Goal: Use online tool/utility: Utilize a website feature to perform a specific function

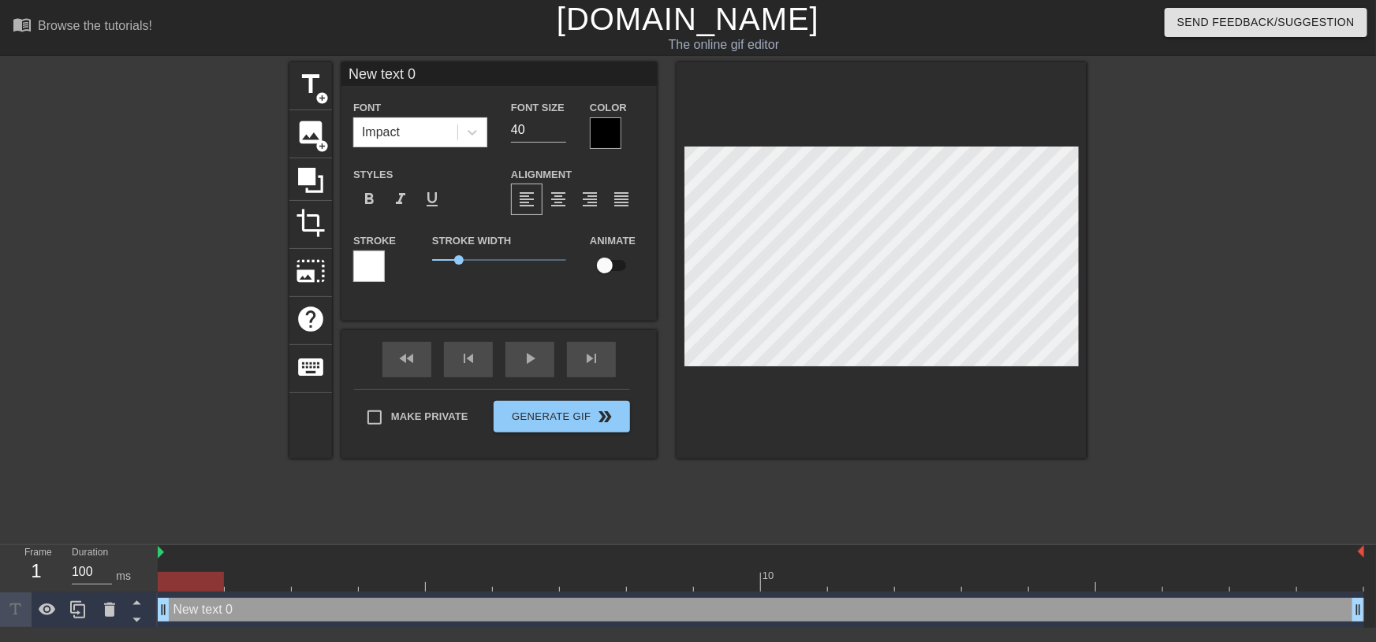
drag, startPoint x: 430, startPoint y: 69, endPoint x: 300, endPoint y: 50, distance: 131.6
click at [300, 50] on div "menu_book Browse the tutorials! [DOMAIN_NAME] The online gif editor Send Feedba…" at bounding box center [688, 314] width 1376 height 628
type input "[GEOGRAPHIC_DATA]"
drag, startPoint x: 185, startPoint y: 581, endPoint x: 417, endPoint y: 605, distance: 233.1
click at [417, 605] on div "10 Monaco drag_handle drag_handle" at bounding box center [767, 587] width 1218 height 83
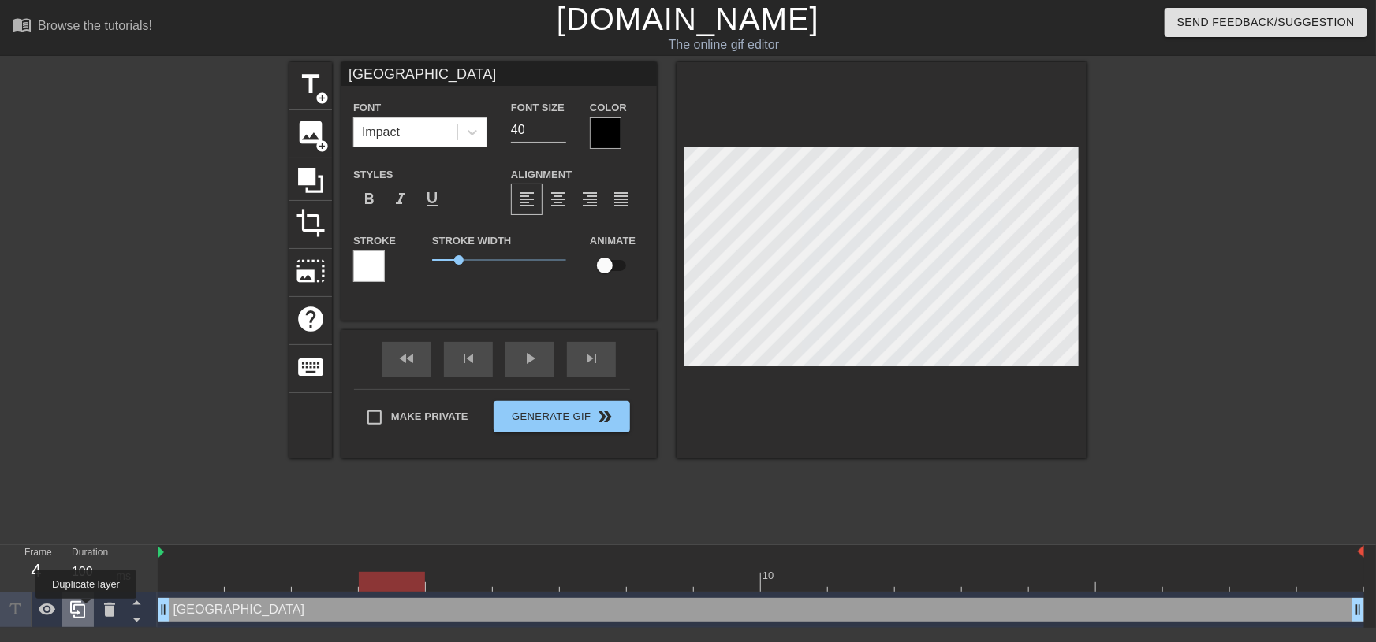
click at [84, 610] on icon at bounding box center [77, 609] width 15 height 17
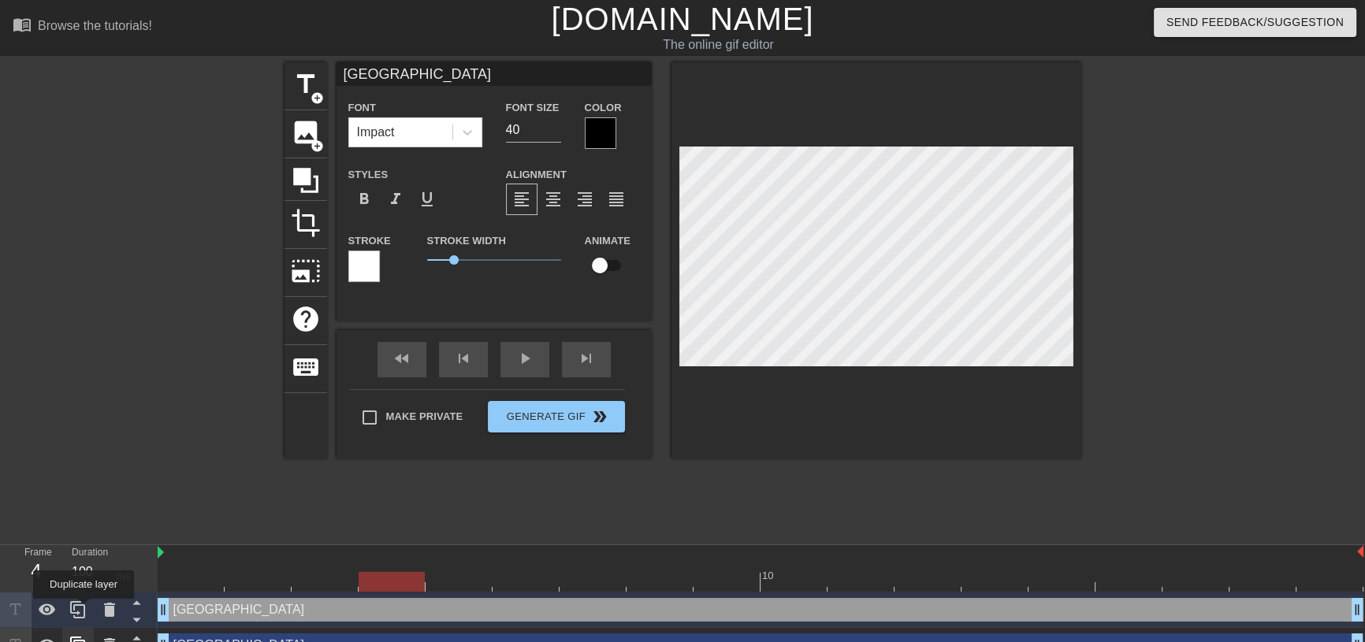
click at [84, 610] on icon at bounding box center [77, 609] width 15 height 17
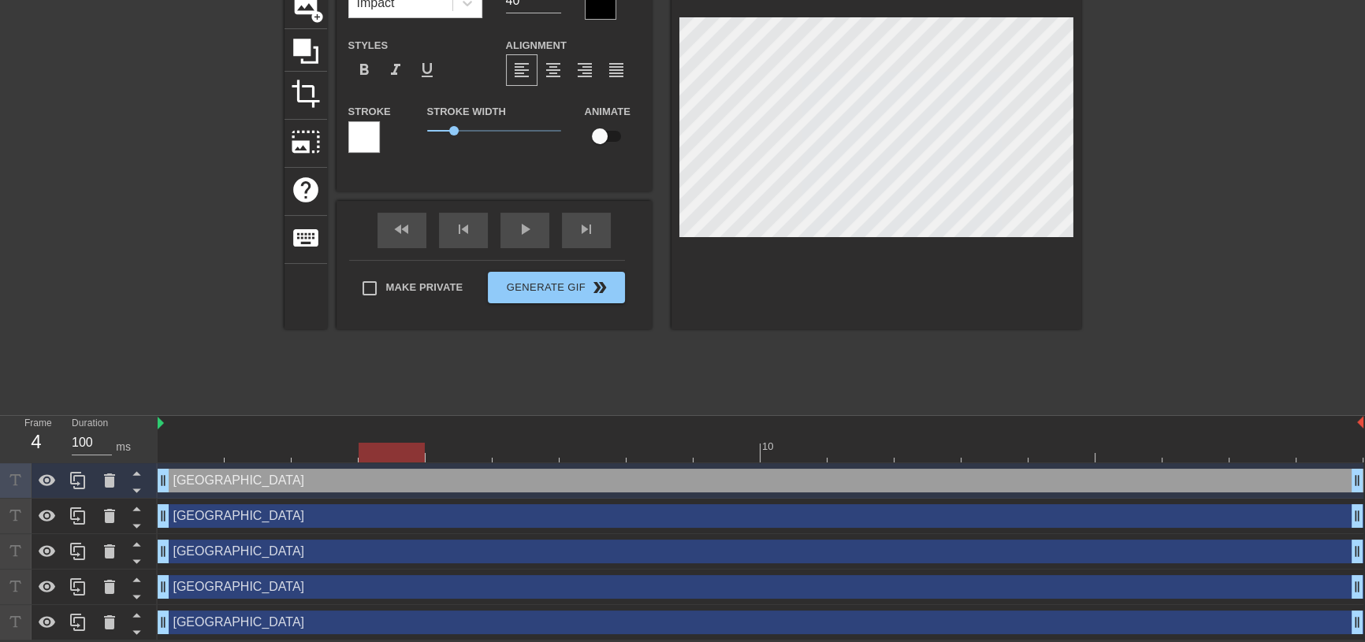
scroll to position [131, 0]
click at [287, 475] on div "Monaco drag_handle drag_handle" at bounding box center [761, 481] width 1206 height 24
click at [382, 443] on div at bounding box center [392, 453] width 66 height 20
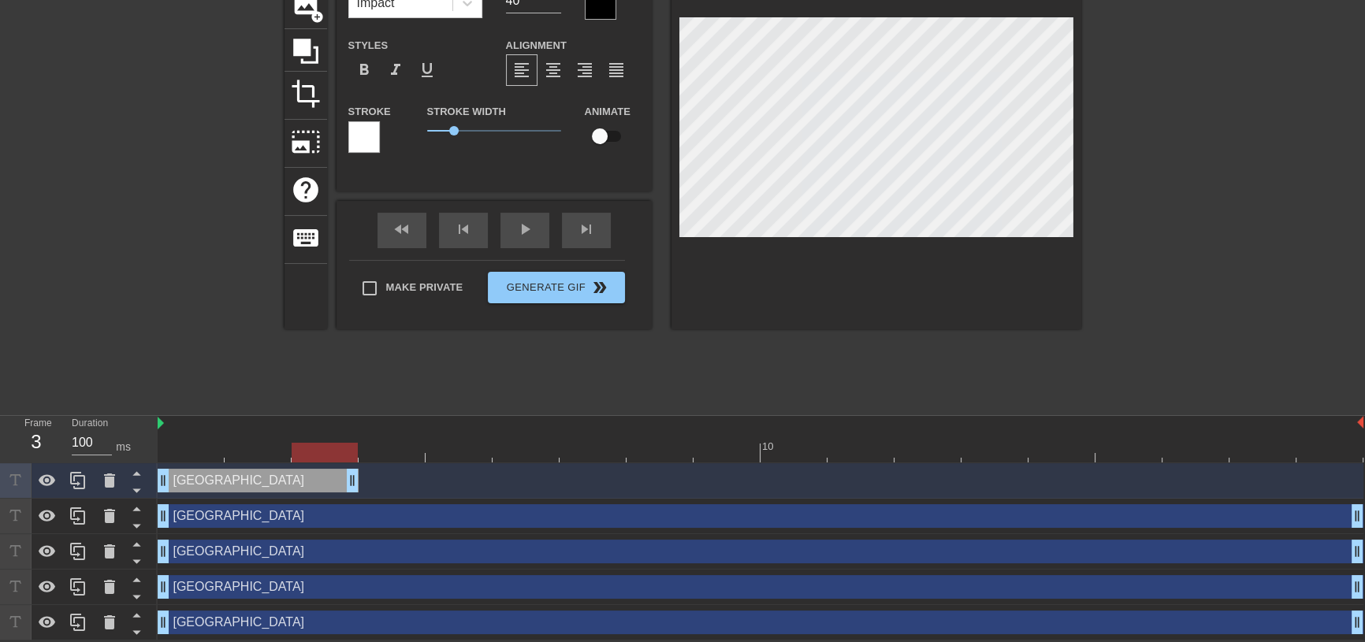
drag, startPoint x: 1357, startPoint y: 482, endPoint x: 370, endPoint y: 497, distance: 987.9
click at [370, 497] on div "Monaco drag_handle drag_handle Monaco drag_handle drag_handle Monaco drag_handl…" at bounding box center [762, 552] width 1208 height 177
click at [250, 520] on div "Monaco drag_handle drag_handle" at bounding box center [761, 517] width 1206 height 24
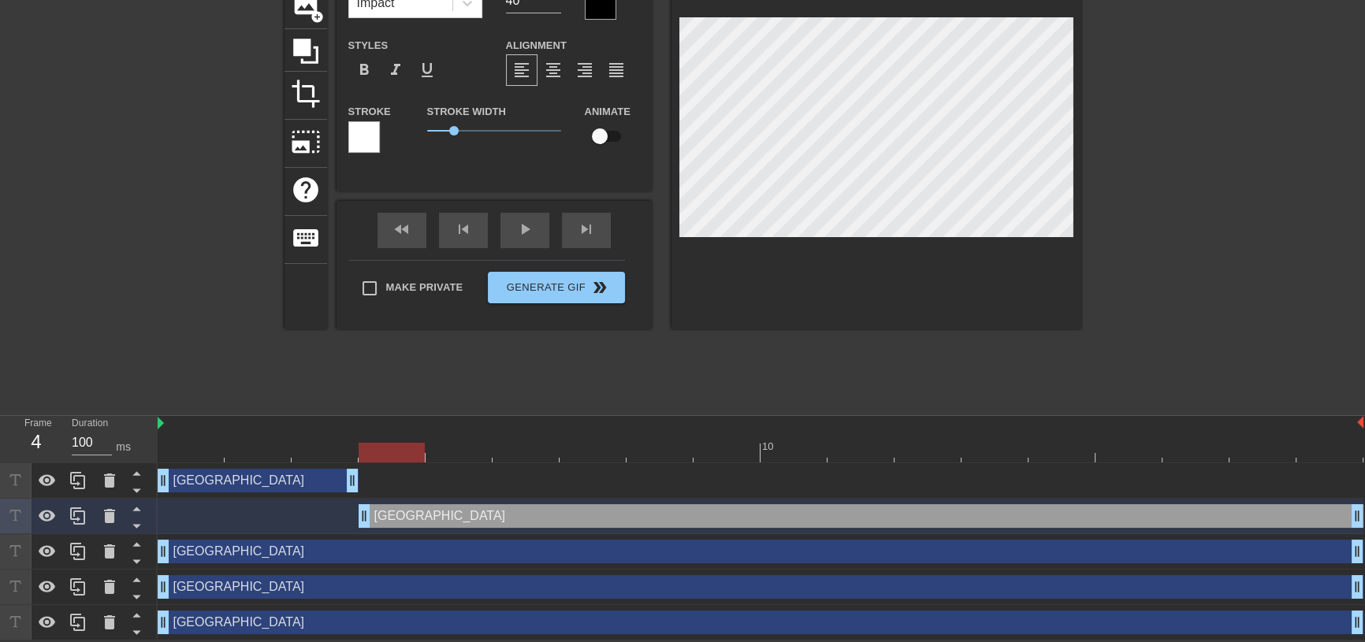
drag, startPoint x: 166, startPoint y: 517, endPoint x: 346, endPoint y: 512, distance: 180.6
click at [346, 512] on div "Monaco drag_handle drag_handle" at bounding box center [761, 517] width 1206 height 24
drag, startPoint x: 401, startPoint y: 452, endPoint x: 393, endPoint y: 456, distance: 8.8
click at [393, 456] on div at bounding box center [392, 453] width 66 height 20
drag, startPoint x: 362, startPoint y: 520, endPoint x: 380, endPoint y: 508, distance: 22.1
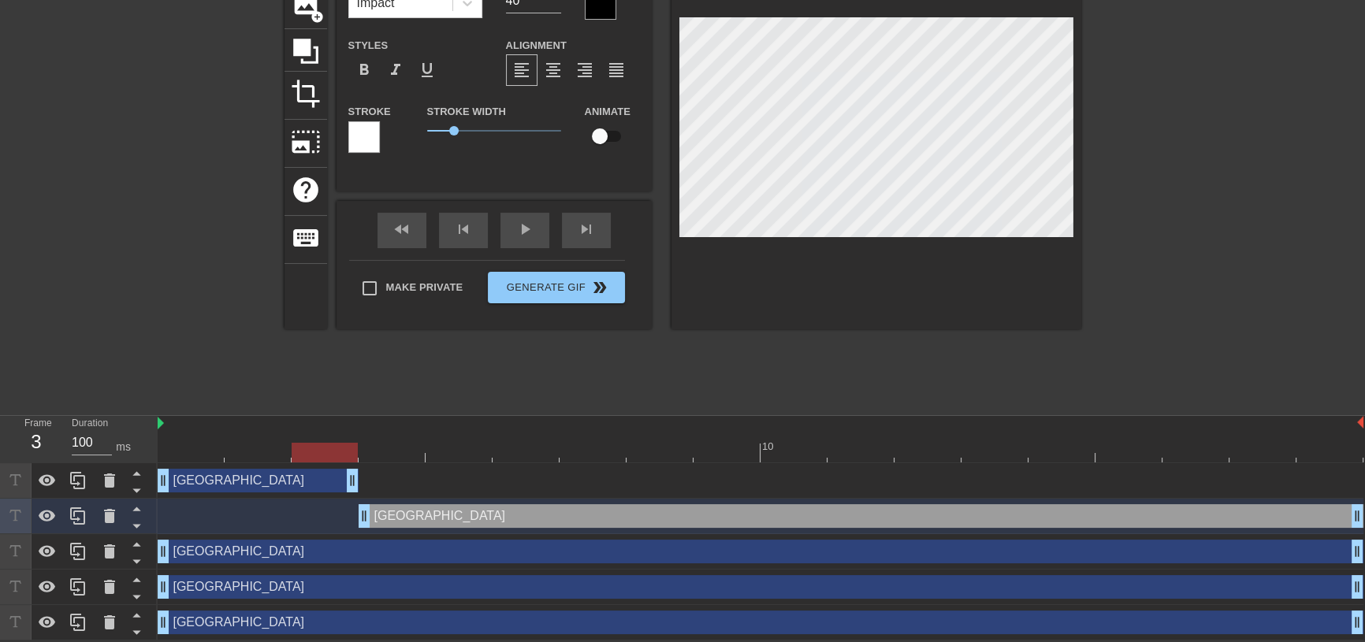
drag, startPoint x: 388, startPoint y: 452, endPoint x: 330, endPoint y: 458, distance: 58.7
click at [330, 458] on div at bounding box center [325, 453] width 66 height 20
click at [41, 554] on icon at bounding box center [47, 552] width 17 height 12
click at [47, 579] on icon at bounding box center [47, 587] width 19 height 19
click at [43, 622] on icon at bounding box center [47, 622] width 19 height 19
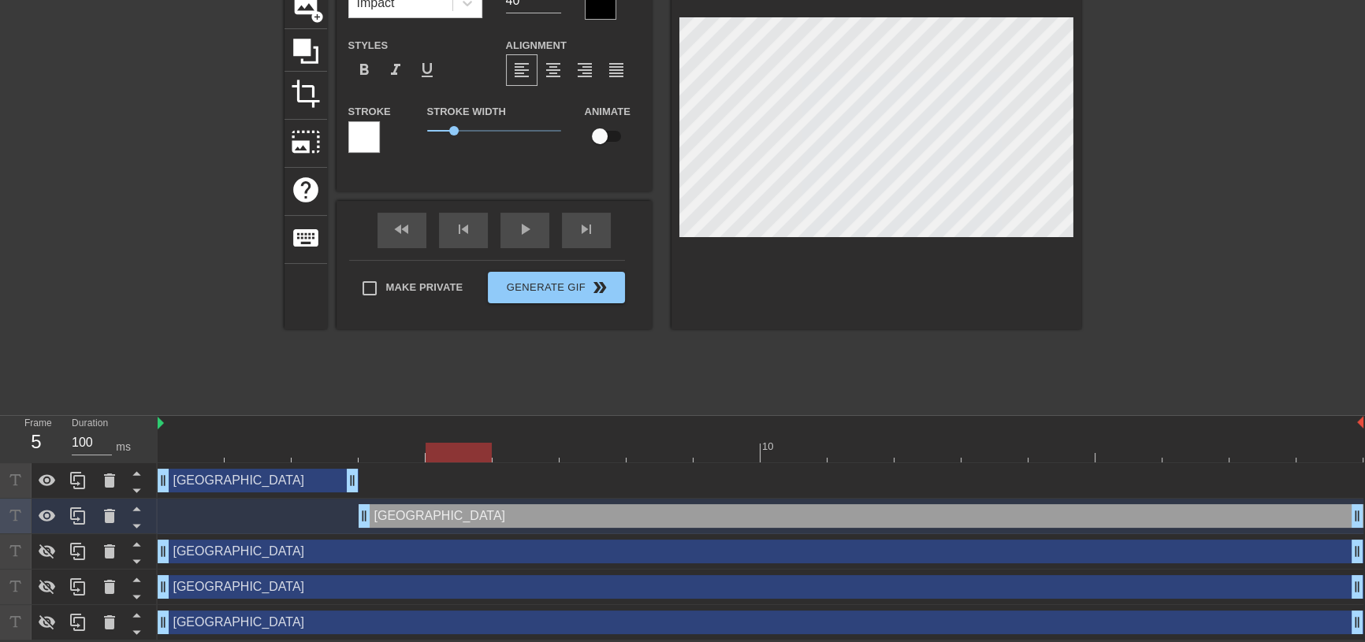
drag, startPoint x: 320, startPoint y: 449, endPoint x: 451, endPoint y: 475, distance: 133.3
click at [451, 475] on div "10 Monaco drag_handle drag_handle Monaco drag_handle drag_handle Monaco drag_ha…" at bounding box center [762, 528] width 1208 height 225
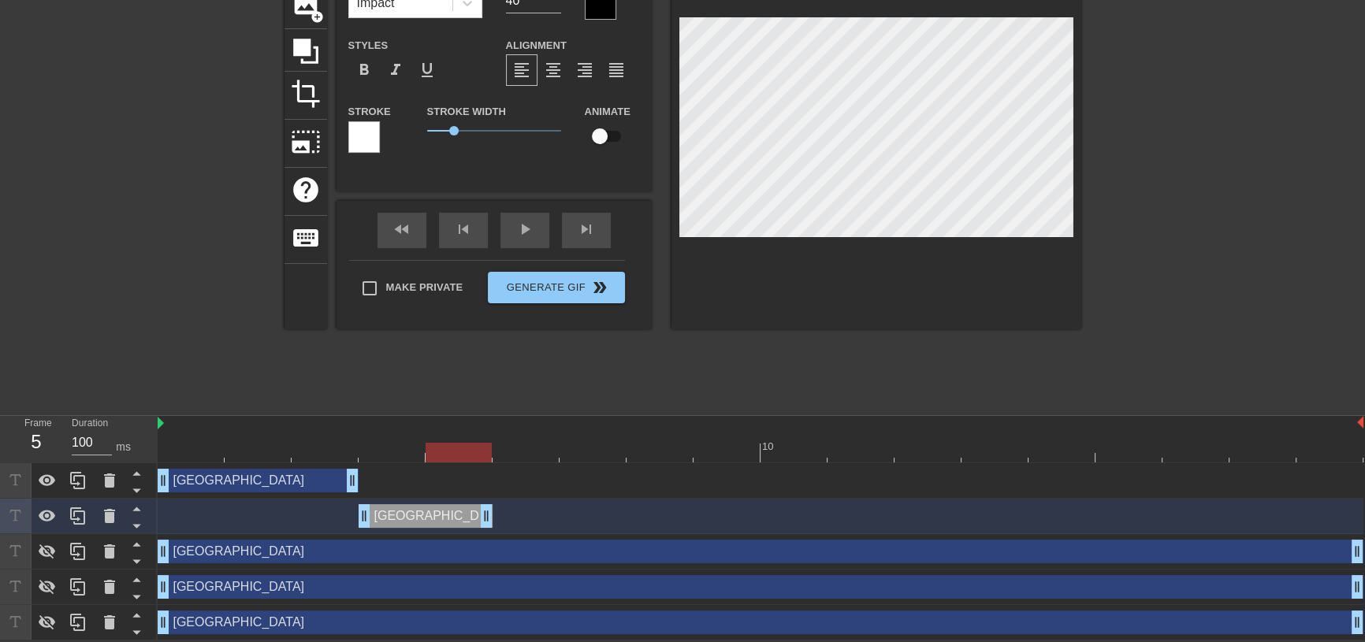
drag, startPoint x: 1358, startPoint y: 513, endPoint x: 494, endPoint y: 529, distance: 864.2
click at [494, 529] on div "Monaco drag_handle drag_handle" at bounding box center [761, 516] width 1206 height 35
drag, startPoint x: 456, startPoint y: 457, endPoint x: 513, endPoint y: 456, distance: 57.6
click at [513, 456] on div at bounding box center [526, 453] width 66 height 20
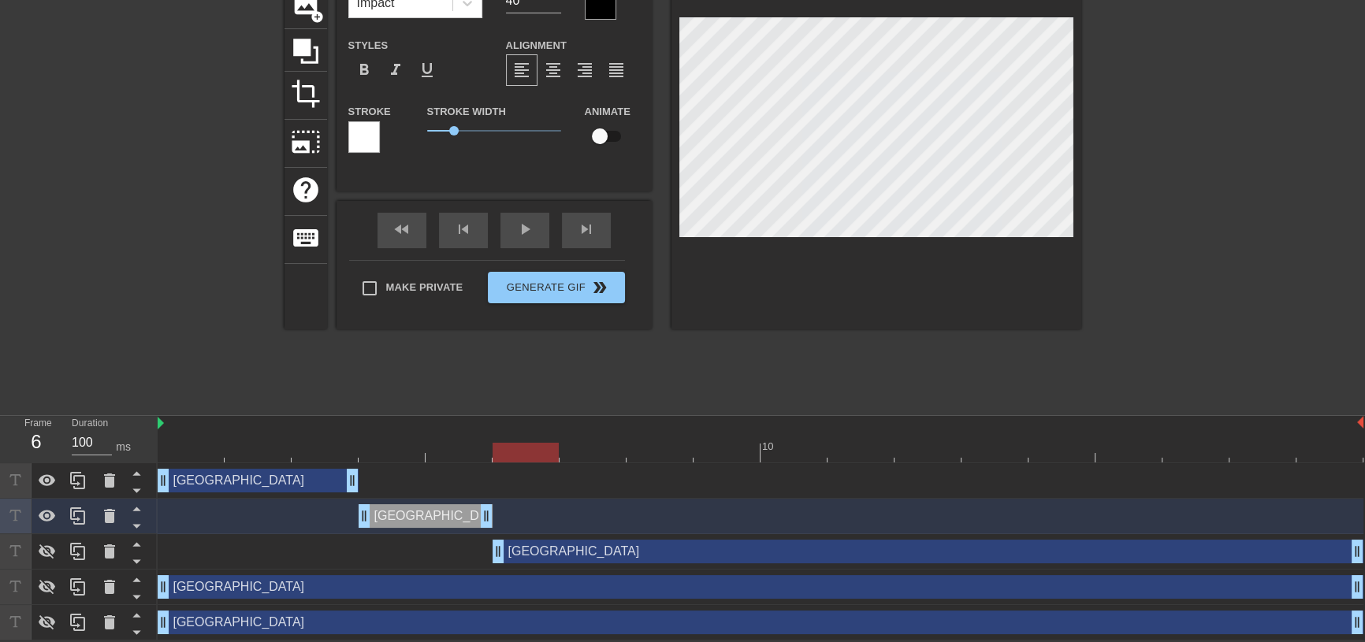
drag, startPoint x: 166, startPoint y: 553, endPoint x: 523, endPoint y: 558, distance: 357.9
click at [539, 554] on div "Monaco drag_handle drag_handle" at bounding box center [928, 552] width 871 height 24
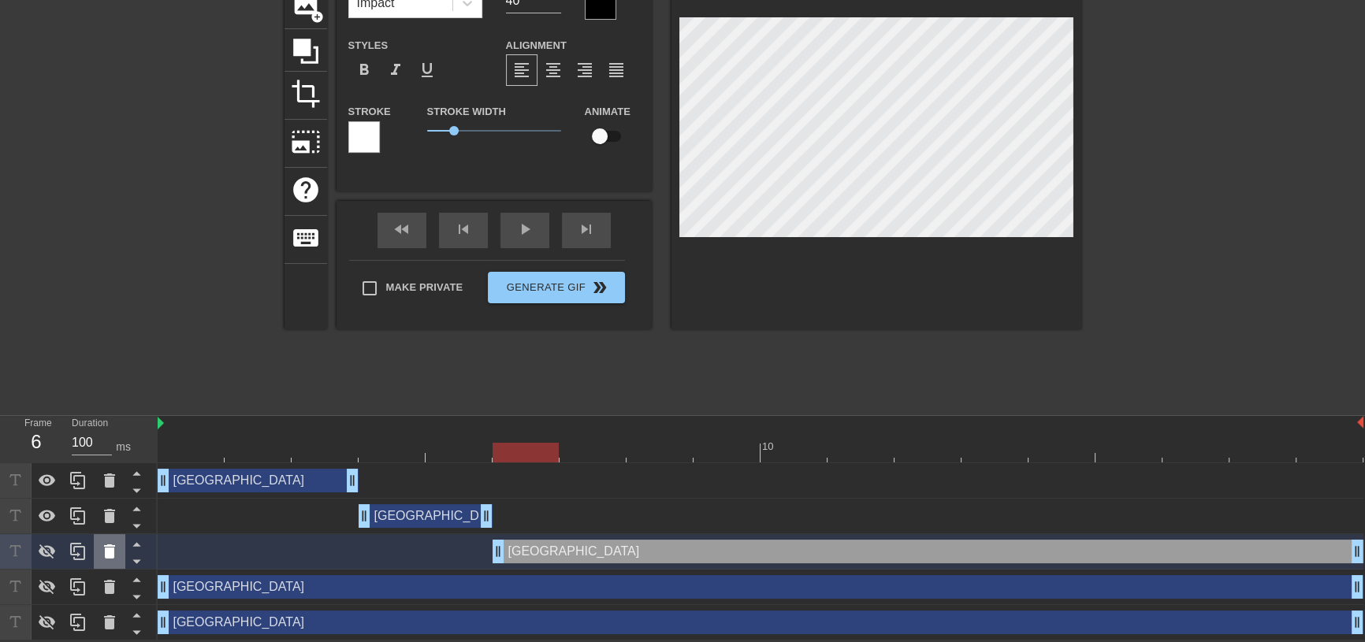
click at [112, 553] on icon at bounding box center [109, 552] width 11 height 14
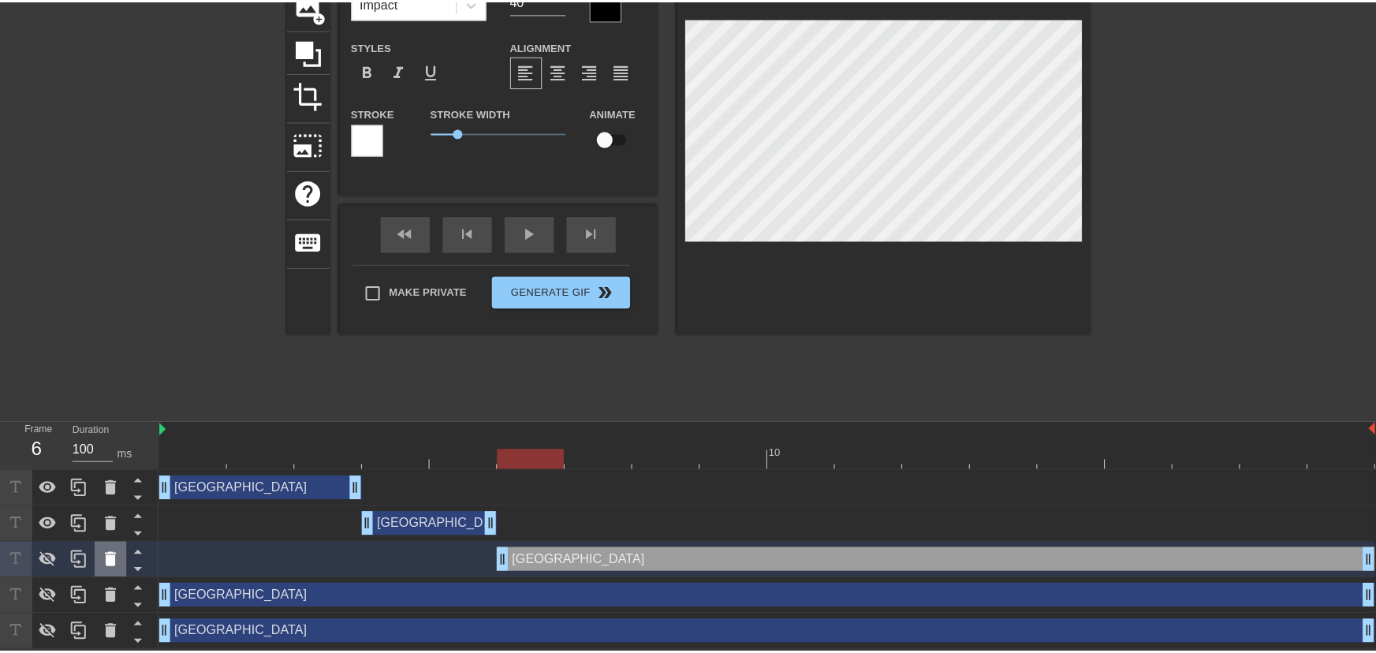
scroll to position [120, 0]
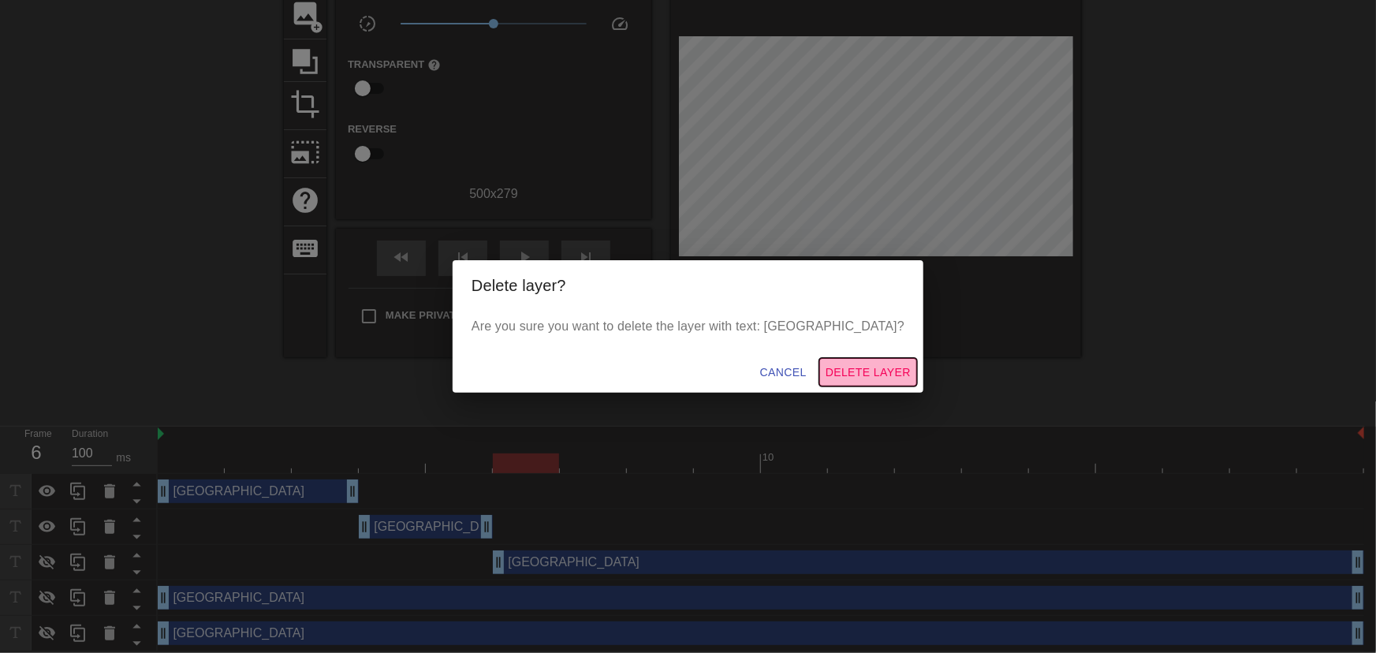
click at [825, 370] on span "Delete Layer" at bounding box center [867, 373] width 85 height 20
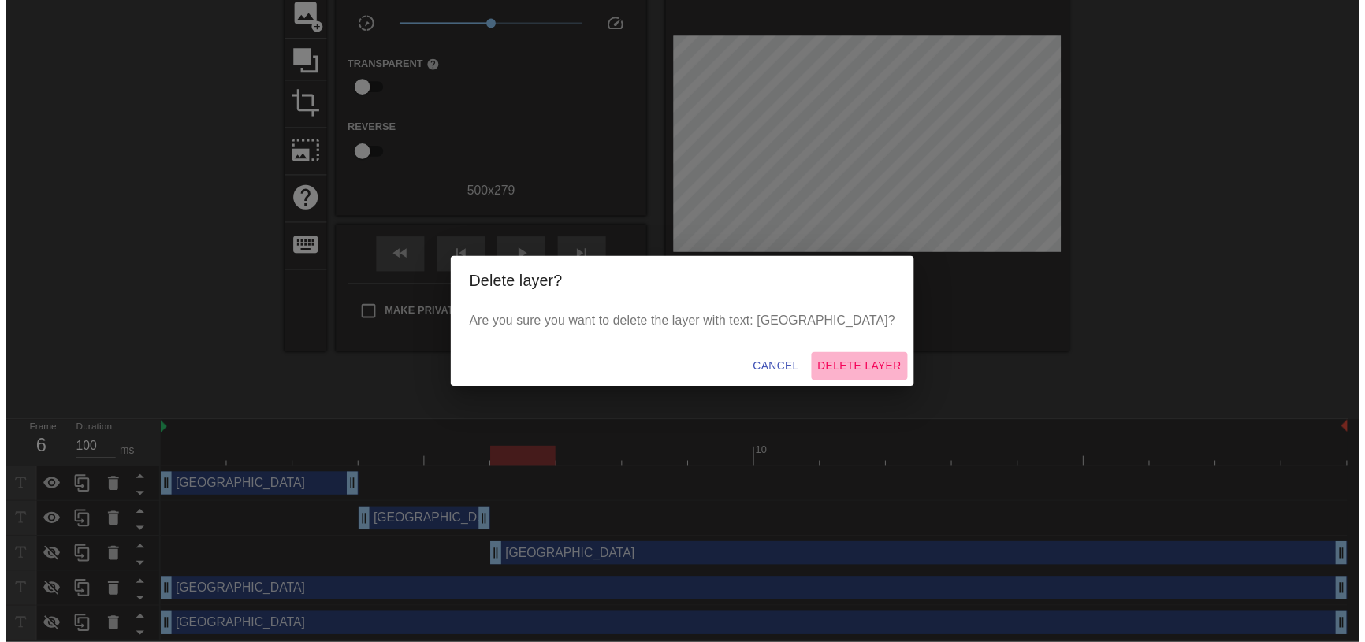
scroll to position [95, 0]
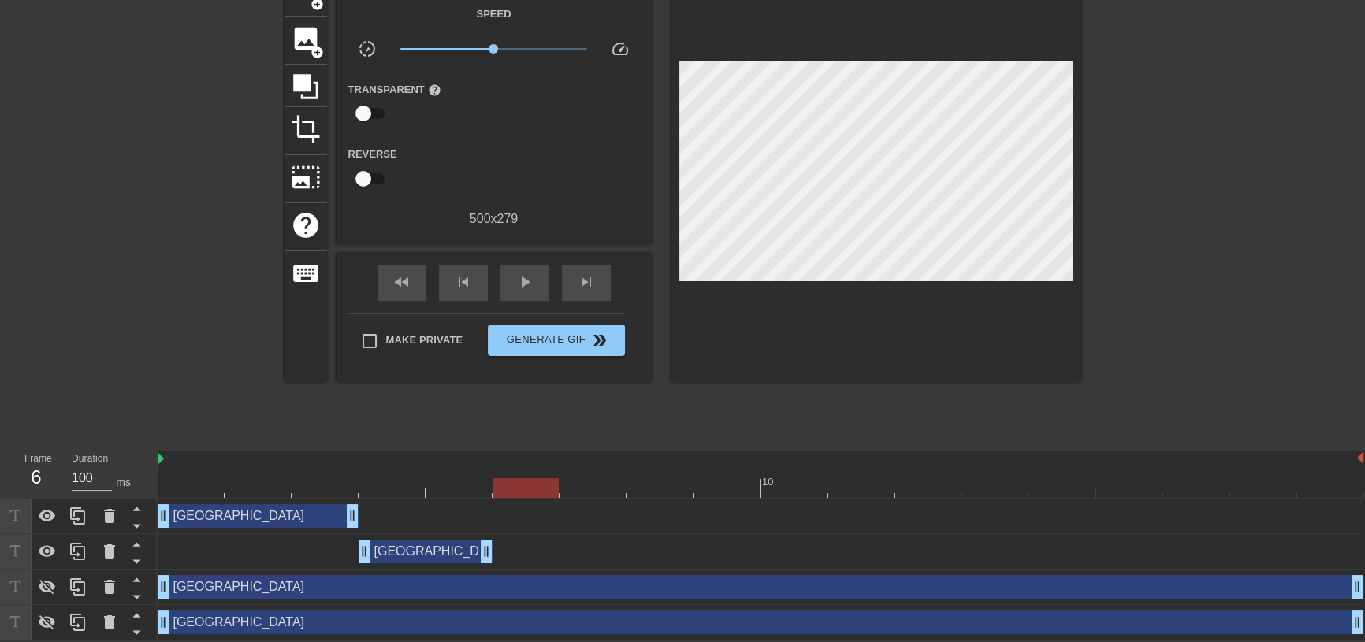
click at [485, 591] on div "Monaco drag_handle drag_handle" at bounding box center [761, 587] width 1206 height 24
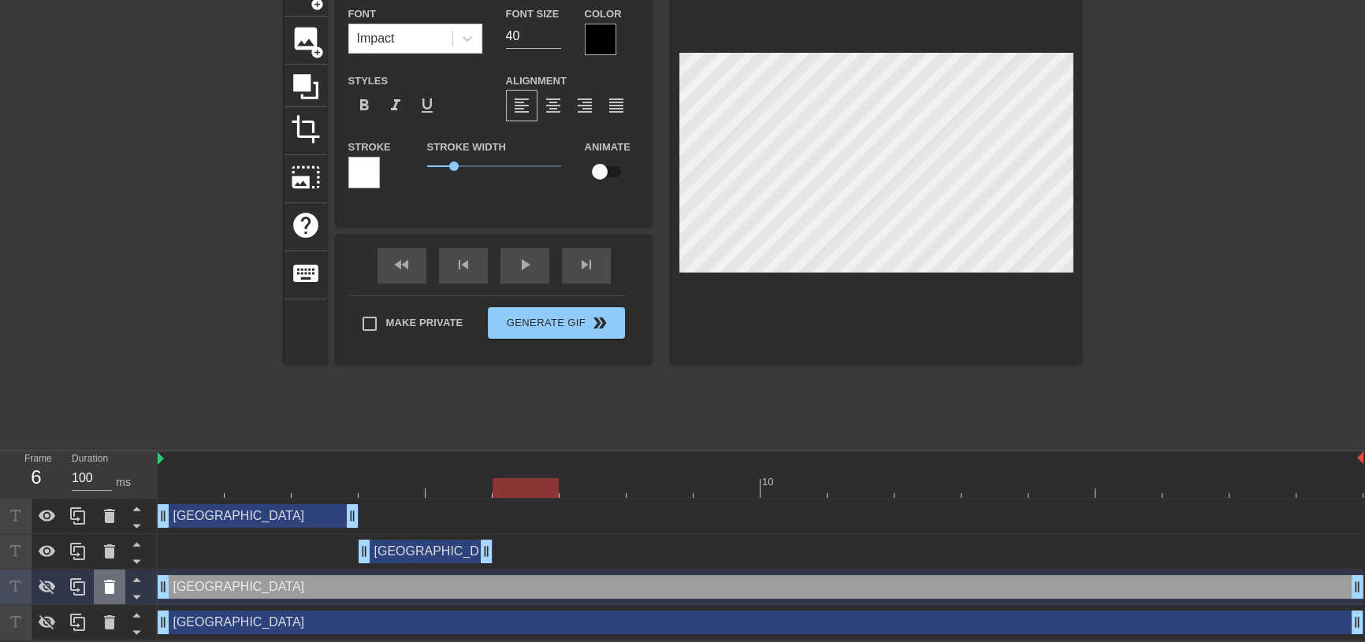
click at [107, 595] on icon at bounding box center [109, 587] width 19 height 19
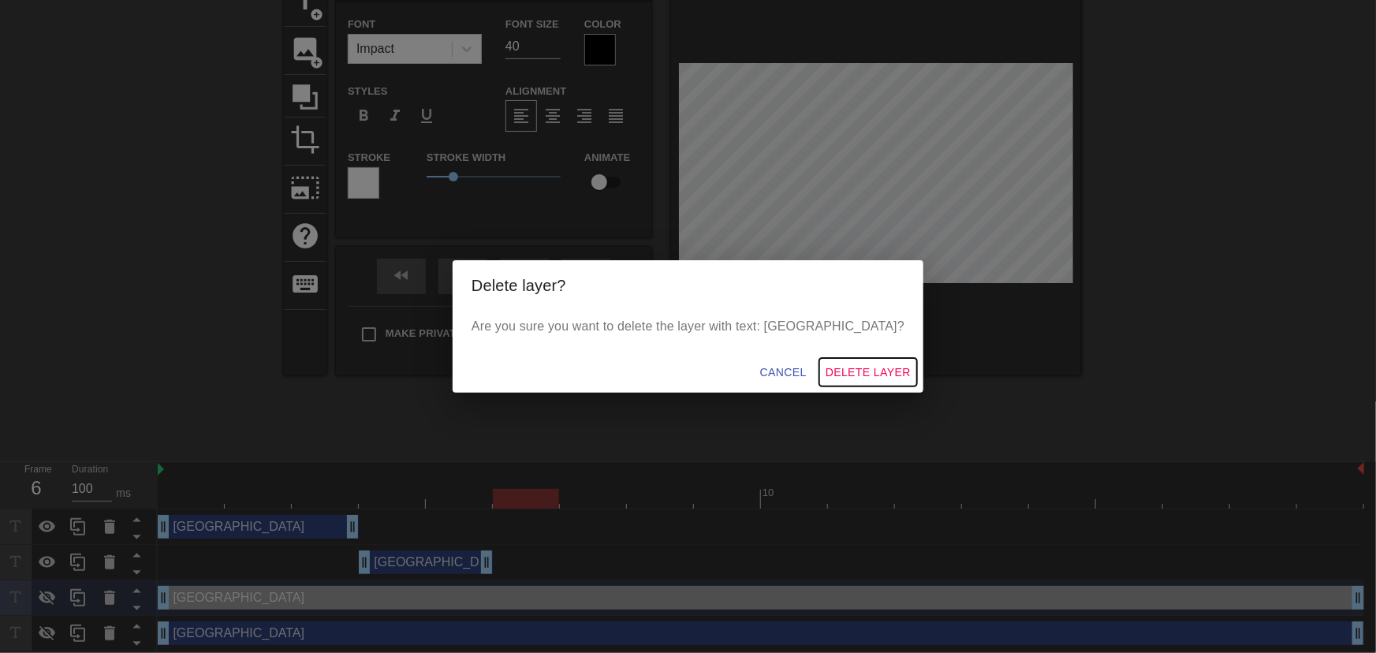
click at [841, 369] on span "Delete Layer" at bounding box center [867, 373] width 85 height 20
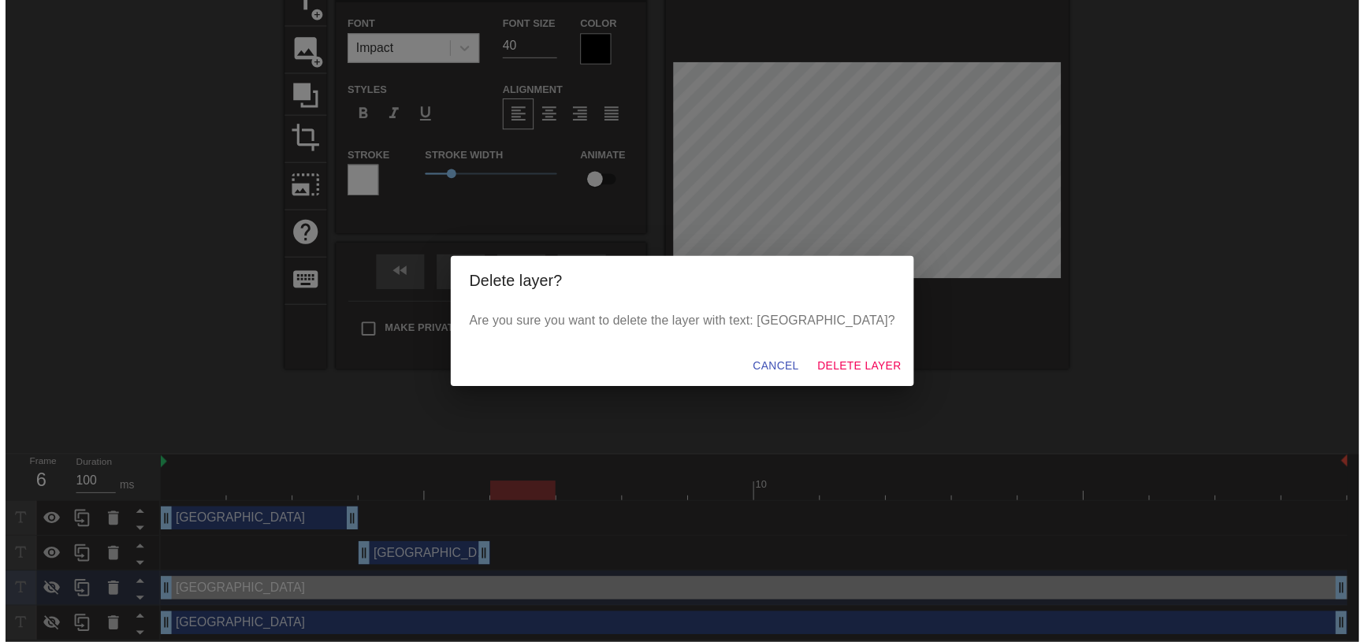
scroll to position [60, 0]
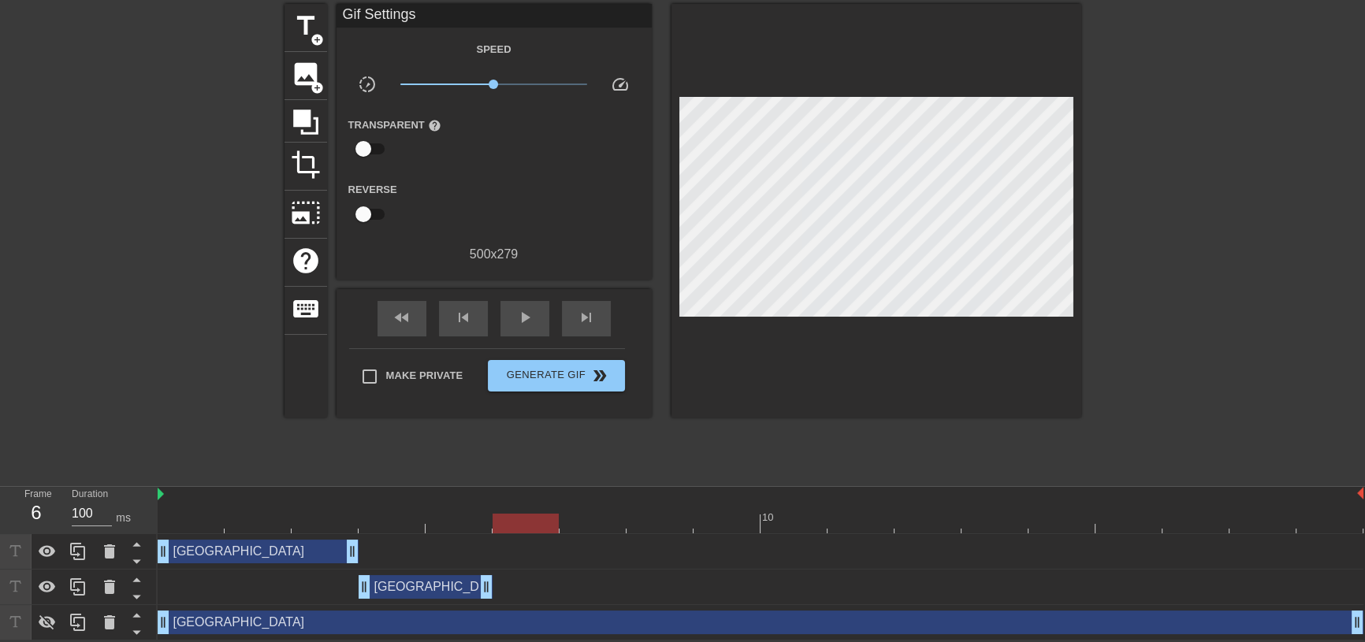
click at [508, 627] on div "Monaco drag_handle drag_handle" at bounding box center [761, 623] width 1206 height 24
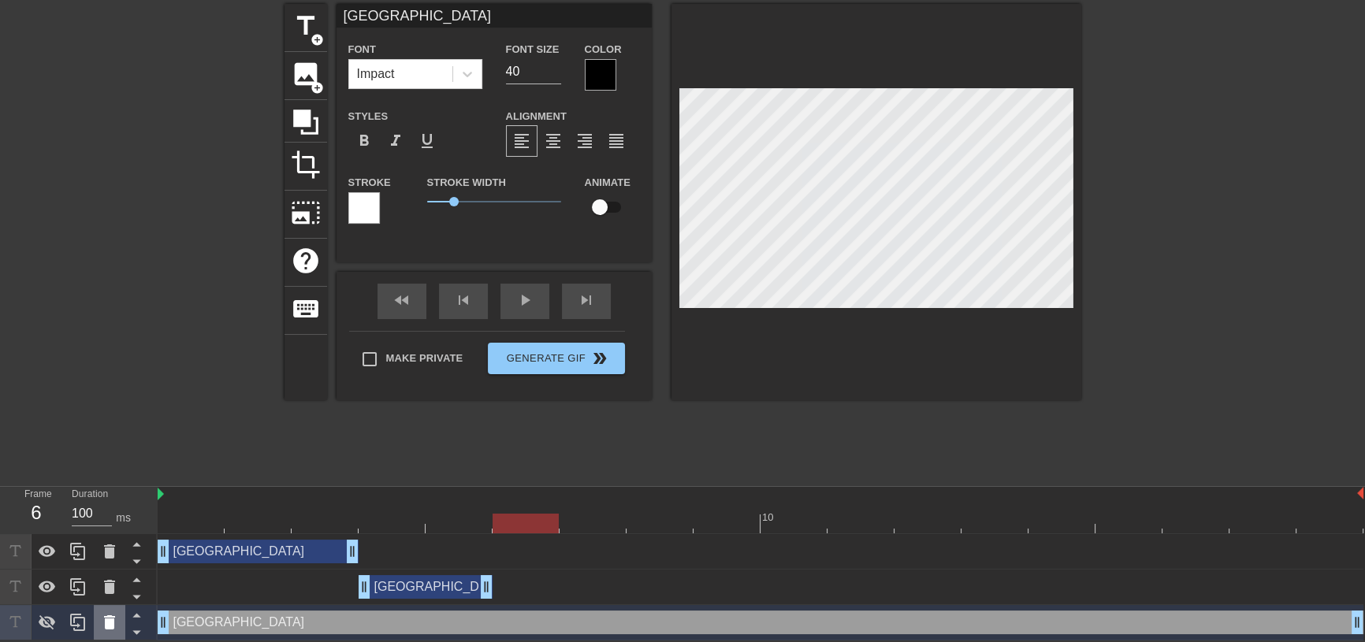
click at [110, 624] on icon at bounding box center [109, 623] width 11 height 14
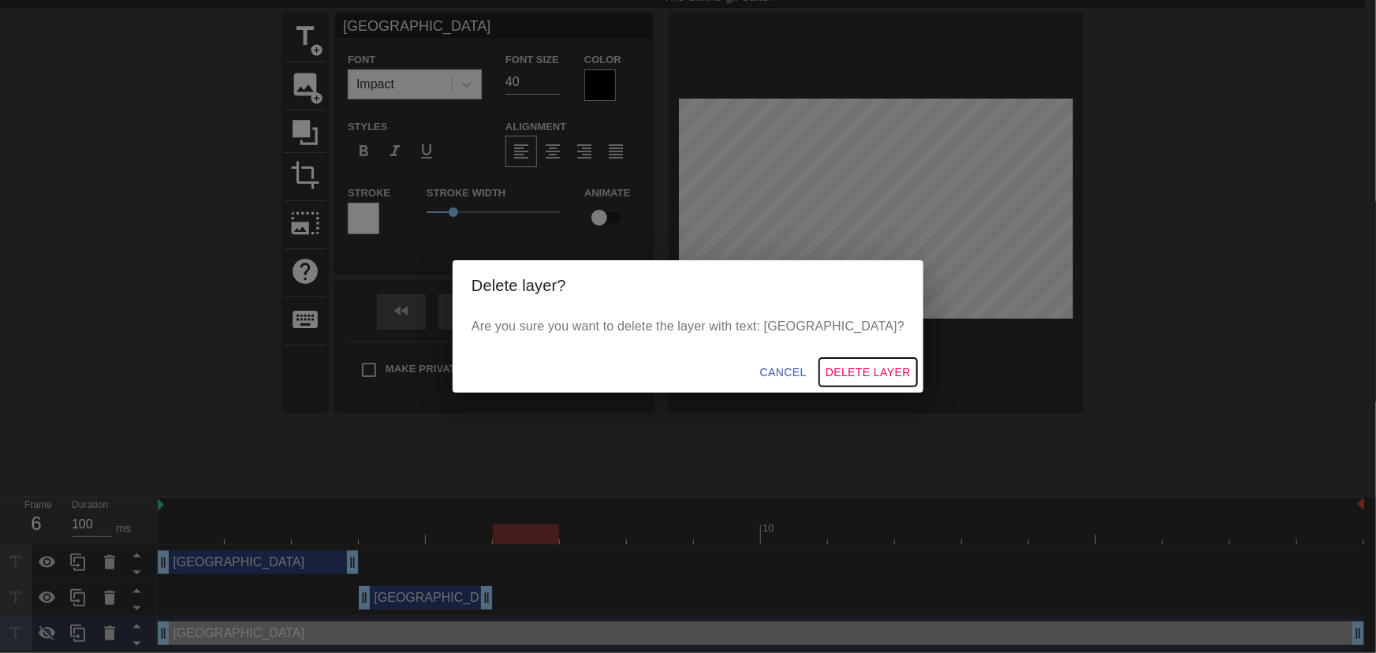
click at [825, 371] on span "Delete Layer" at bounding box center [867, 373] width 85 height 20
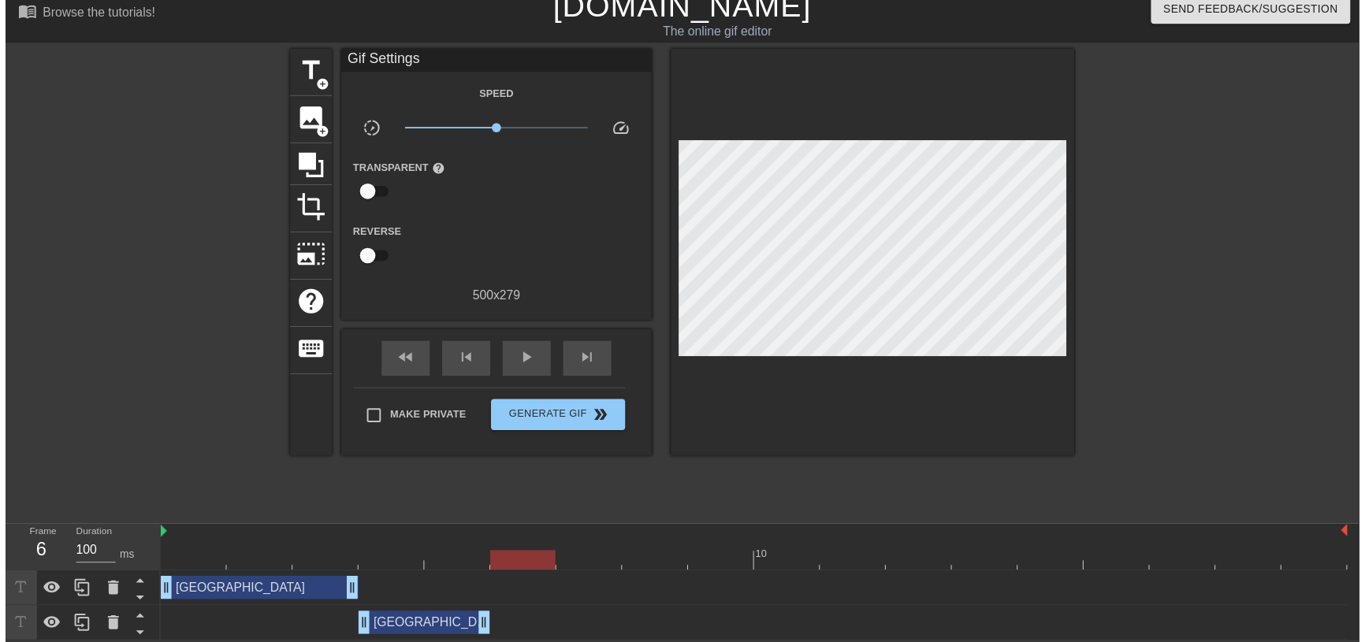
scroll to position [24, 0]
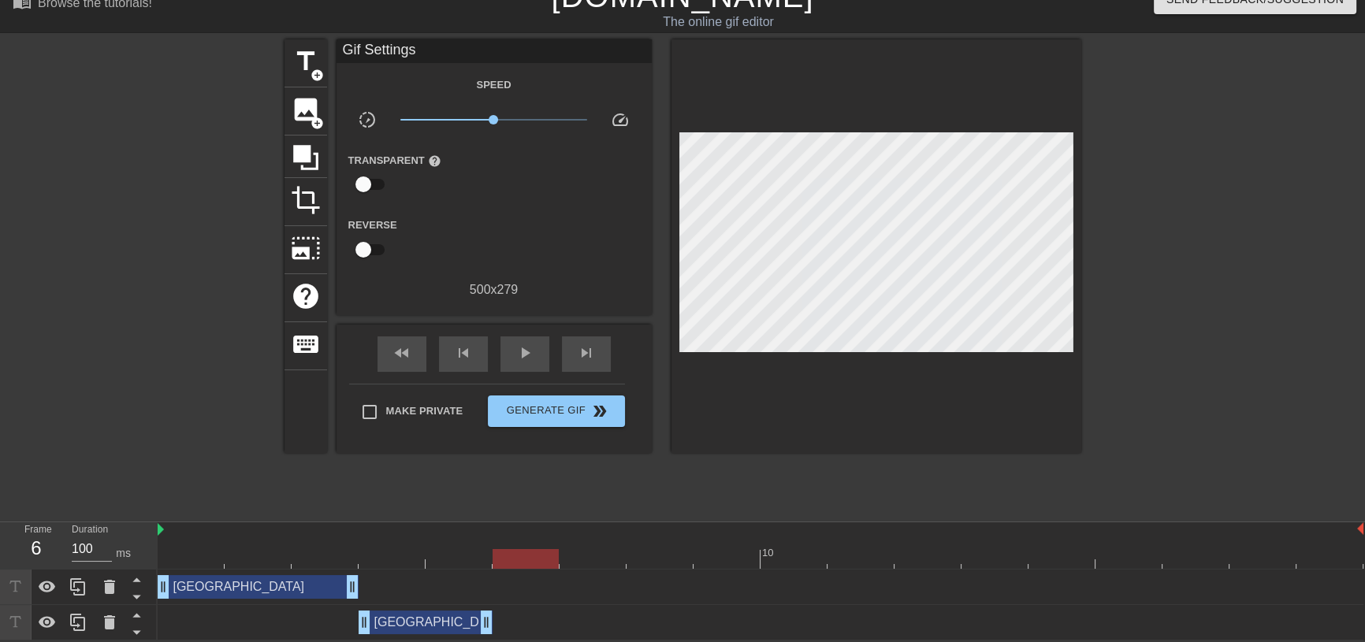
click at [440, 616] on div "Monaco drag_handle drag_handle" at bounding box center [426, 623] width 134 height 24
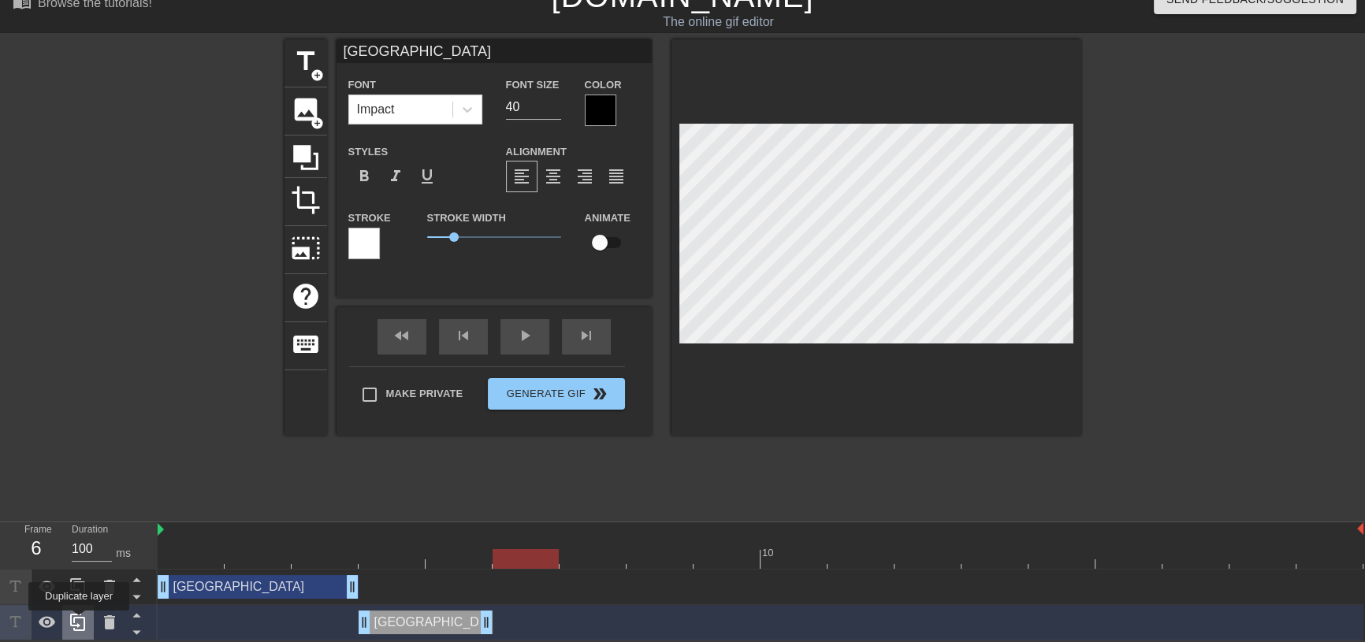
click at [79, 622] on icon at bounding box center [78, 622] width 19 height 19
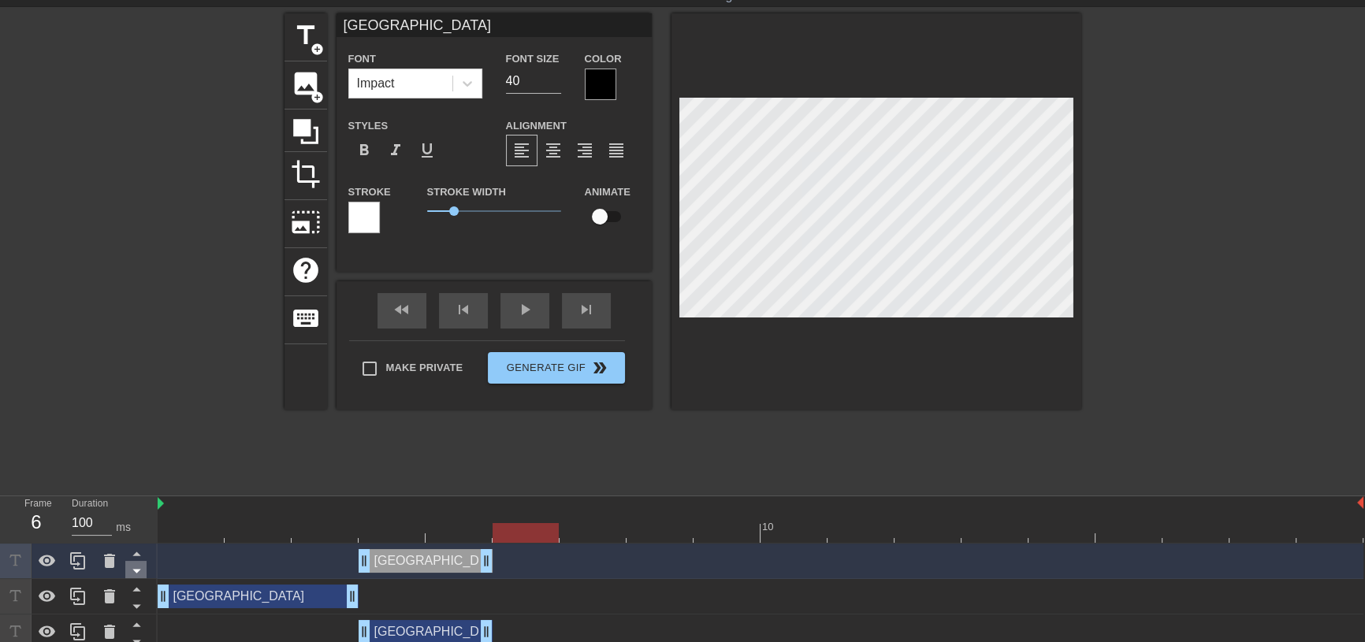
click at [132, 574] on icon at bounding box center [137, 571] width 20 height 20
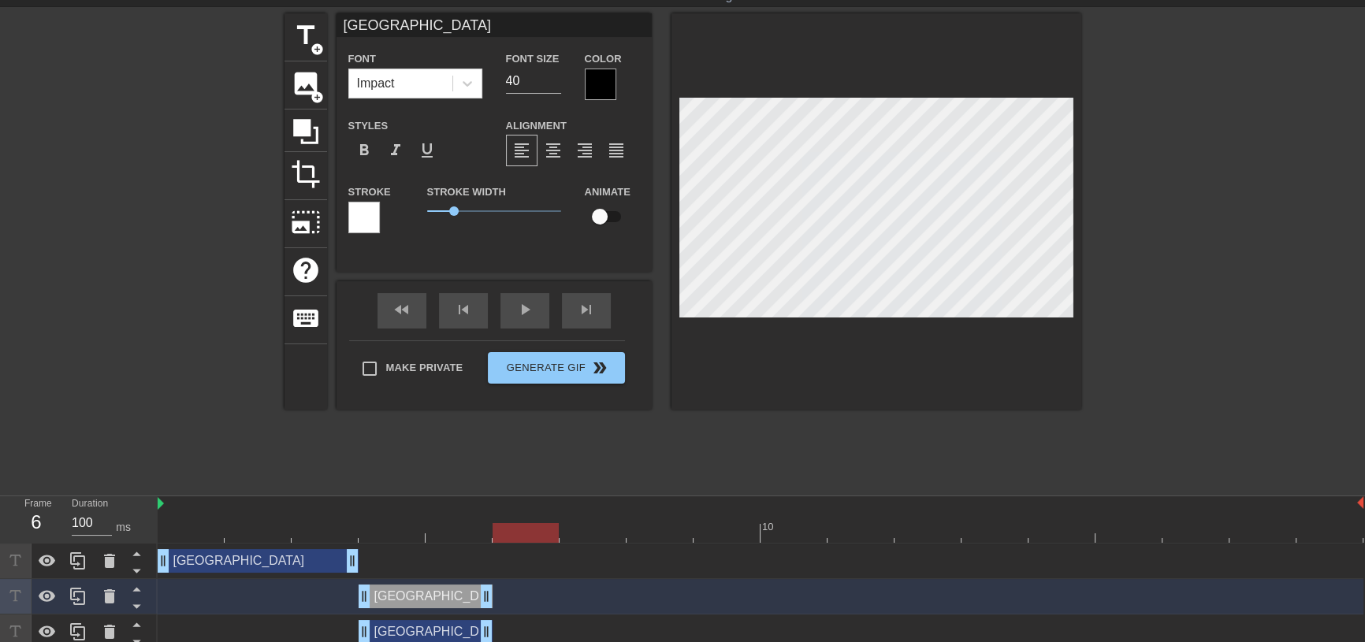
click at [132, 574] on icon at bounding box center [137, 571] width 20 height 20
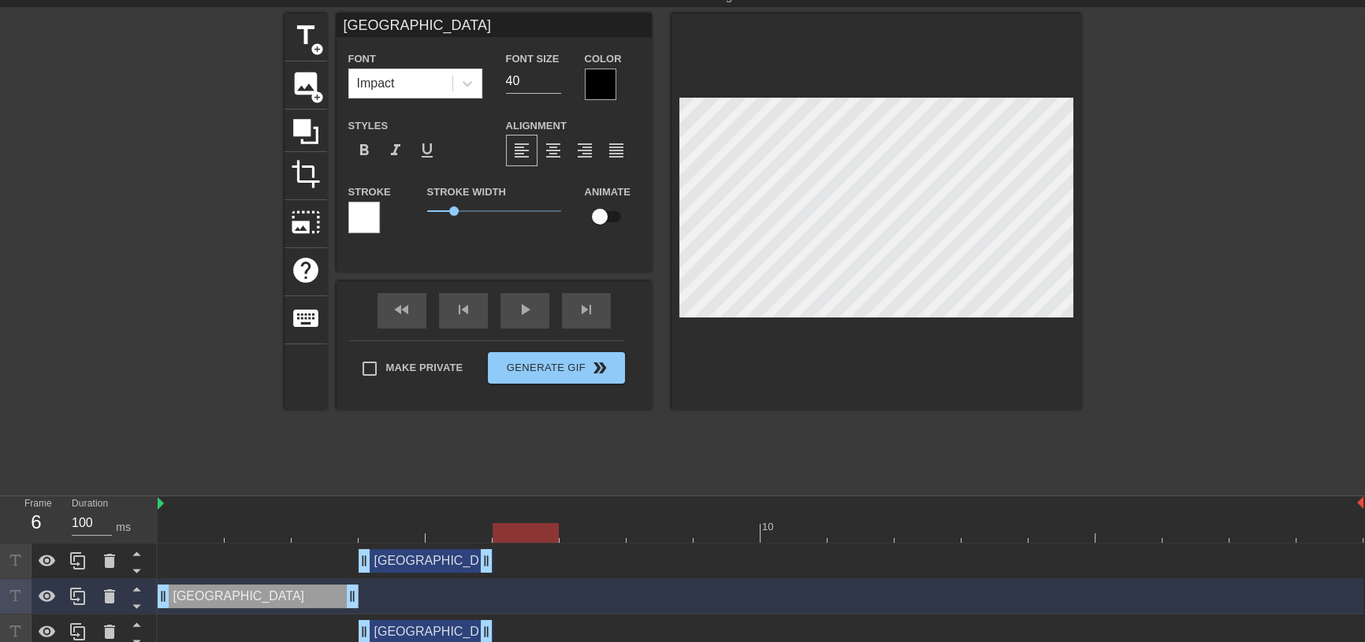
click at [132, 574] on icon at bounding box center [137, 571] width 20 height 20
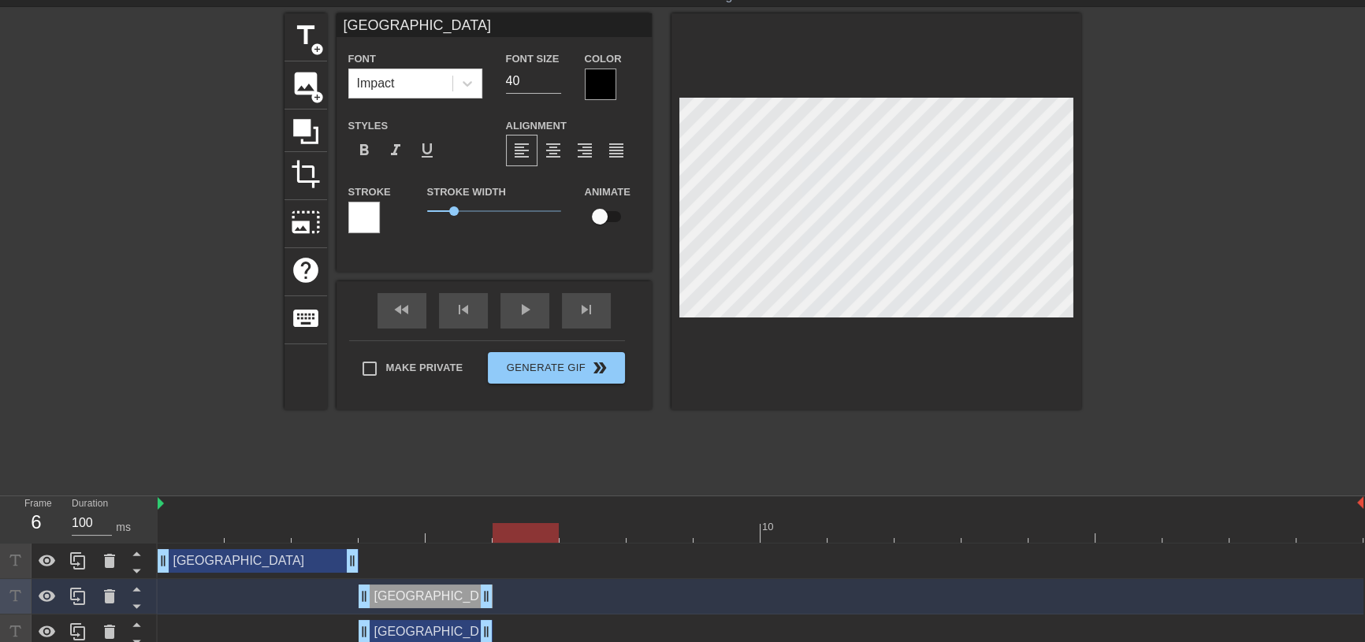
click at [132, 574] on icon at bounding box center [137, 571] width 20 height 20
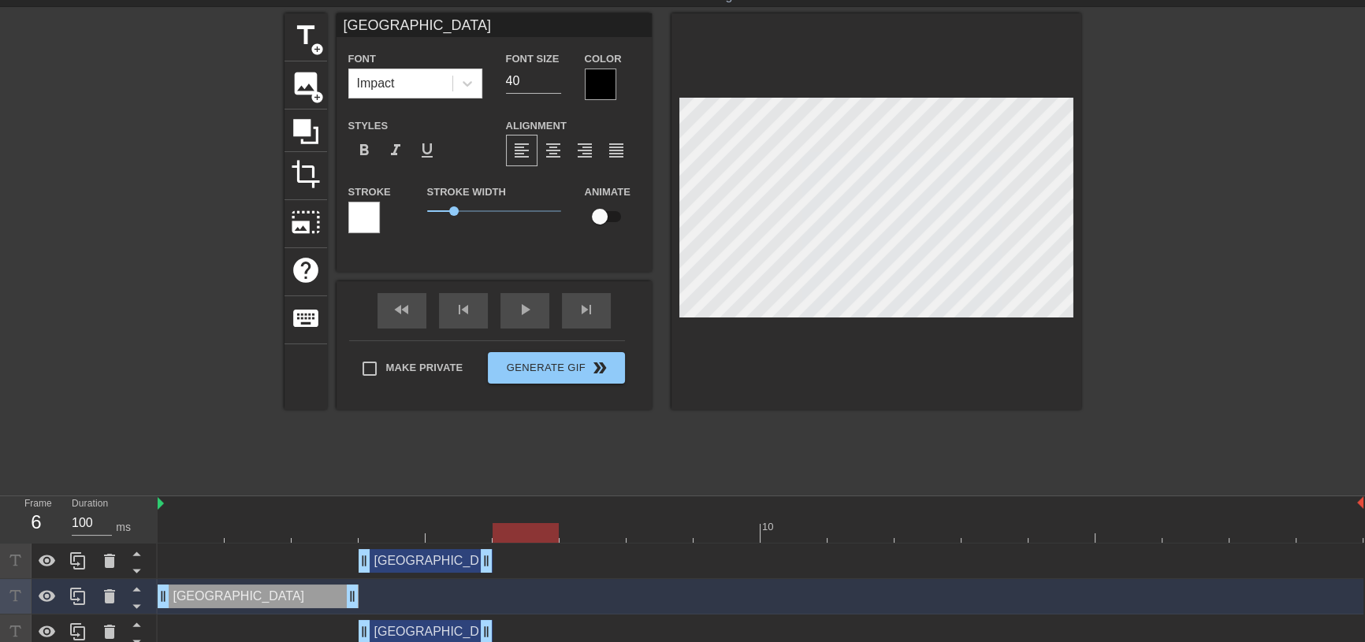
click at [132, 574] on icon at bounding box center [137, 571] width 20 height 20
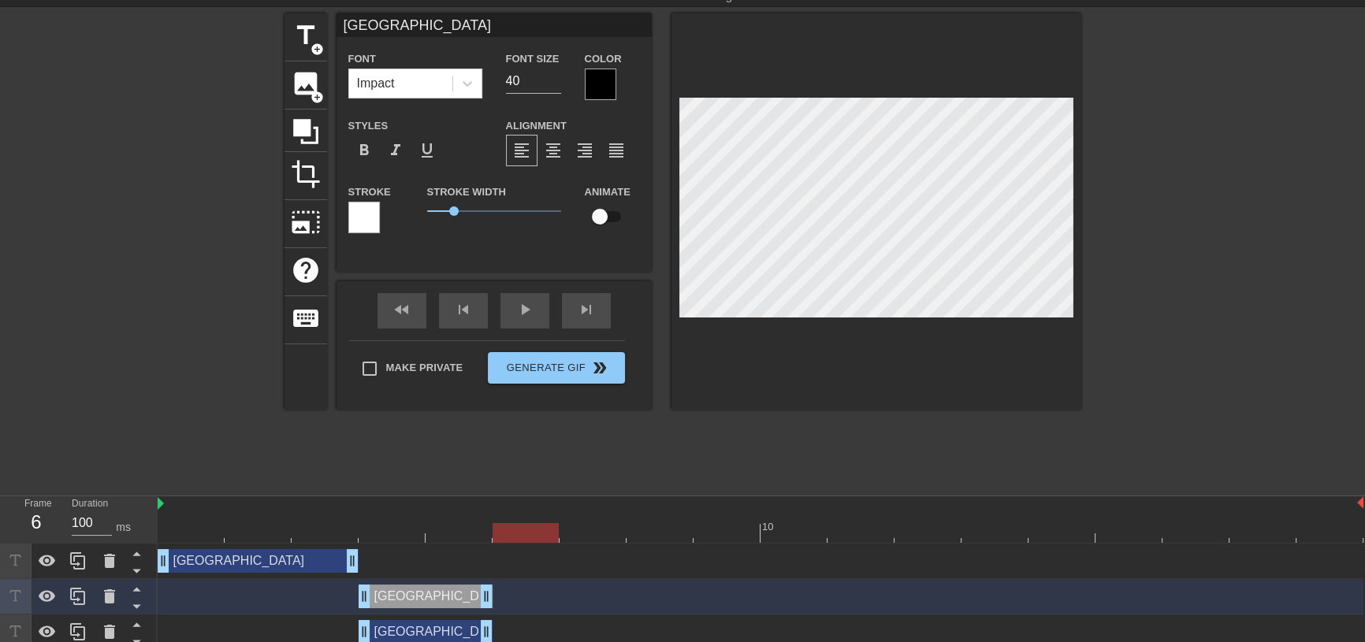
click at [425, 599] on div "Monaco drag_handle drag_handle" at bounding box center [426, 597] width 134 height 24
click at [136, 607] on icon at bounding box center [136, 607] width 8 height 4
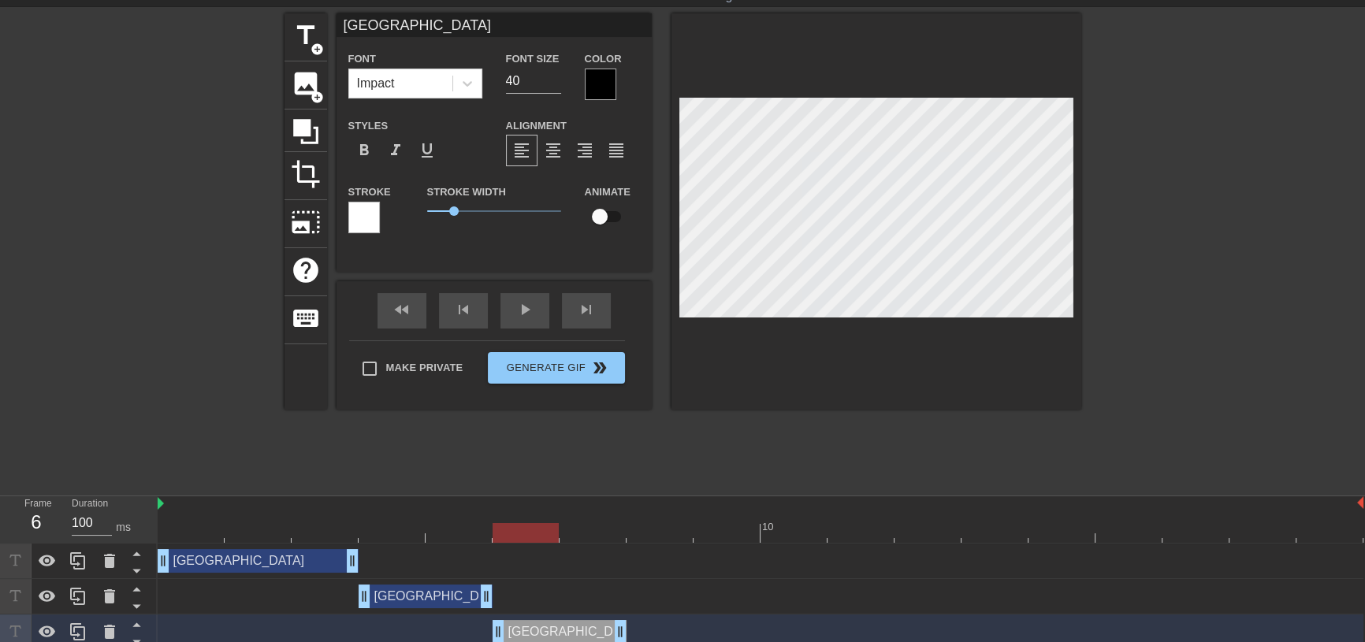
drag, startPoint x: 443, startPoint y: 630, endPoint x: 581, endPoint y: 639, distance: 138.2
click at [581, 639] on div "Monaco drag_handle drag_handle" at bounding box center [560, 632] width 134 height 24
drag, startPoint x: 536, startPoint y: 527, endPoint x: 591, endPoint y: 543, distance: 57.6
click at [591, 543] on div "10" at bounding box center [761, 520] width 1206 height 47
drag, startPoint x: 587, startPoint y: 527, endPoint x: 497, endPoint y: 539, distance: 90.6
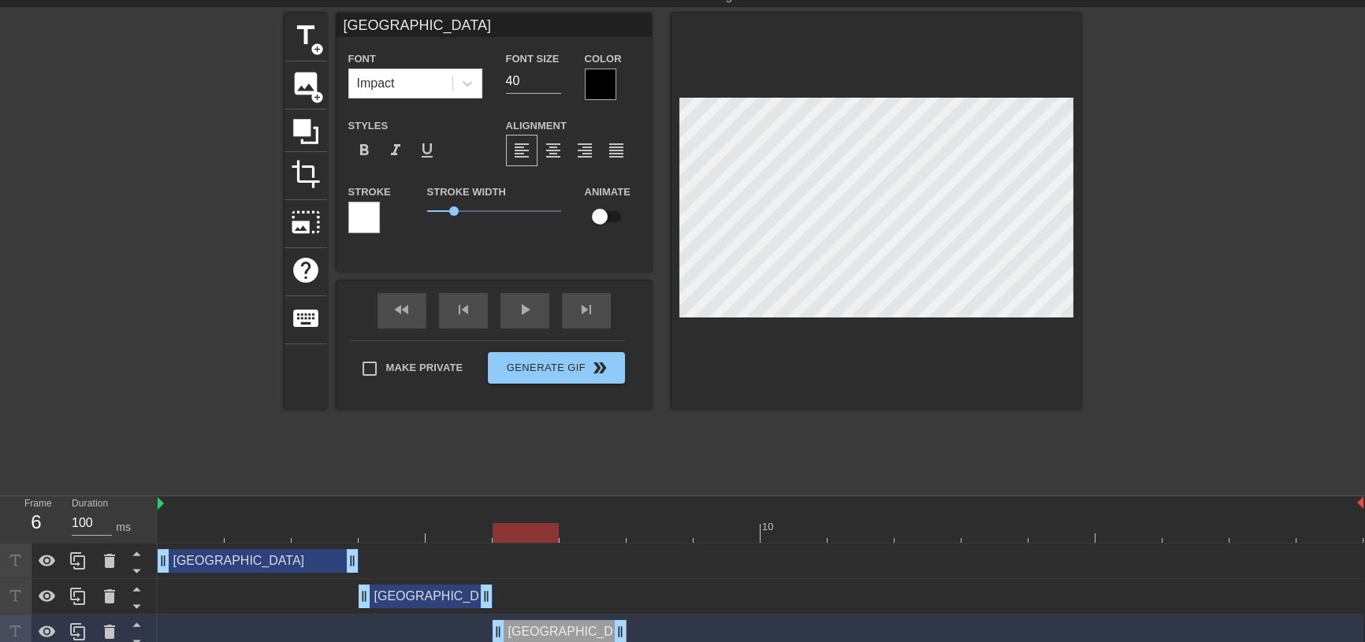
click at [497, 539] on div at bounding box center [526, 533] width 66 height 20
drag, startPoint x: 536, startPoint y: 530, endPoint x: 588, endPoint y: 536, distance: 52.4
click at [588, 536] on div at bounding box center [593, 533] width 66 height 20
click at [534, 631] on div "Monaco drag_handle drag_handle" at bounding box center [560, 632] width 134 height 24
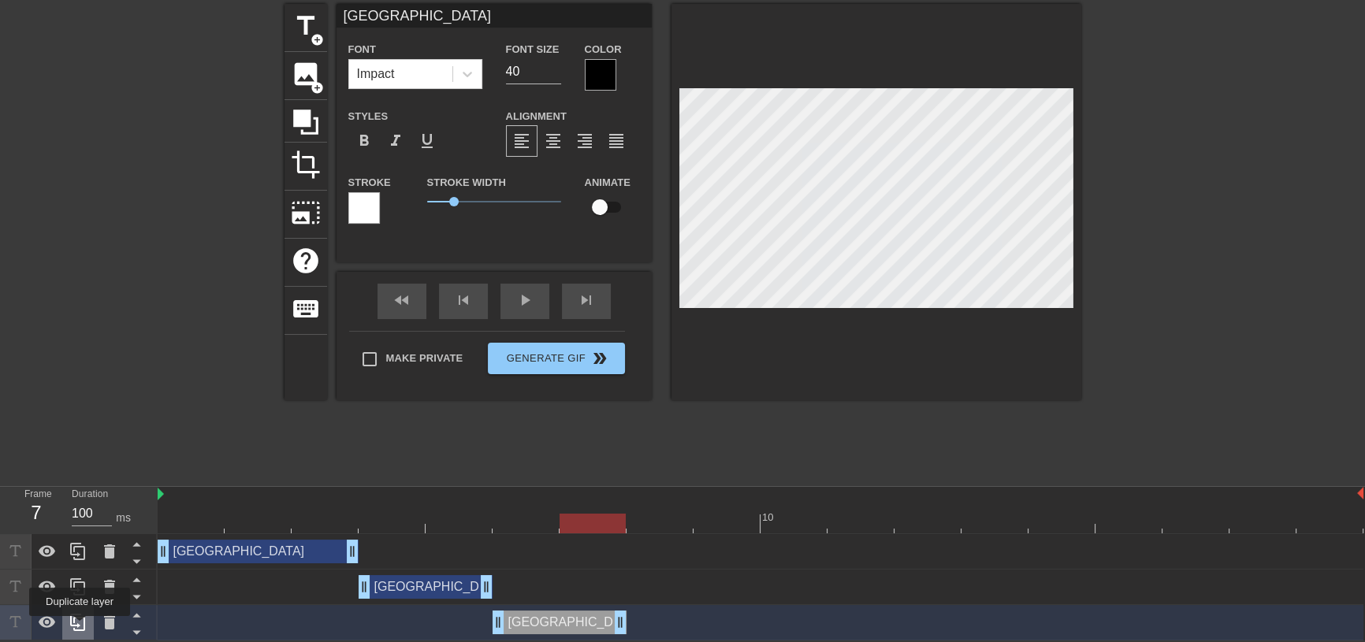
click at [80, 628] on icon at bounding box center [78, 622] width 19 height 19
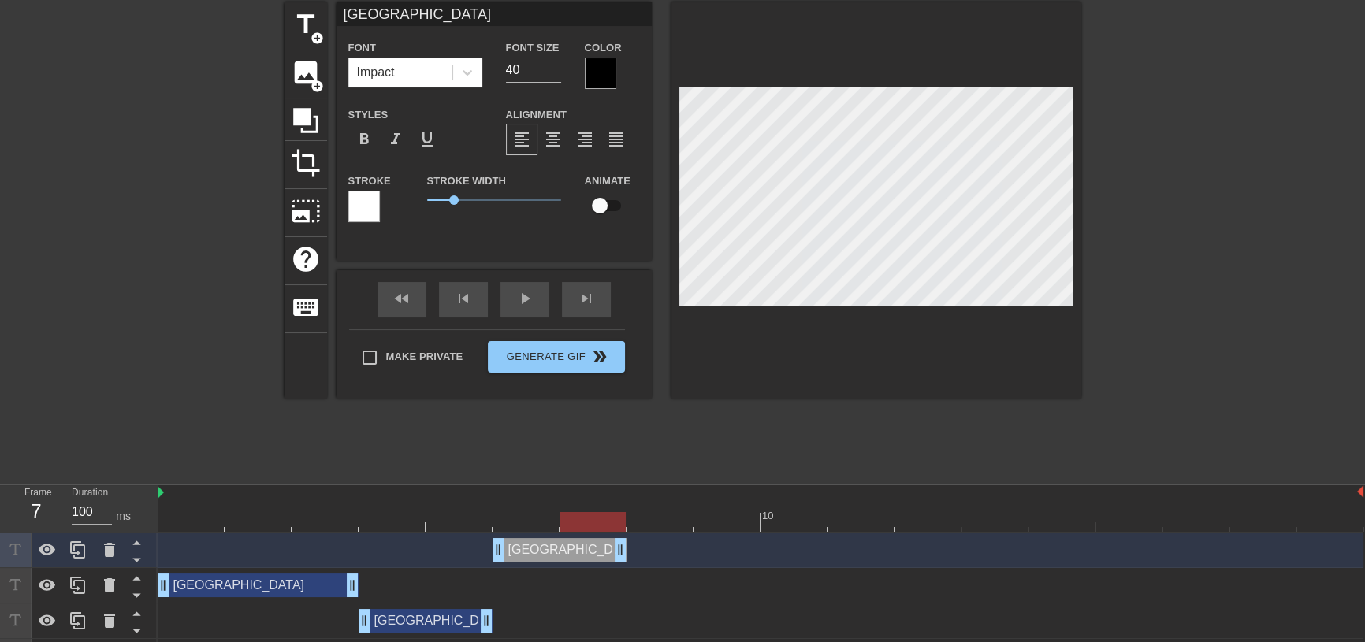
click at [662, 550] on div "Monaco drag_handle drag_handle" at bounding box center [761, 550] width 1206 height 24
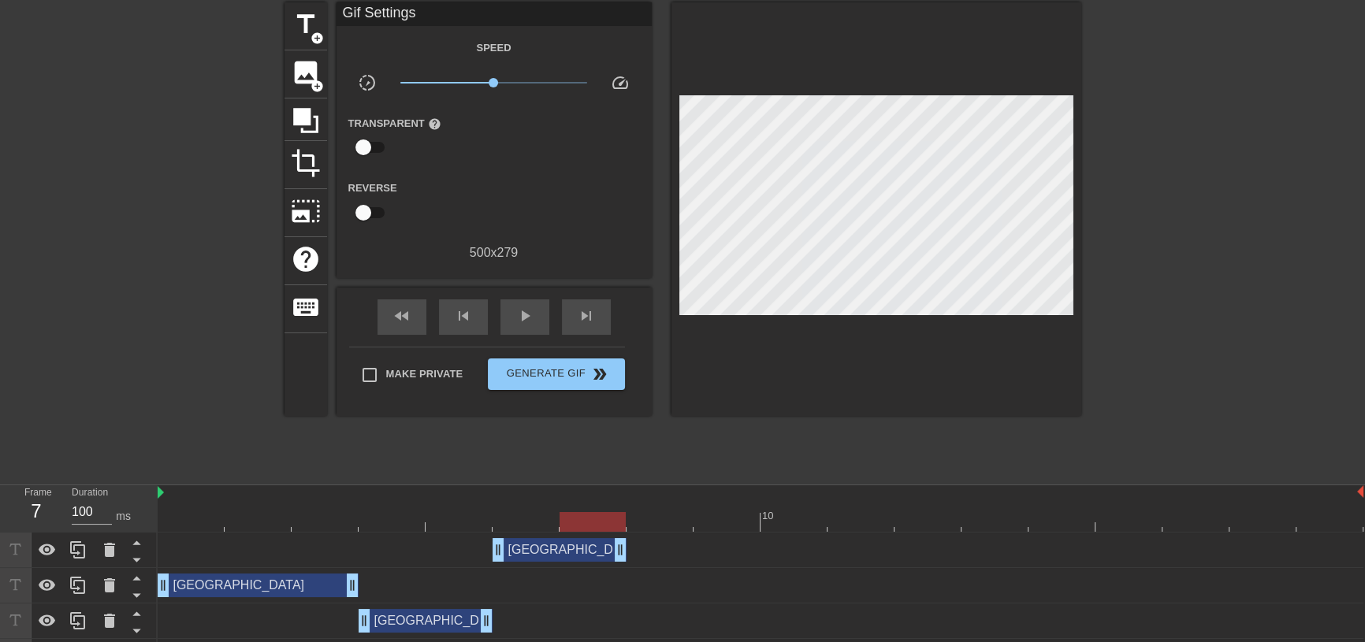
click at [531, 548] on div "Monaco drag_handle drag_handle" at bounding box center [560, 550] width 134 height 24
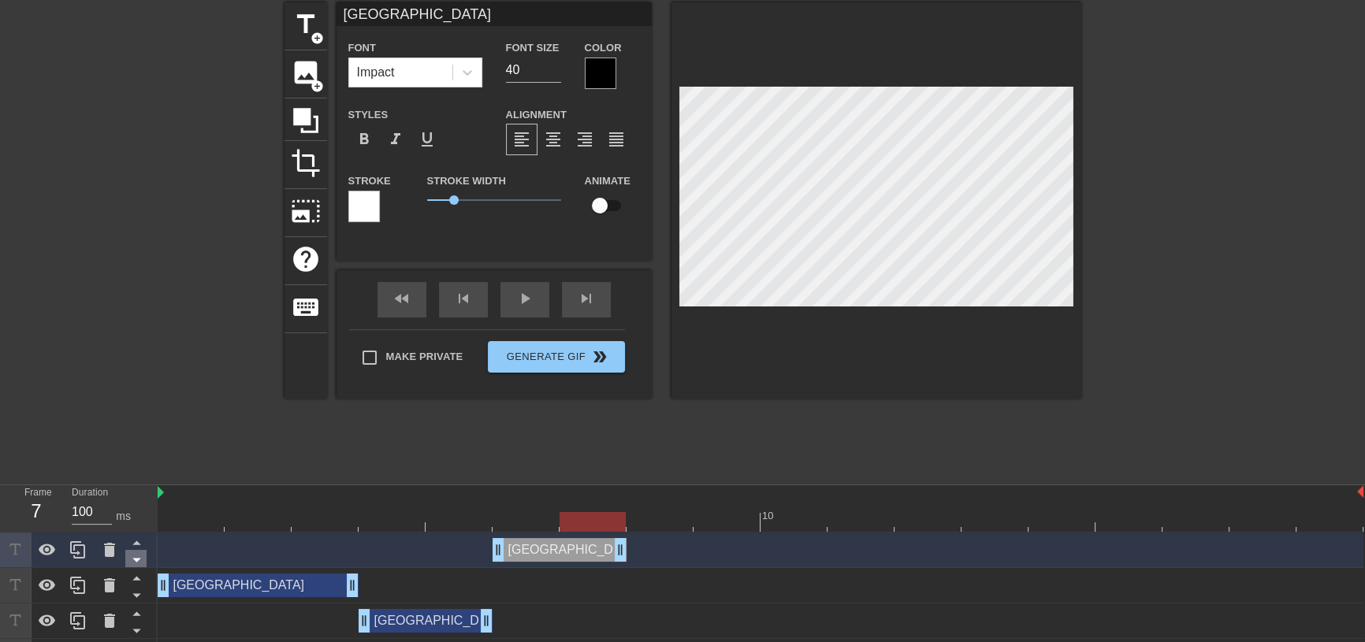
click at [145, 557] on icon at bounding box center [137, 560] width 20 height 20
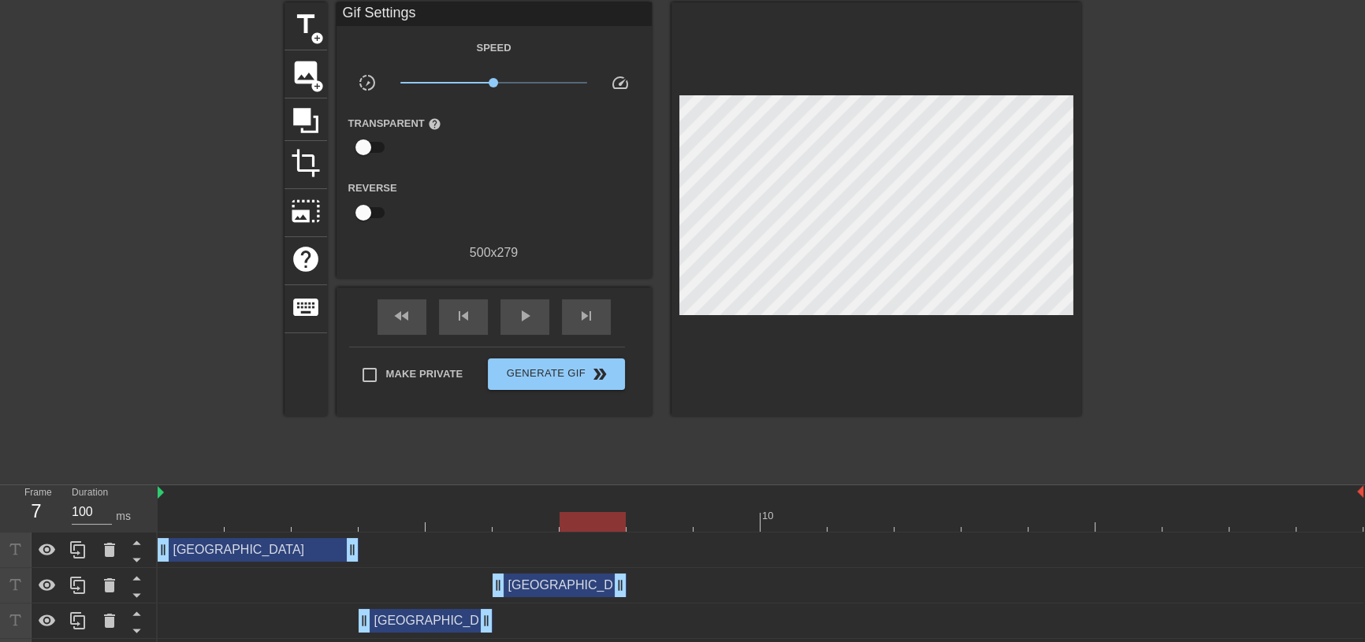
click at [214, 592] on div "Monaco drag_handle drag_handle" at bounding box center [761, 586] width 1206 height 24
click at [133, 596] on icon at bounding box center [137, 596] width 20 height 20
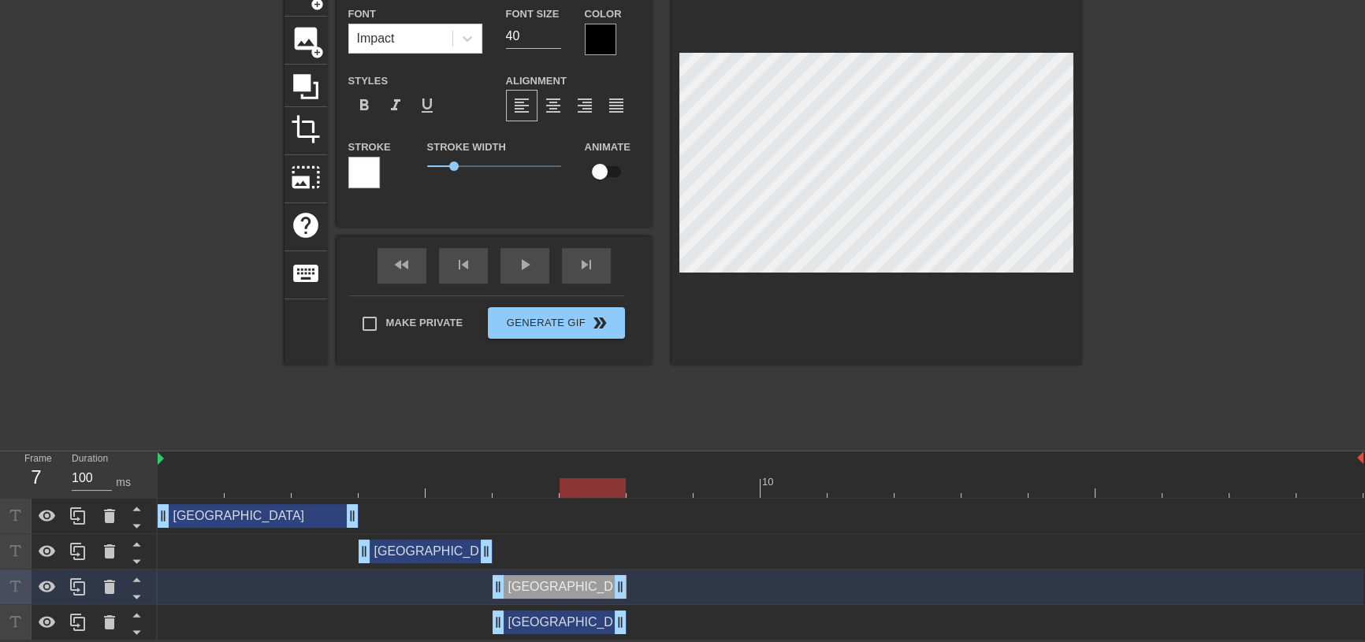
scroll to position [95, 0]
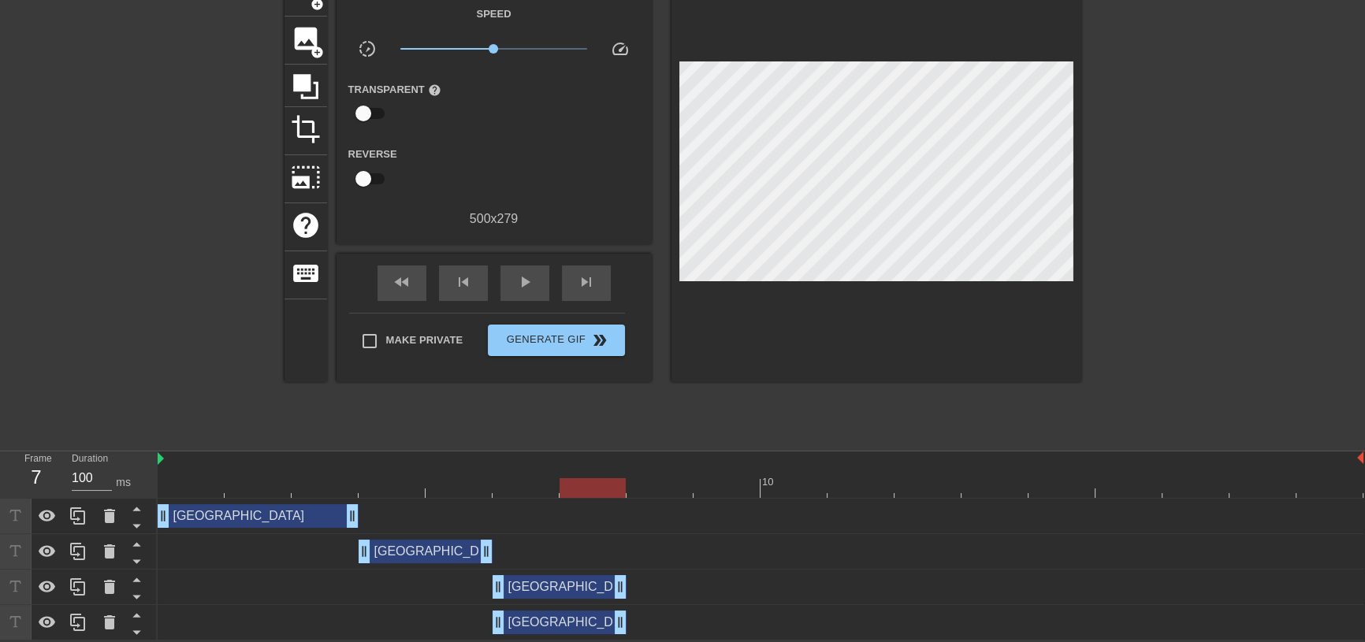
click at [300, 595] on div "Monaco drag_handle drag_handle" at bounding box center [761, 587] width 1206 height 24
click at [295, 594] on div "Monaco drag_handle drag_handle" at bounding box center [761, 587] width 1206 height 24
click at [133, 593] on icon at bounding box center [137, 597] width 20 height 20
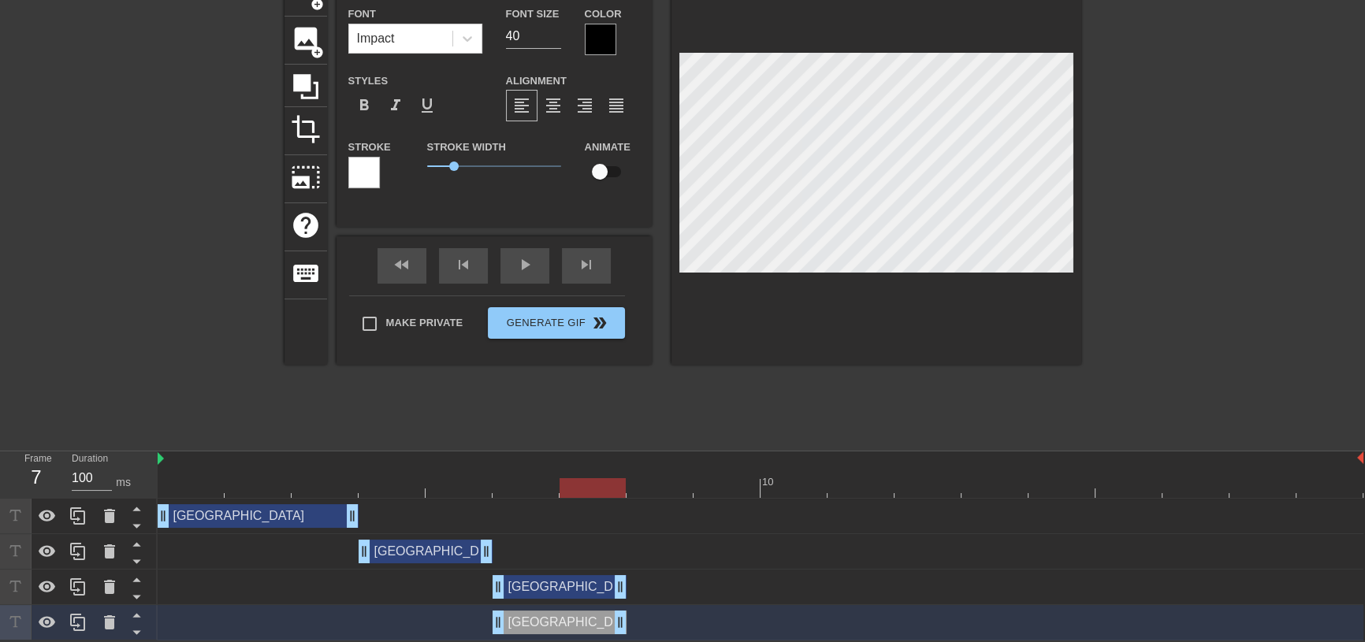
click at [531, 583] on div "Monaco drag_handle drag_handle" at bounding box center [560, 587] width 134 height 24
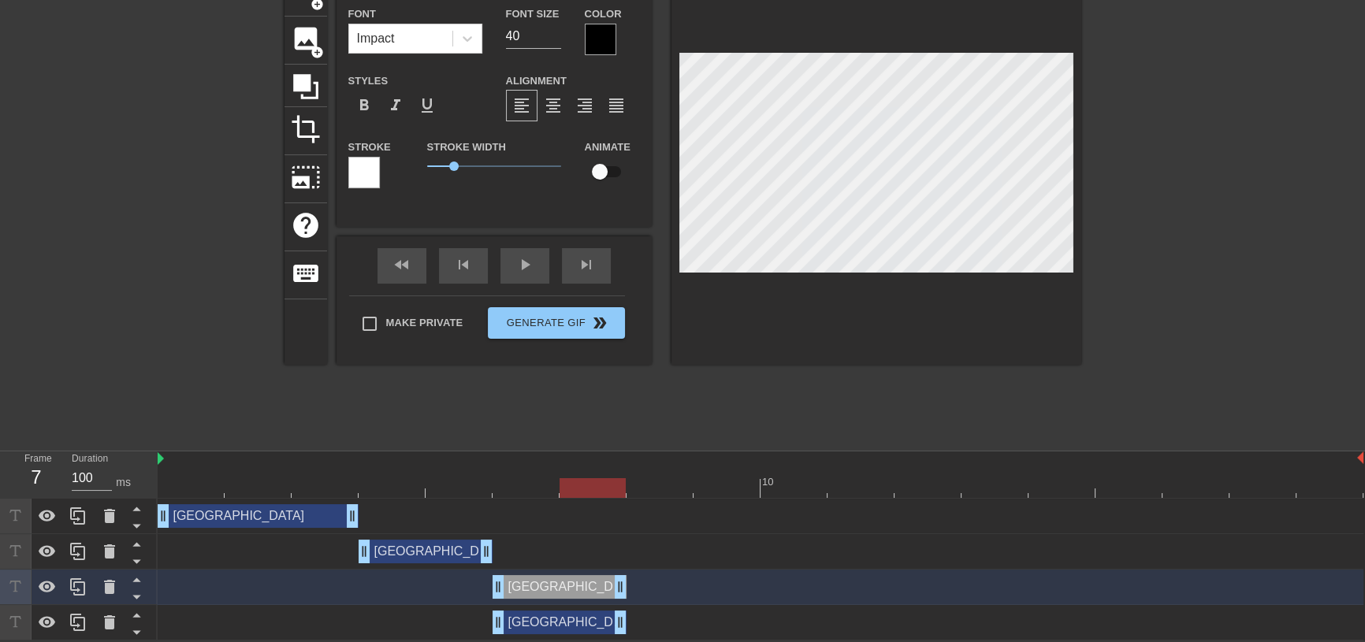
click at [543, 631] on div "Monaco drag_handle drag_handle" at bounding box center [560, 623] width 134 height 24
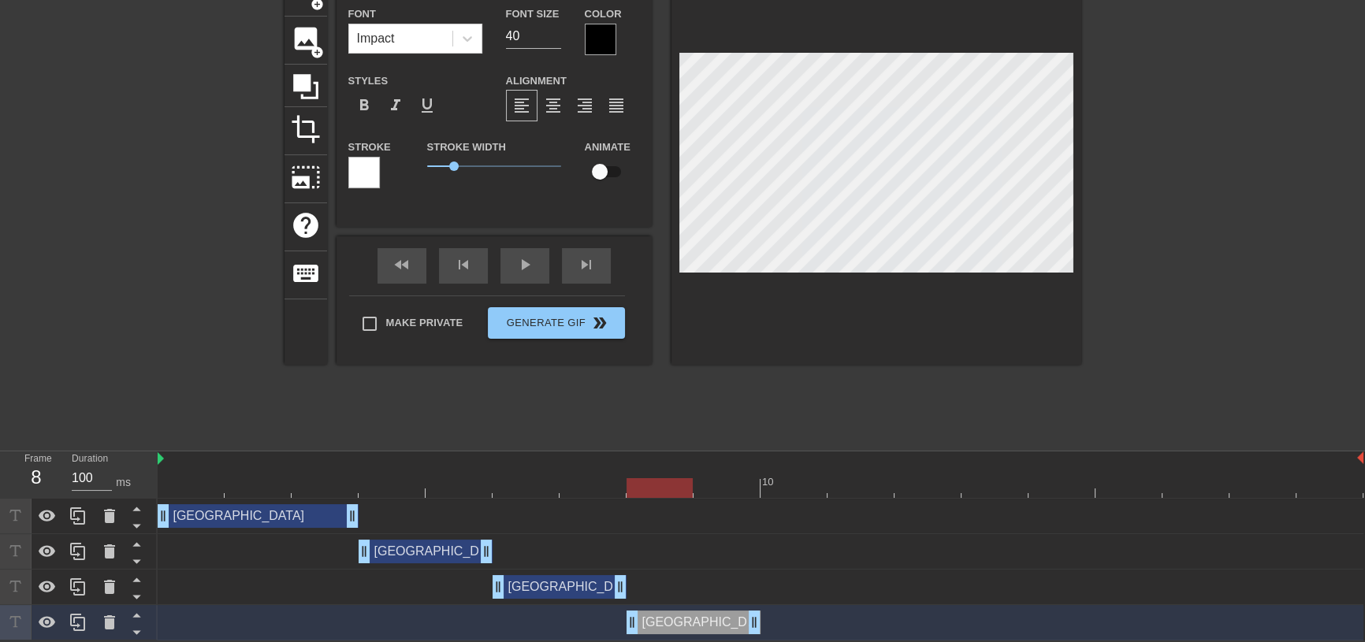
drag, startPoint x: 546, startPoint y: 621, endPoint x: 674, endPoint y: 625, distance: 127.8
click at [674, 625] on div "Monaco drag_handle drag_handle" at bounding box center [694, 623] width 134 height 24
drag, startPoint x: 662, startPoint y: 486, endPoint x: 505, endPoint y: 492, distance: 157.8
click at [505, 492] on div at bounding box center [526, 489] width 66 height 20
drag, startPoint x: 527, startPoint y: 488, endPoint x: 638, endPoint y: 492, distance: 111.2
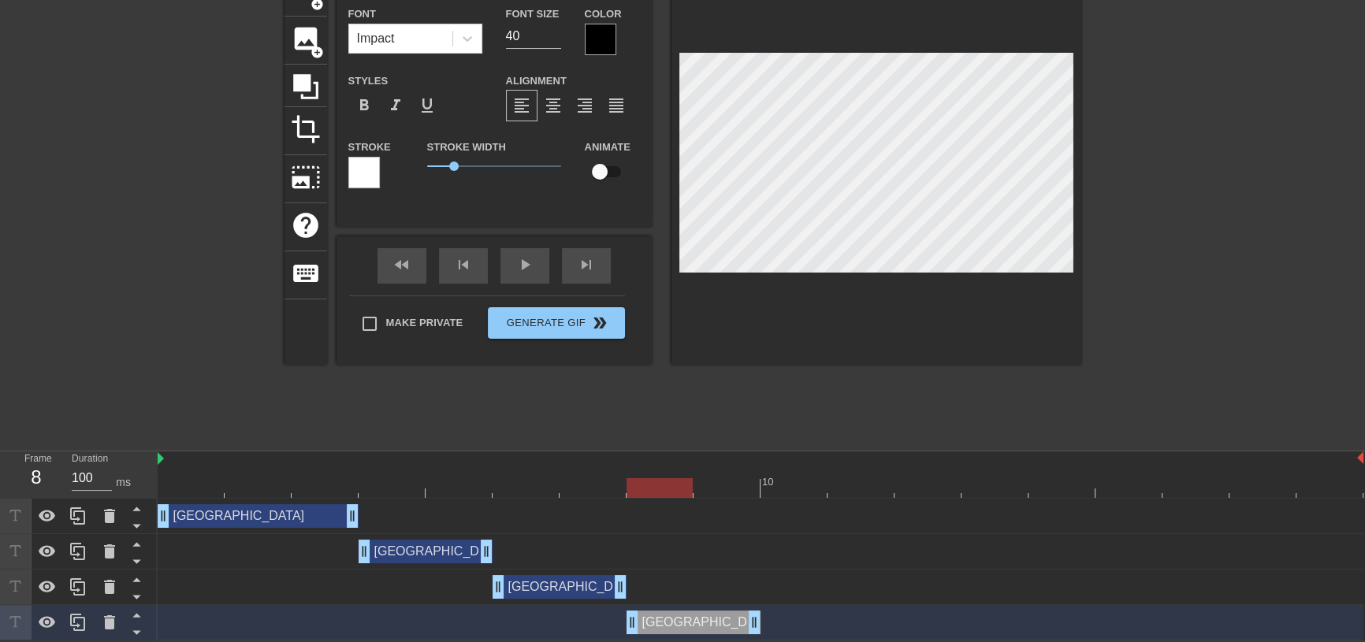
click at [638, 492] on div at bounding box center [660, 489] width 66 height 20
drag, startPoint x: 672, startPoint y: 489, endPoint x: 711, endPoint y: 489, distance: 38.6
click at [711, 489] on div at bounding box center [727, 489] width 66 height 20
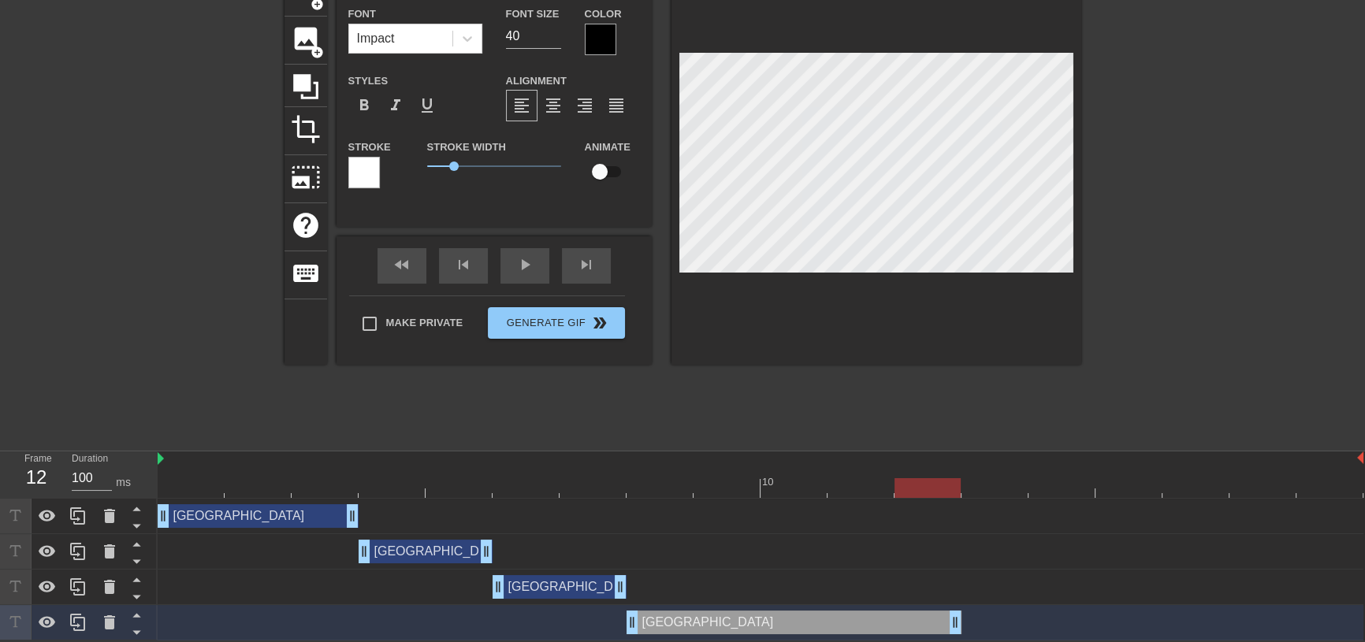
drag, startPoint x: 756, startPoint y: 624, endPoint x: 968, endPoint y: 629, distance: 212.1
click at [968, 629] on div "Monaco drag_handle drag_handle" at bounding box center [761, 623] width 1206 height 24
drag, startPoint x: 926, startPoint y: 489, endPoint x: 784, endPoint y: 489, distance: 141.9
click at [784, 489] on div at bounding box center [794, 489] width 66 height 20
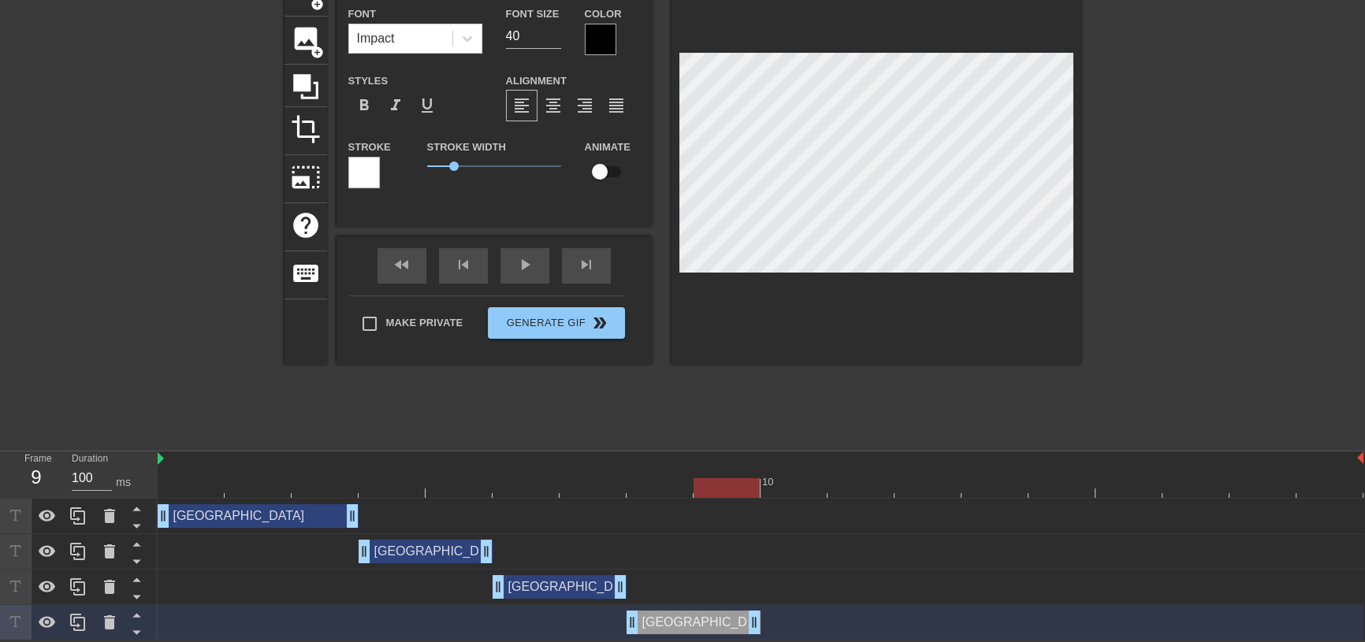
drag, startPoint x: 954, startPoint y: 624, endPoint x: 766, endPoint y: 623, distance: 187.6
click at [766, 623] on div "Monaco drag_handle drag_handle" at bounding box center [761, 623] width 1206 height 24
click at [709, 629] on div "Monaco drag_handle drag_handle" at bounding box center [694, 623] width 134 height 24
click at [80, 629] on icon at bounding box center [77, 622] width 15 height 17
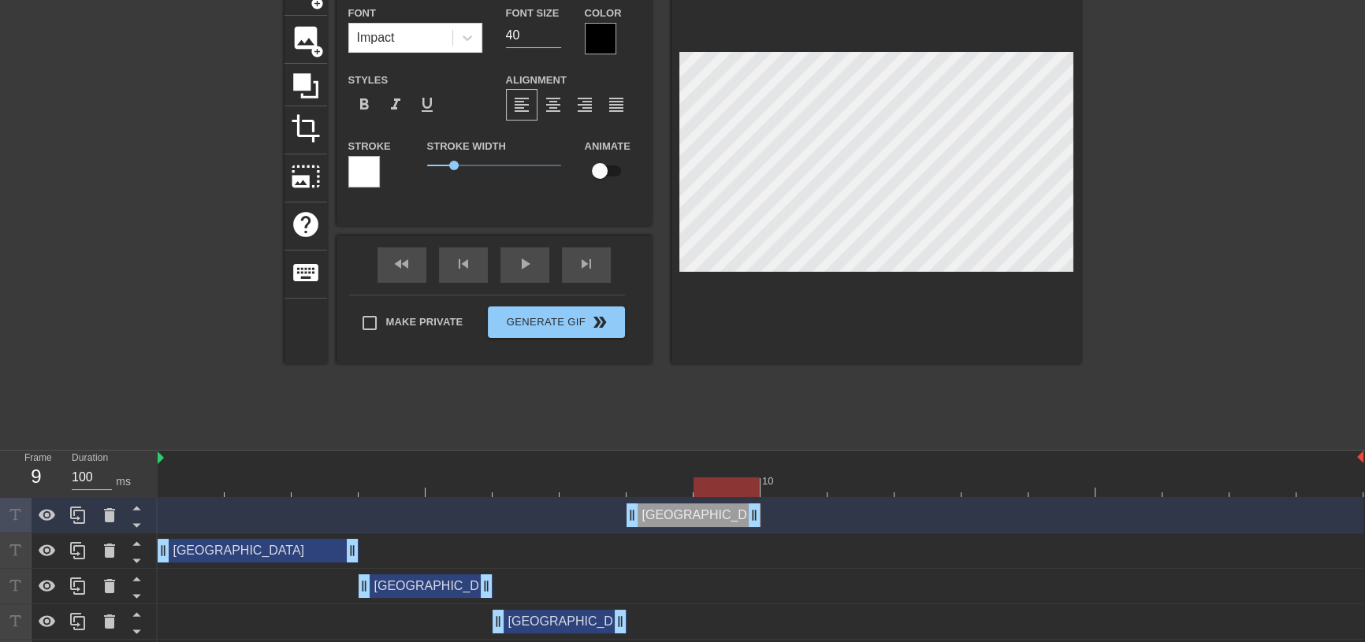
click at [294, 516] on div "Monaco drag_handle drag_handle" at bounding box center [761, 516] width 1206 height 24
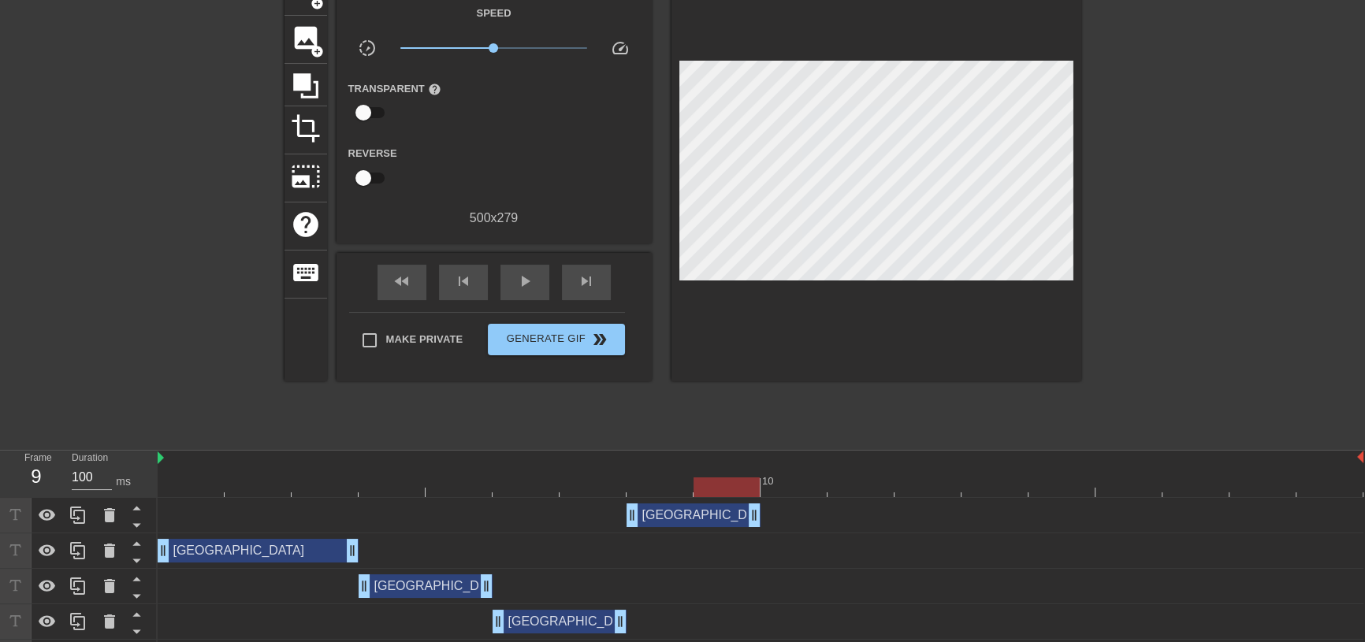
click at [251, 510] on div "Monaco drag_handle drag_handle" at bounding box center [761, 516] width 1206 height 24
drag, startPoint x: 715, startPoint y: 518, endPoint x: 724, endPoint y: 628, distance: 110.7
click at [724, 628] on div "Monaco drag_handle drag_handle Monaco drag_handle drag_handle Monaco drag_handl…" at bounding box center [762, 586] width 1208 height 177
click at [702, 507] on div "Monaco drag_handle drag_handle" at bounding box center [694, 516] width 134 height 24
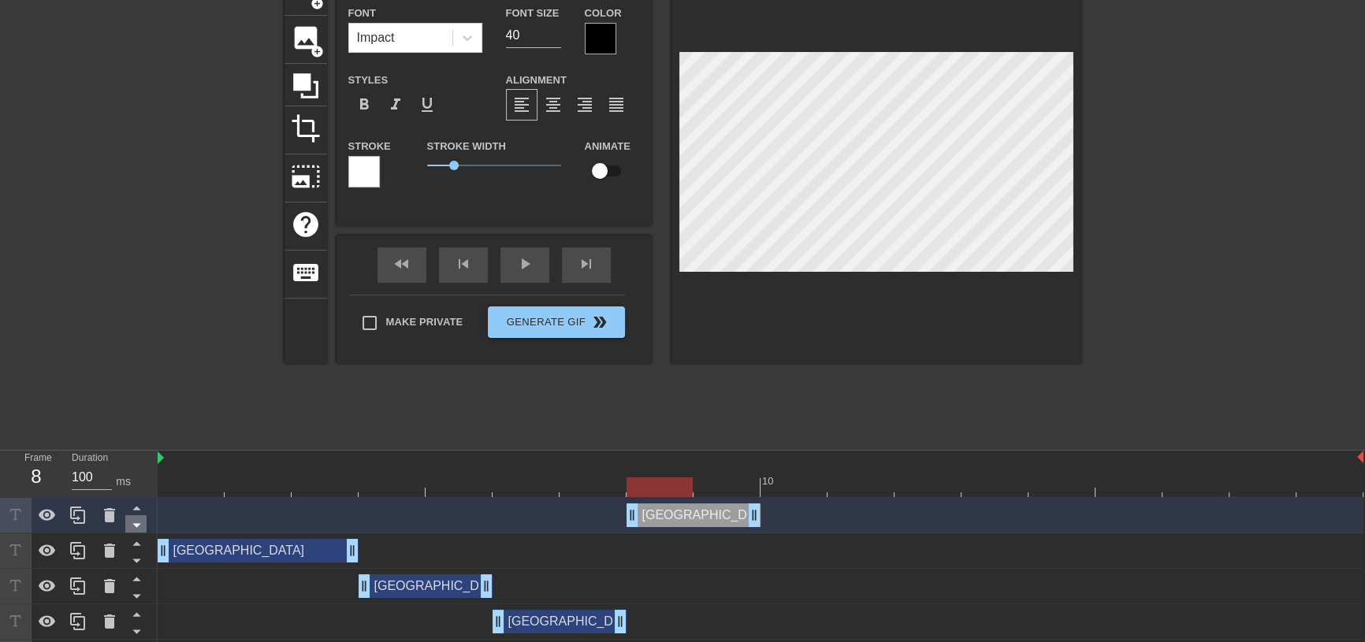
click at [140, 525] on icon at bounding box center [137, 526] width 20 height 20
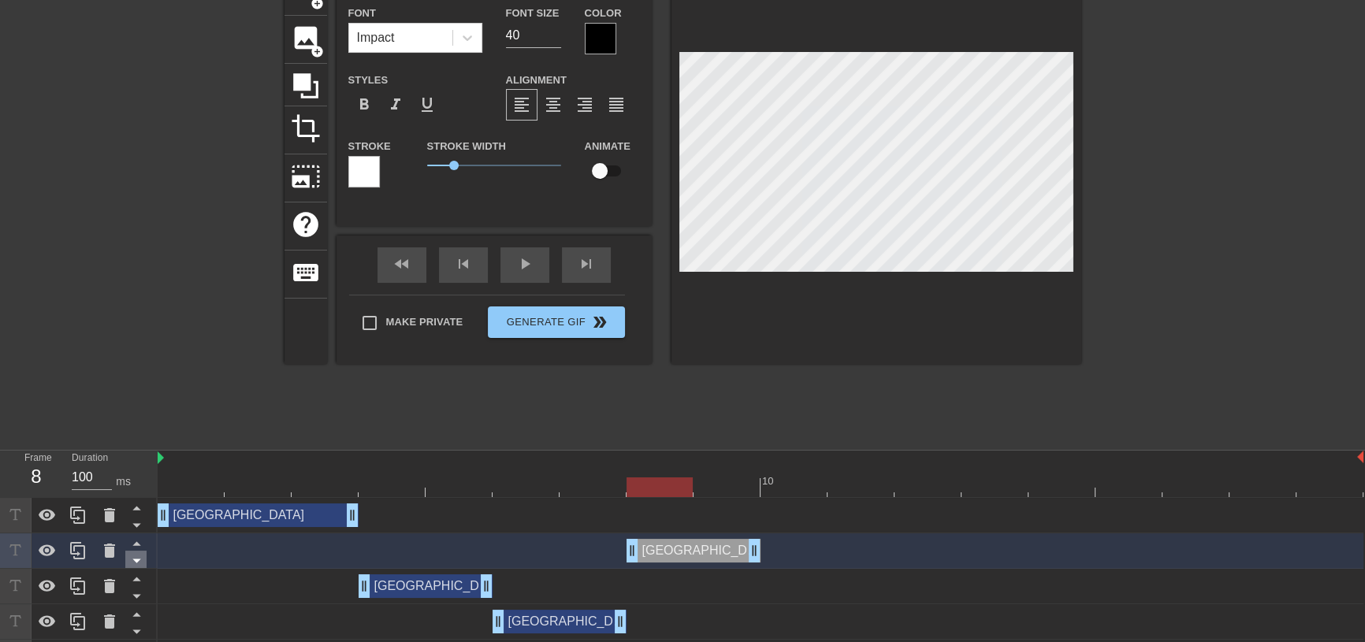
click at [138, 556] on icon at bounding box center [137, 561] width 20 height 20
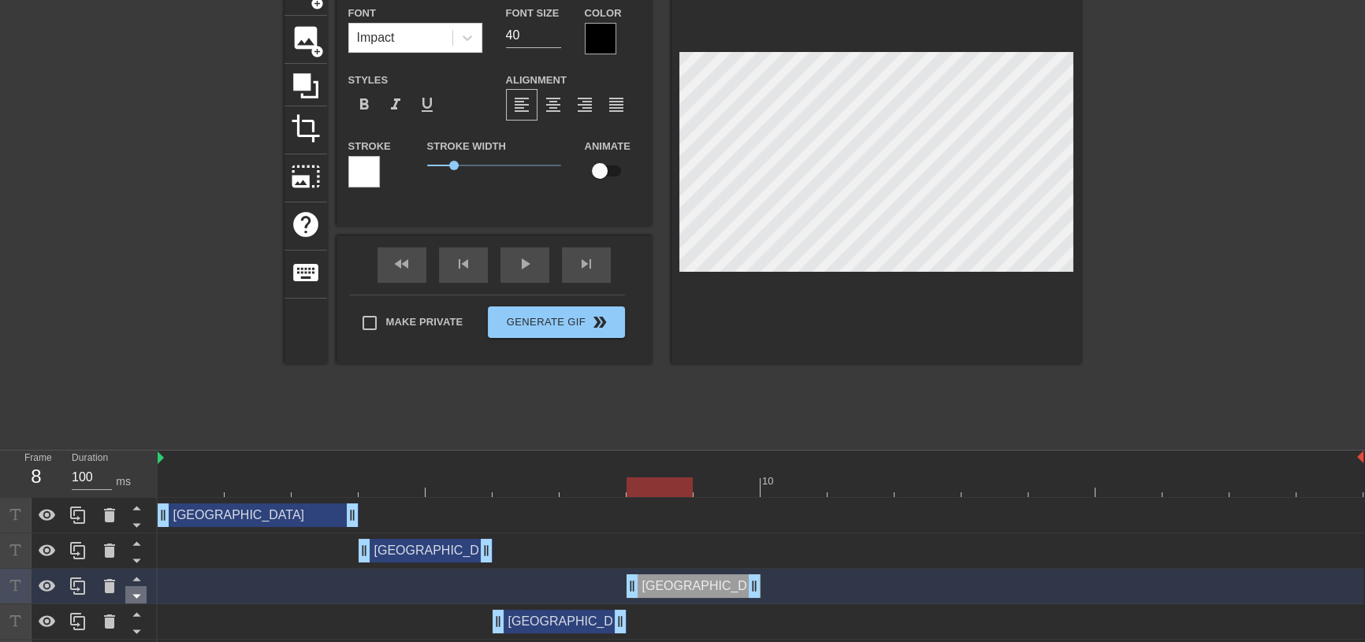
click at [140, 592] on icon at bounding box center [137, 597] width 20 height 20
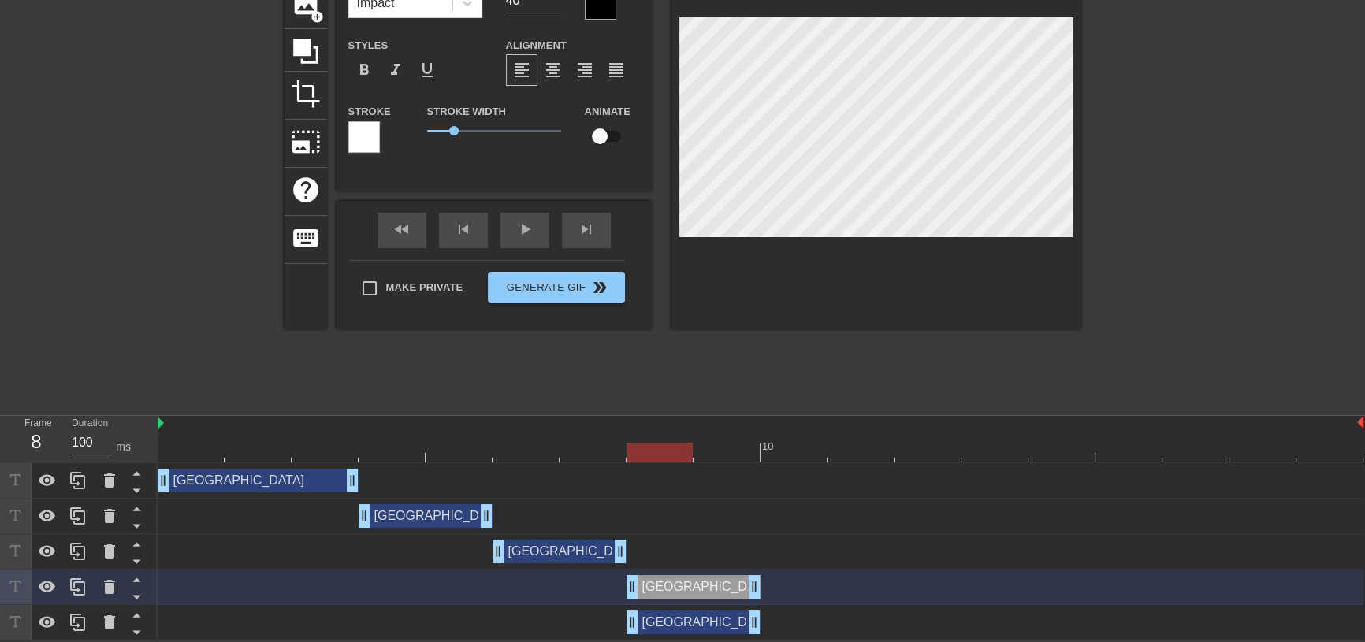
scroll to position [131, 0]
click at [136, 598] on icon at bounding box center [136, 598] width 8 height 4
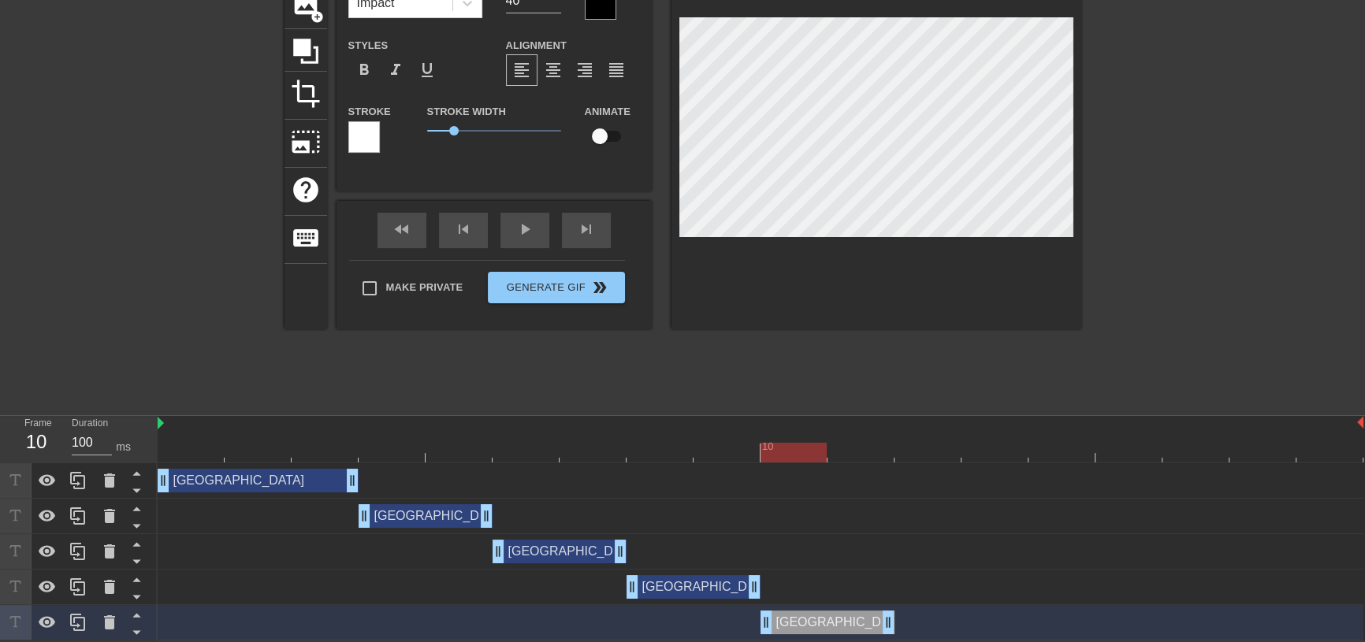
drag, startPoint x: 696, startPoint y: 621, endPoint x: 825, endPoint y: 628, distance: 129.5
click at [825, 628] on div "Monaco drag_handle drag_handle" at bounding box center [828, 623] width 134 height 24
drag, startPoint x: 803, startPoint y: 452, endPoint x: 786, endPoint y: 447, distance: 17.2
click at [786, 447] on div at bounding box center [794, 453] width 66 height 20
click at [810, 629] on div "Monaco drag_handle drag_handle" at bounding box center [828, 623] width 134 height 24
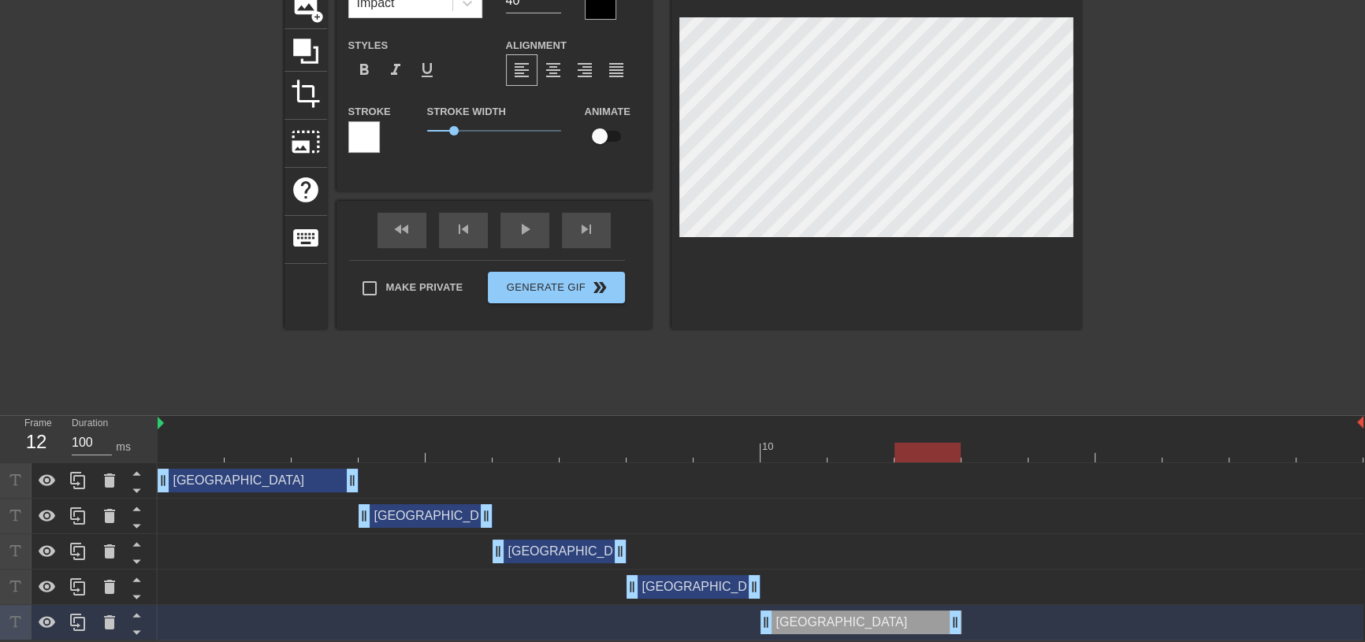
drag, startPoint x: 890, startPoint y: 624, endPoint x: 944, endPoint y: 623, distance: 54.4
drag, startPoint x: 938, startPoint y: 454, endPoint x: 859, endPoint y: 458, distance: 78.9
click at [859, 458] on div at bounding box center [861, 453] width 66 height 20
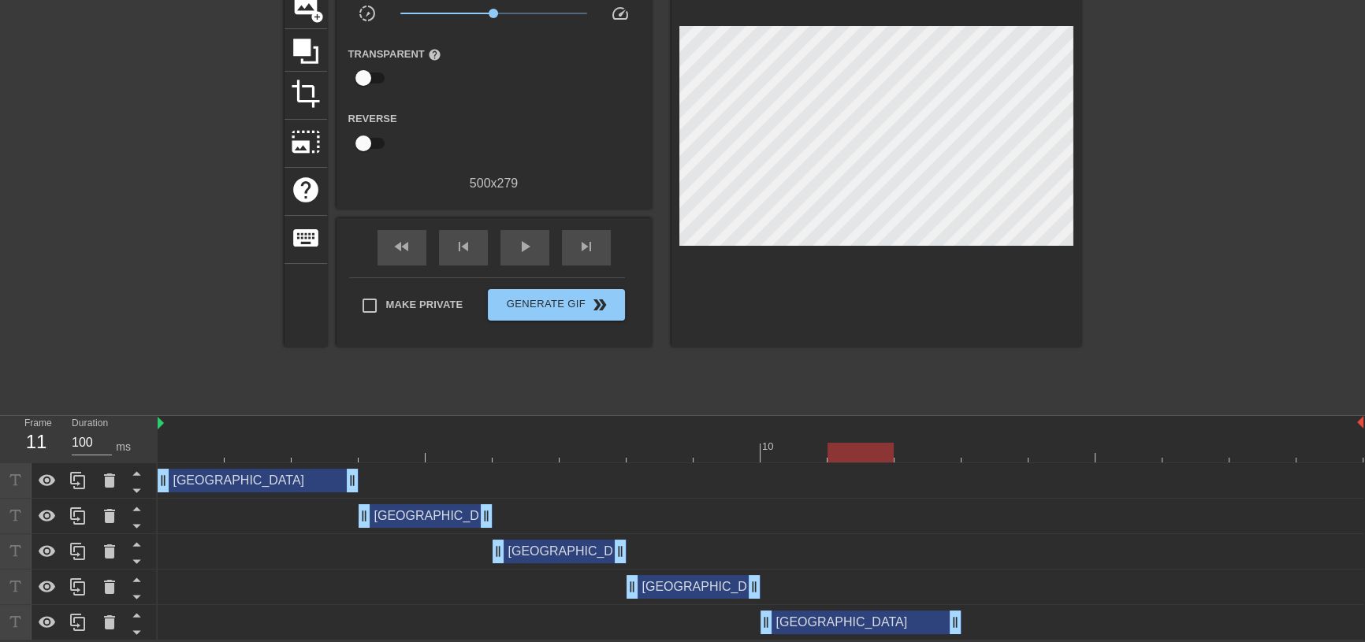
click at [963, 628] on div "Monaco drag_handle drag_handle" at bounding box center [761, 623] width 1206 height 24
drag, startPoint x: 955, startPoint y: 624, endPoint x: 888, endPoint y: 616, distance: 67.5
drag, startPoint x: 886, startPoint y: 616, endPoint x: 859, endPoint y: 614, distance: 26.9
click at [930, 620] on div "Monaco drag_handle drag_handle" at bounding box center [761, 623] width 1206 height 24
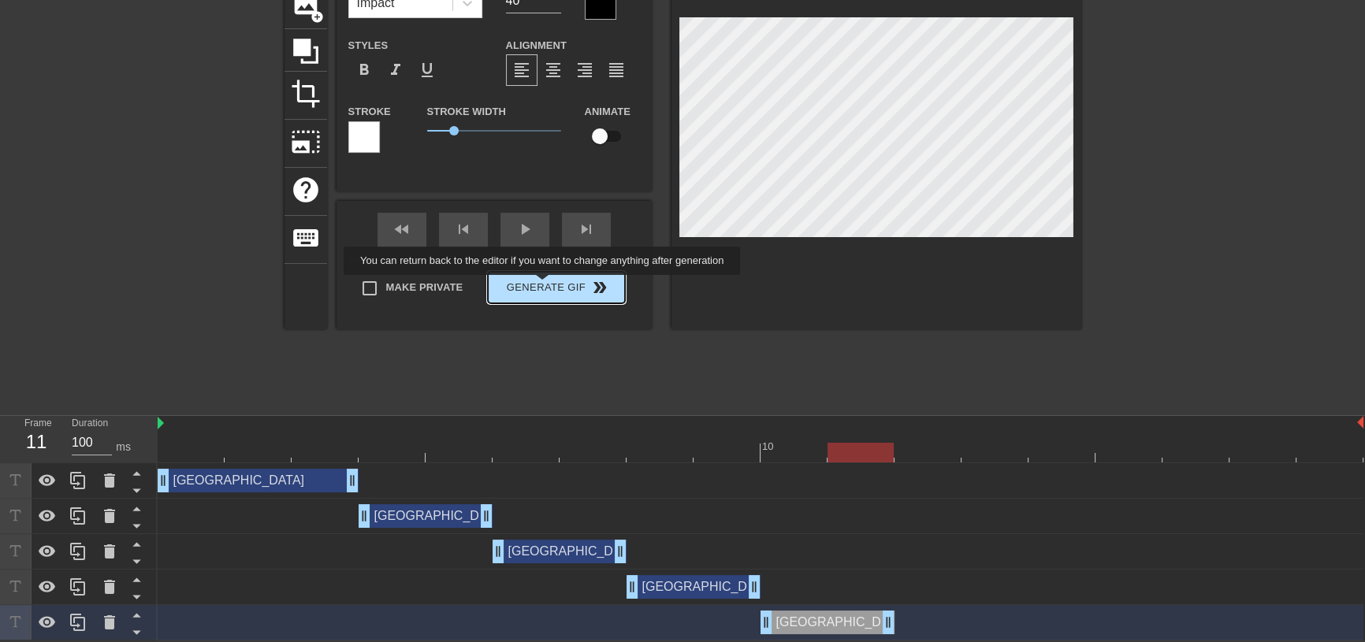
click at [544, 286] on button "Generate Gif double_arrow" at bounding box center [556, 288] width 136 height 32
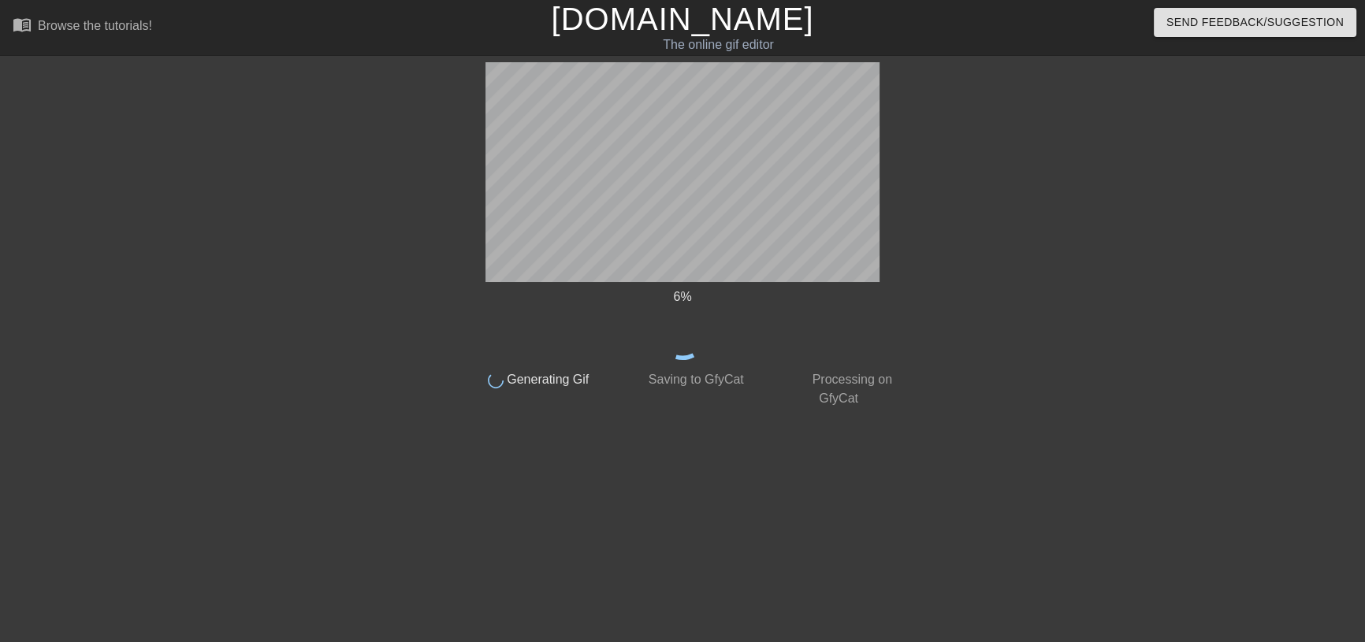
scroll to position [0, 0]
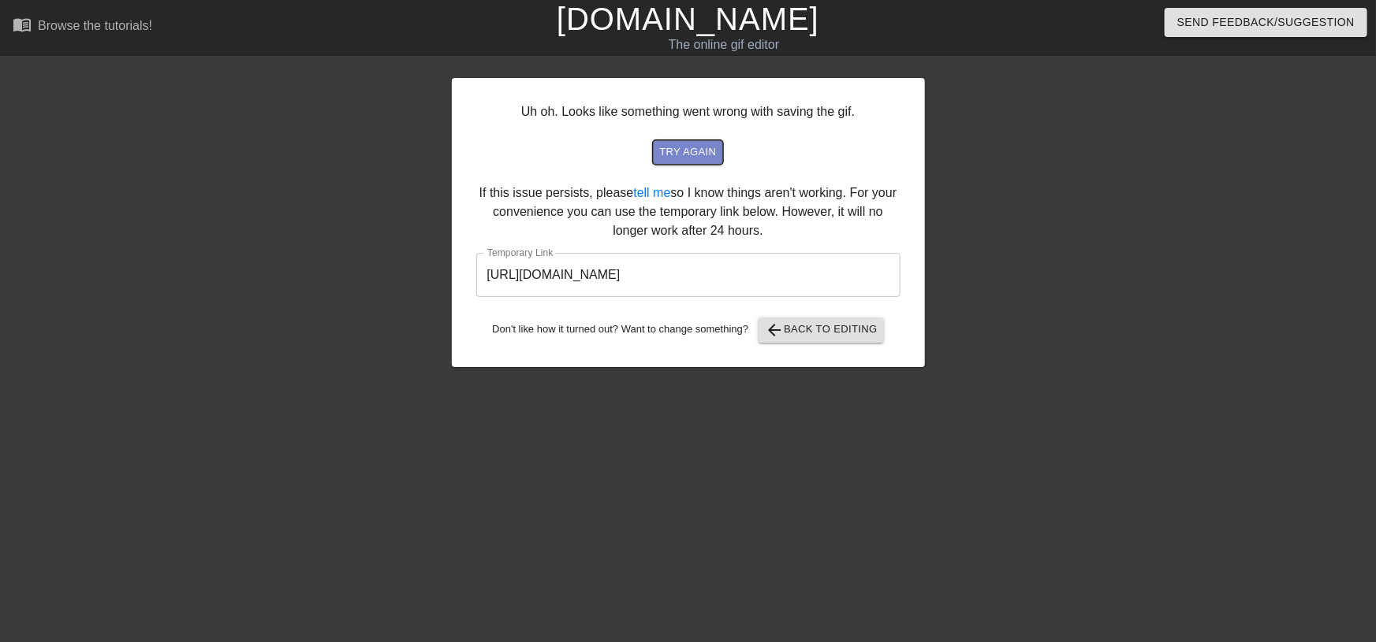
click at [671, 157] on span "try again" at bounding box center [687, 152] width 57 height 18
click at [795, 330] on span "arrow_back Back to Editing" at bounding box center [821, 330] width 113 height 19
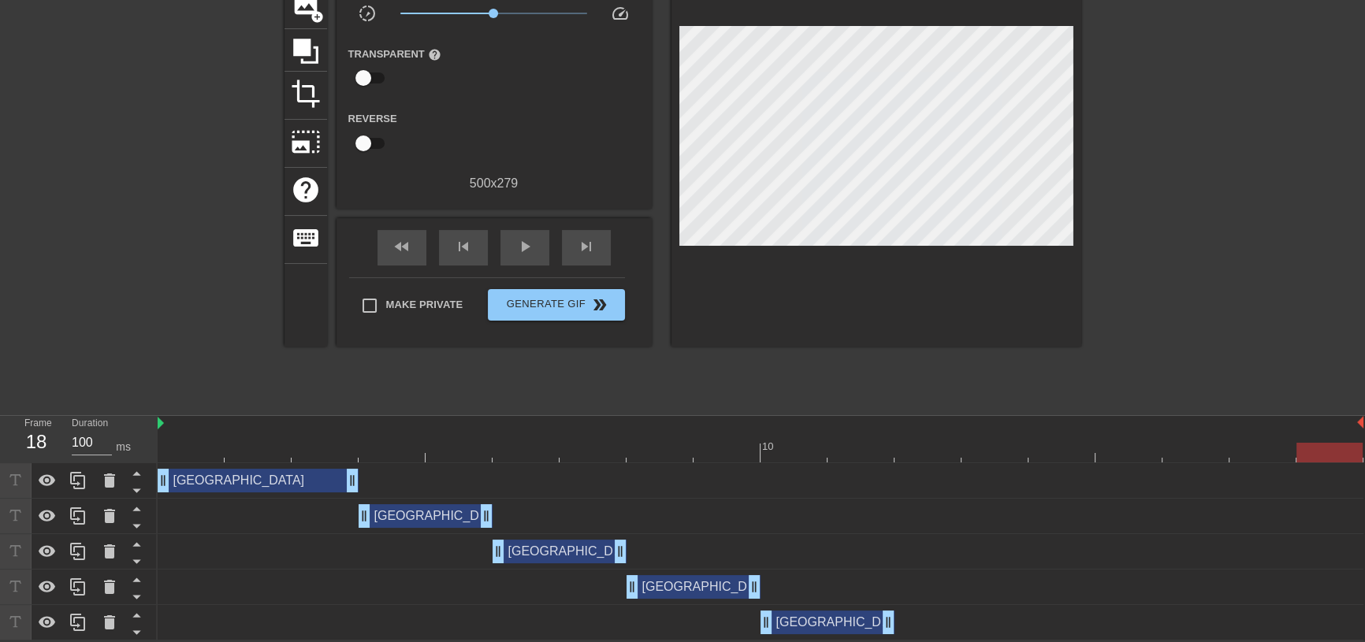
scroll to position [131, 0]
drag, startPoint x: 1320, startPoint y: 453, endPoint x: 478, endPoint y: 440, distance: 842.0
click at [478, 440] on div "10" at bounding box center [761, 439] width 1206 height 47
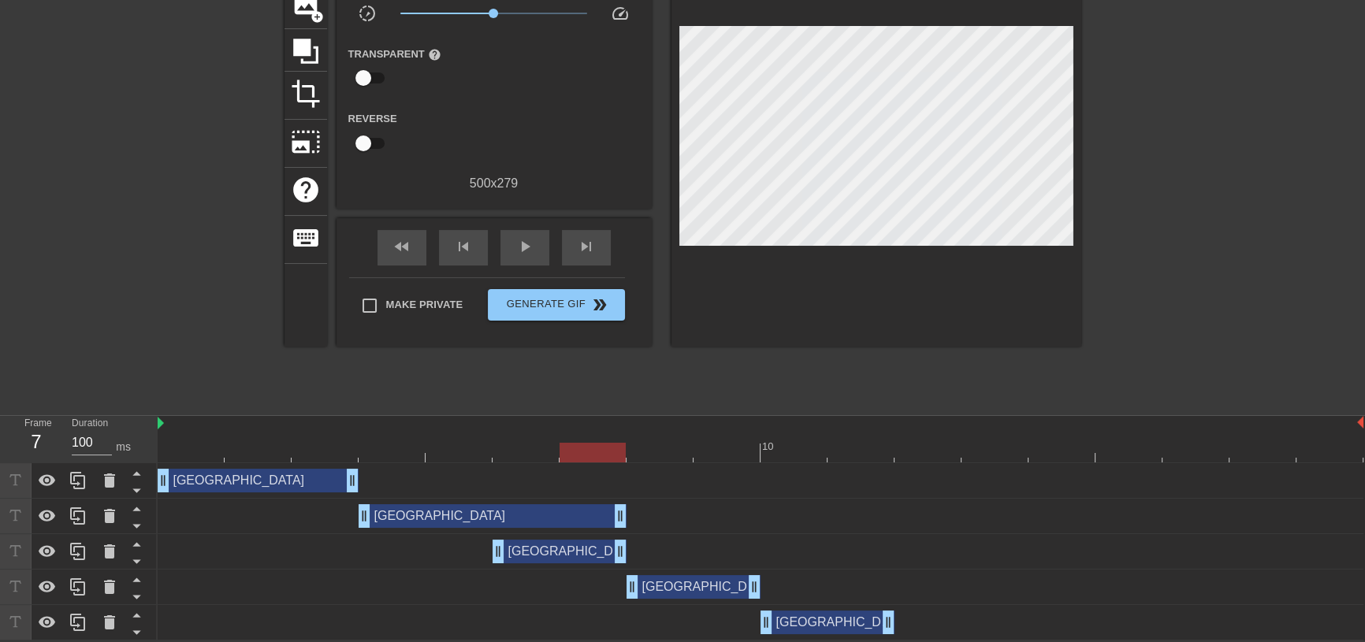
drag, startPoint x: 488, startPoint y: 511, endPoint x: 601, endPoint y: 514, distance: 113.6
drag, startPoint x: 589, startPoint y: 449, endPoint x: 531, endPoint y: 453, distance: 58.5
click at [531, 453] on div at bounding box center [526, 453] width 66 height 20
click at [432, 552] on div "Monaco drag_handle drag_handle" at bounding box center [761, 552] width 1206 height 24
click at [54, 553] on icon at bounding box center [47, 551] width 19 height 19
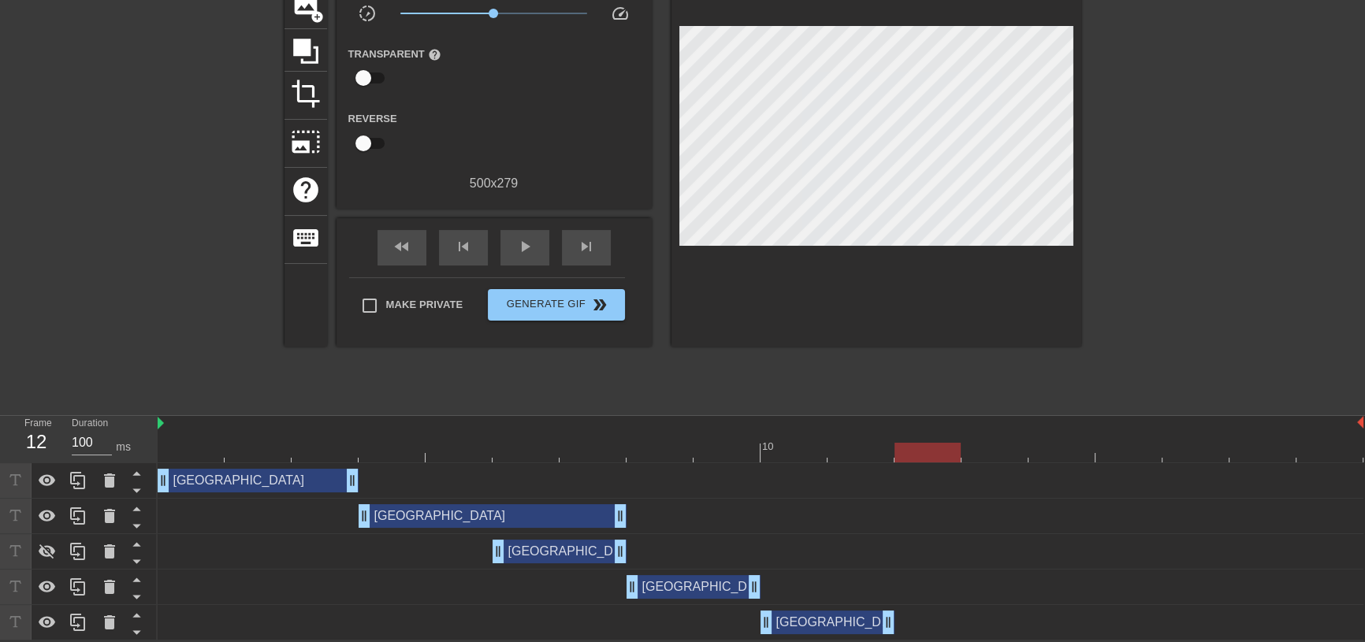
drag, startPoint x: 505, startPoint y: 452, endPoint x: 920, endPoint y: 456, distance: 415.5
click at [919, 456] on div at bounding box center [928, 453] width 66 height 20
click at [102, 549] on icon at bounding box center [109, 551] width 19 height 19
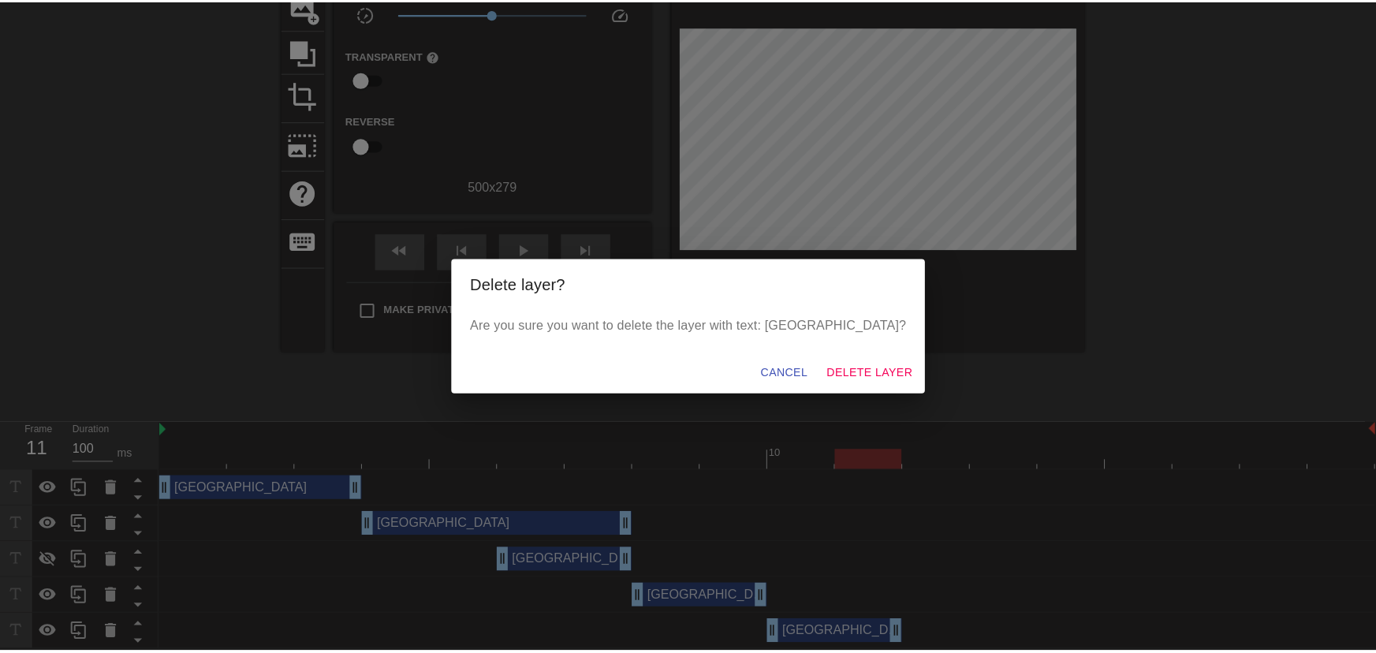
scroll to position [120, 0]
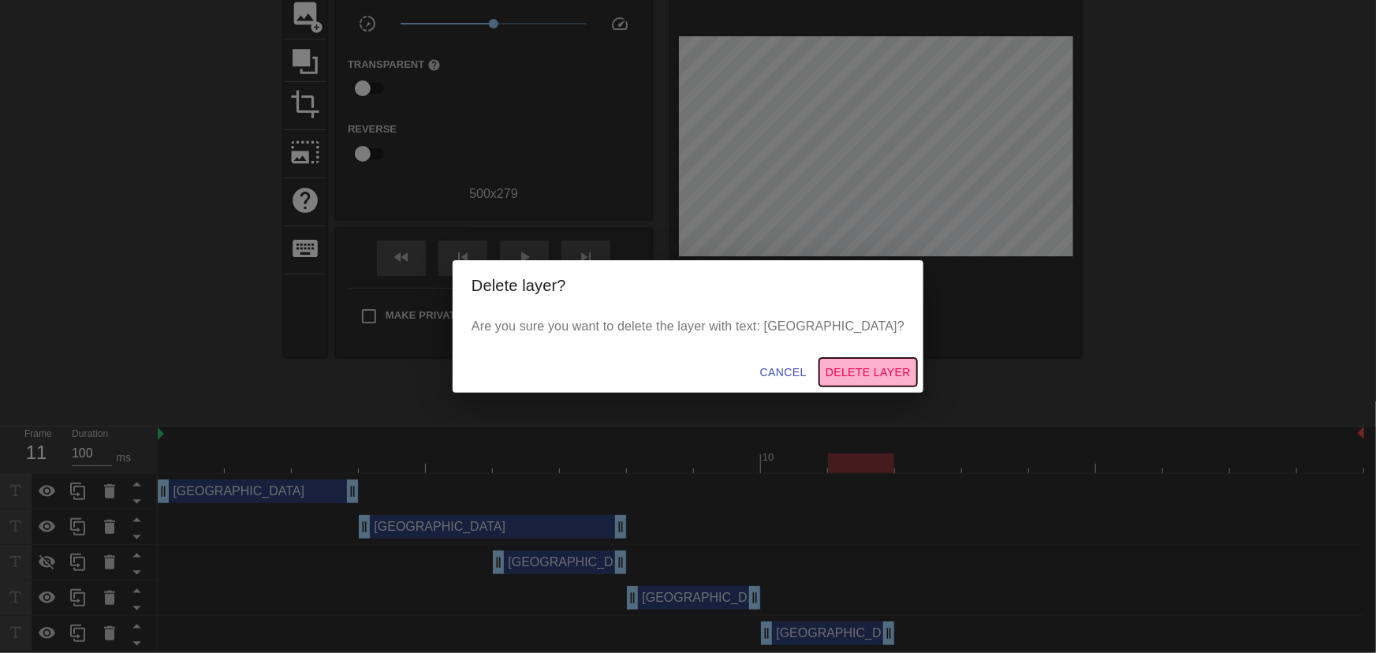
click at [825, 363] on span "Delete Layer" at bounding box center [867, 373] width 85 height 20
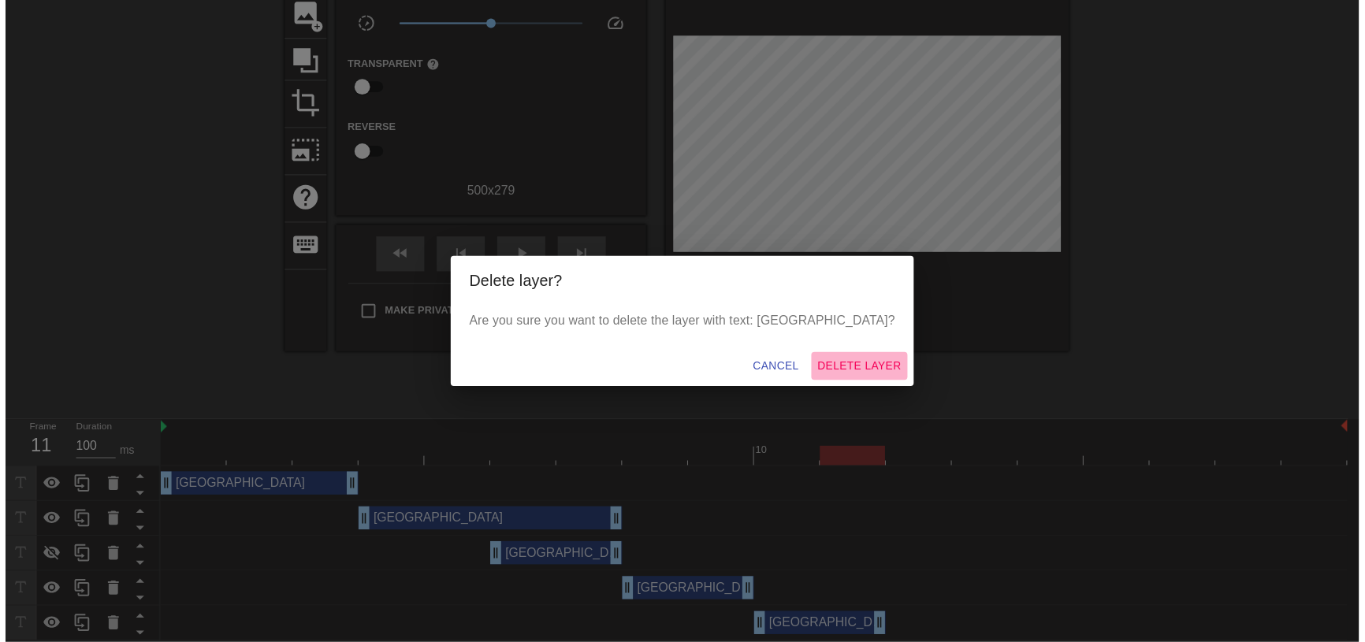
scroll to position [95, 0]
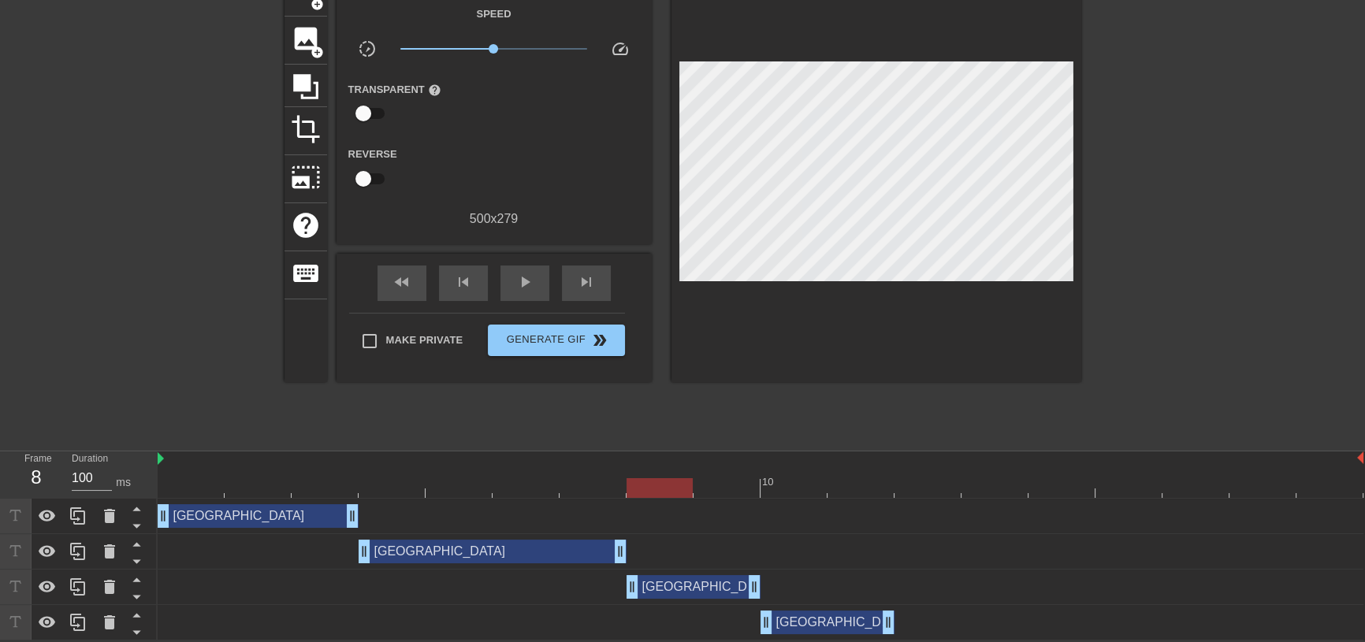
drag, startPoint x: 851, startPoint y: 482, endPoint x: 645, endPoint y: 505, distance: 207.7
click at [645, 505] on div "10 Monaco drag_handle drag_handle Monaco drag_handle drag_handle Monaco drag_ha…" at bounding box center [762, 546] width 1208 height 189
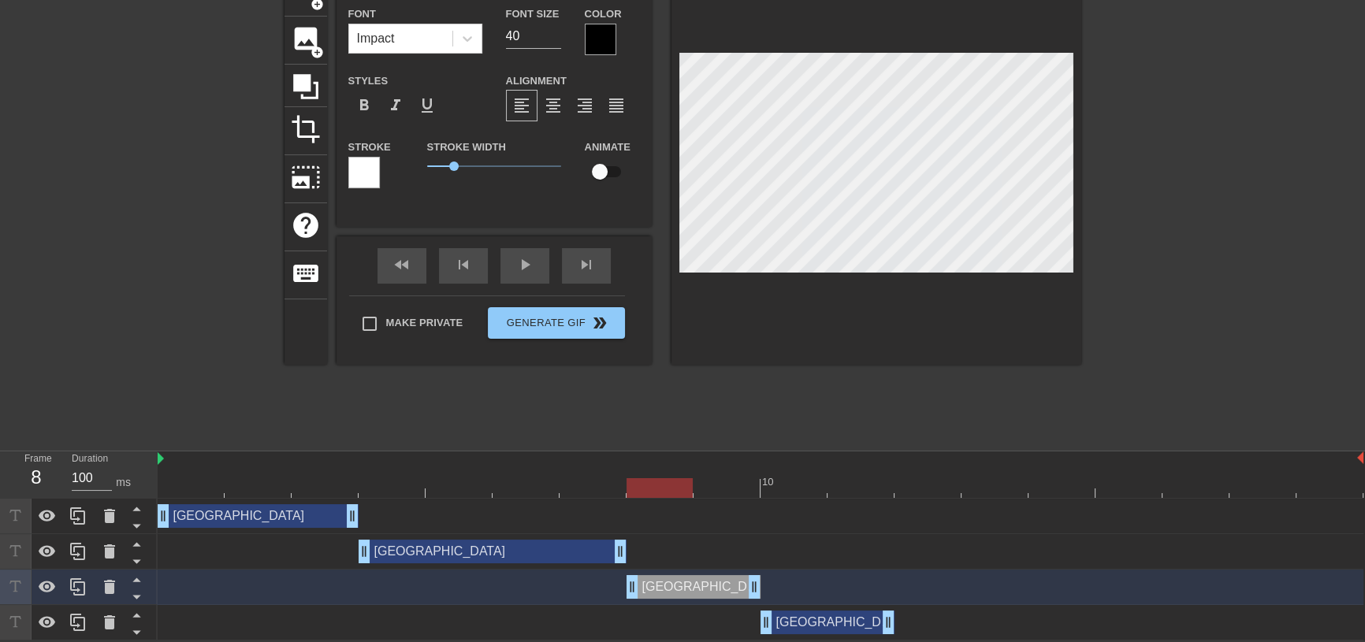
drag, startPoint x: 655, startPoint y: 479, endPoint x: 643, endPoint y: 480, distance: 11.9
click at [643, 480] on div at bounding box center [660, 489] width 66 height 20
drag, startPoint x: 662, startPoint y: 483, endPoint x: 916, endPoint y: 479, distance: 253.9
click at [916, 479] on div at bounding box center [928, 489] width 66 height 20
click at [110, 517] on icon at bounding box center [109, 516] width 11 height 14
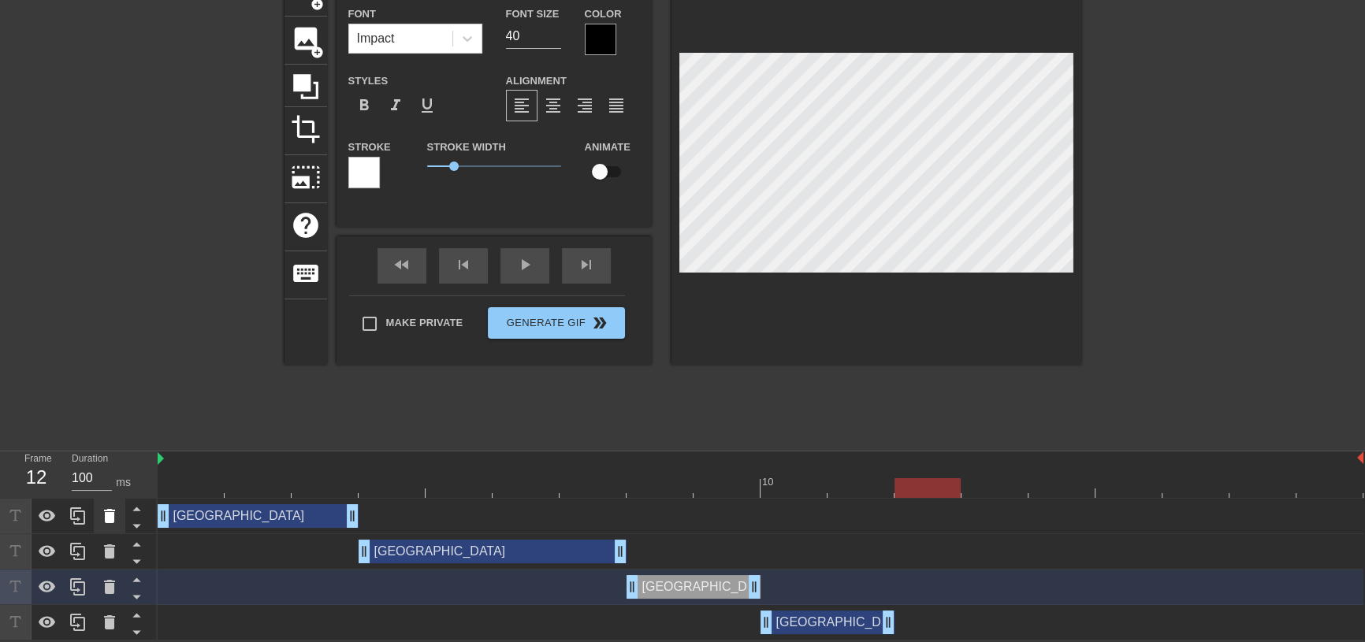
scroll to position [84, 0]
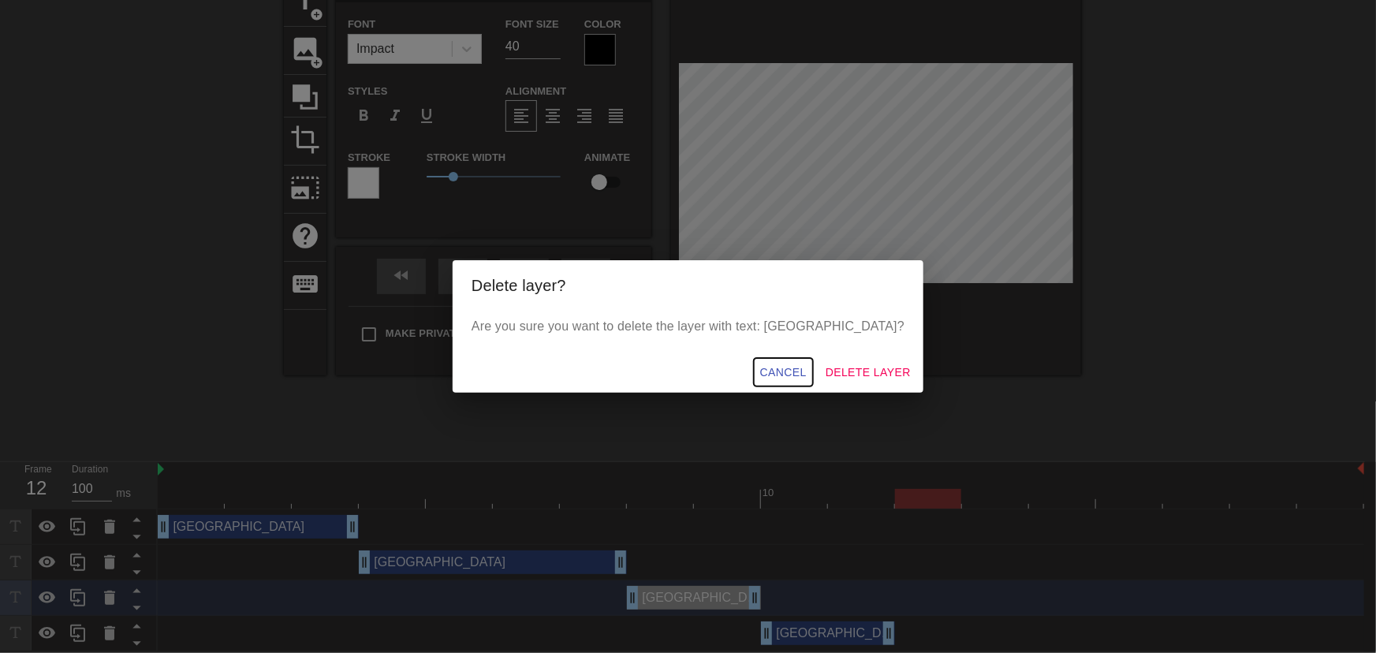
click at [760, 374] on span "Cancel" at bounding box center [783, 373] width 47 height 20
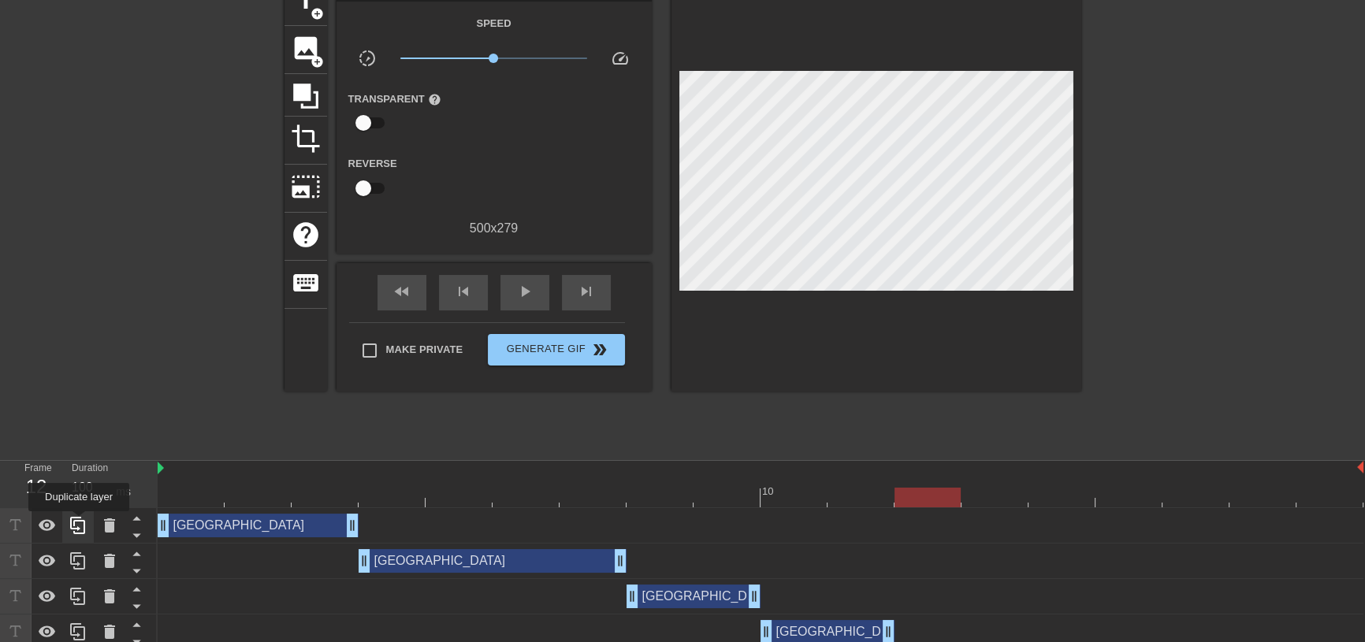
click at [79, 523] on icon at bounding box center [78, 525] width 19 height 19
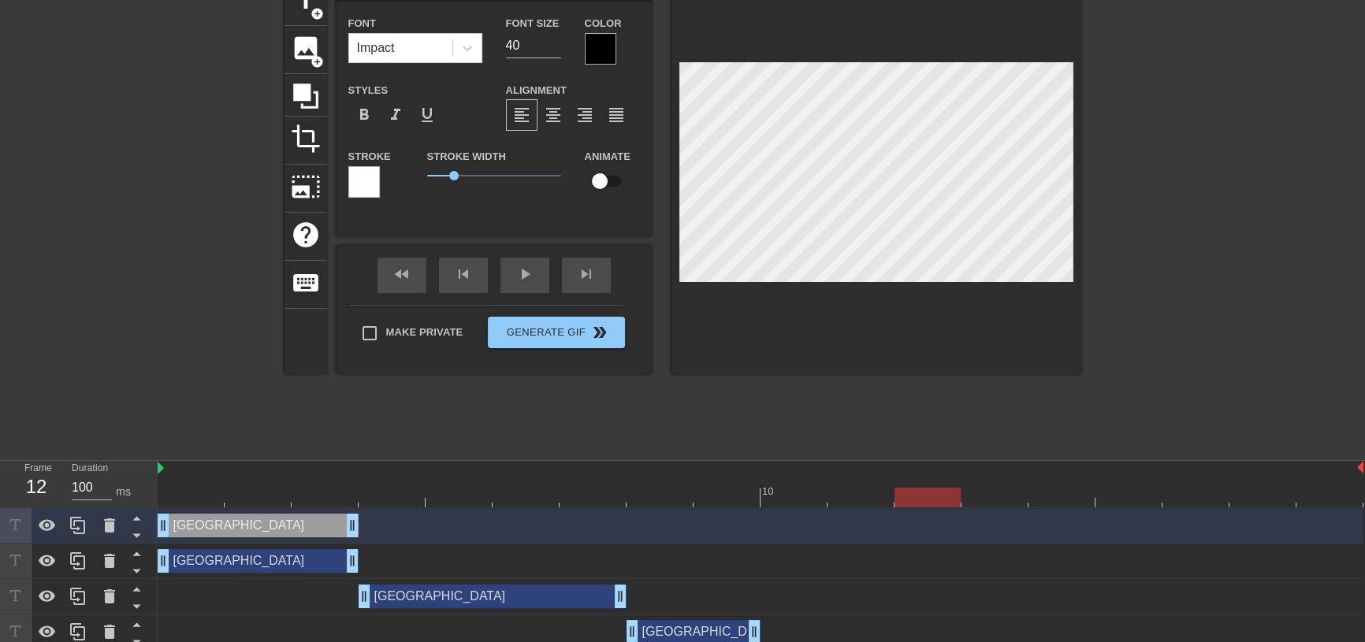
click at [241, 526] on div "Monaco drag_handle drag_handle" at bounding box center [258, 526] width 201 height 24
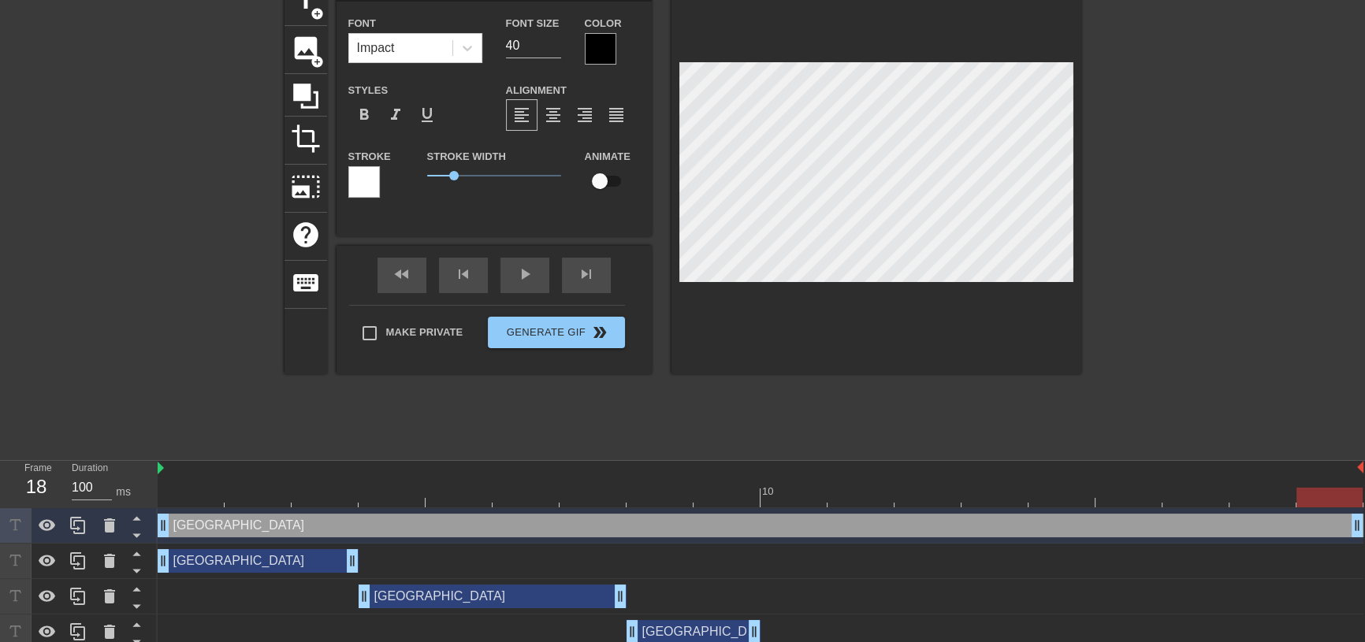
drag, startPoint x: 354, startPoint y: 528, endPoint x: 1375, endPoint y: 496, distance: 1021.4
click at [1365, 496] on html "menu_book Browse the tutorials! [DOMAIN_NAME] The online gif editor Send Feedba…" at bounding box center [682, 301] width 1365 height 770
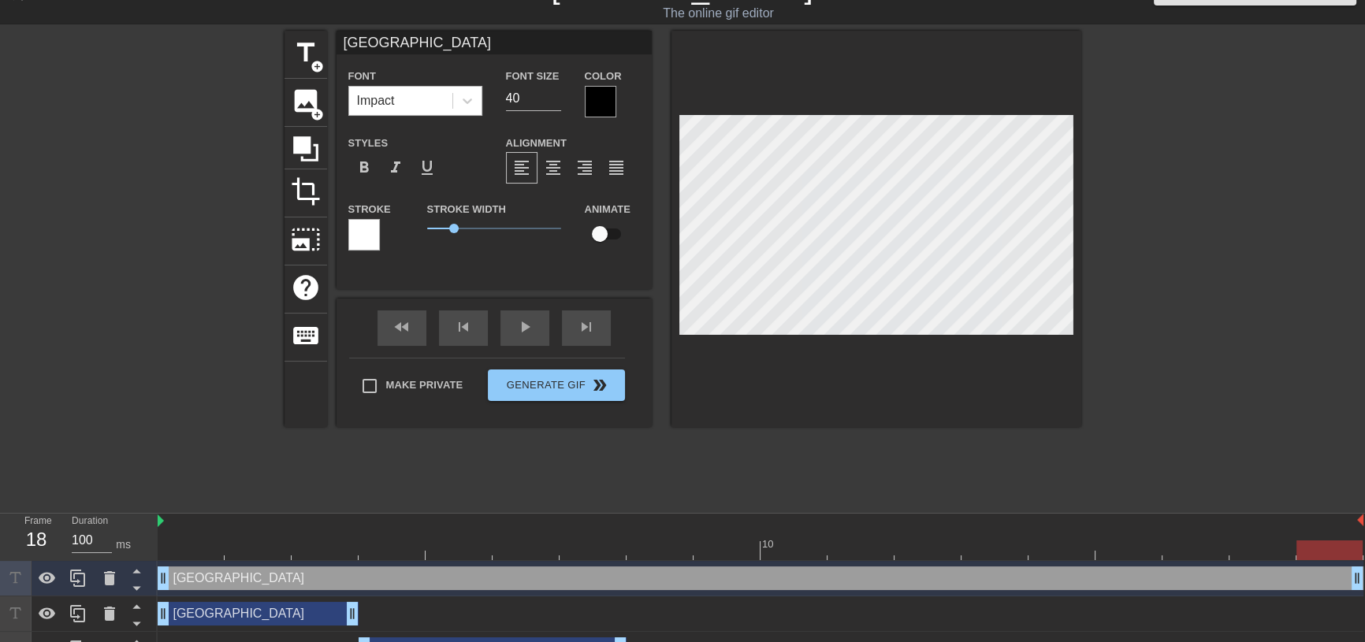
scroll to position [0, 0]
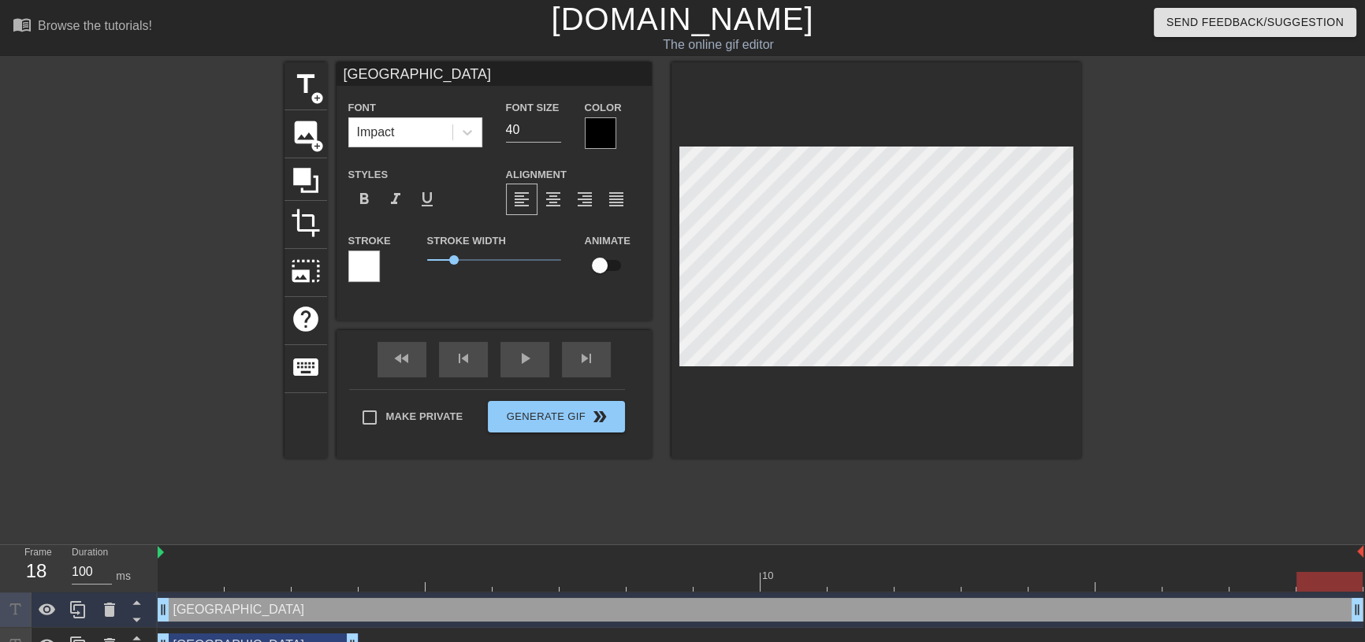
drag, startPoint x: 430, startPoint y: 80, endPoint x: 274, endPoint y: 64, distance: 156.1
click at [274, 64] on div "title add_circle image add_circle crop photo_size_select_large help keyboard Mo…" at bounding box center [682, 298] width 1365 height 473
type input "Radformation"
click at [554, 132] on input "39" at bounding box center [533, 129] width 55 height 25
click at [554, 132] on input "38" at bounding box center [533, 129] width 55 height 25
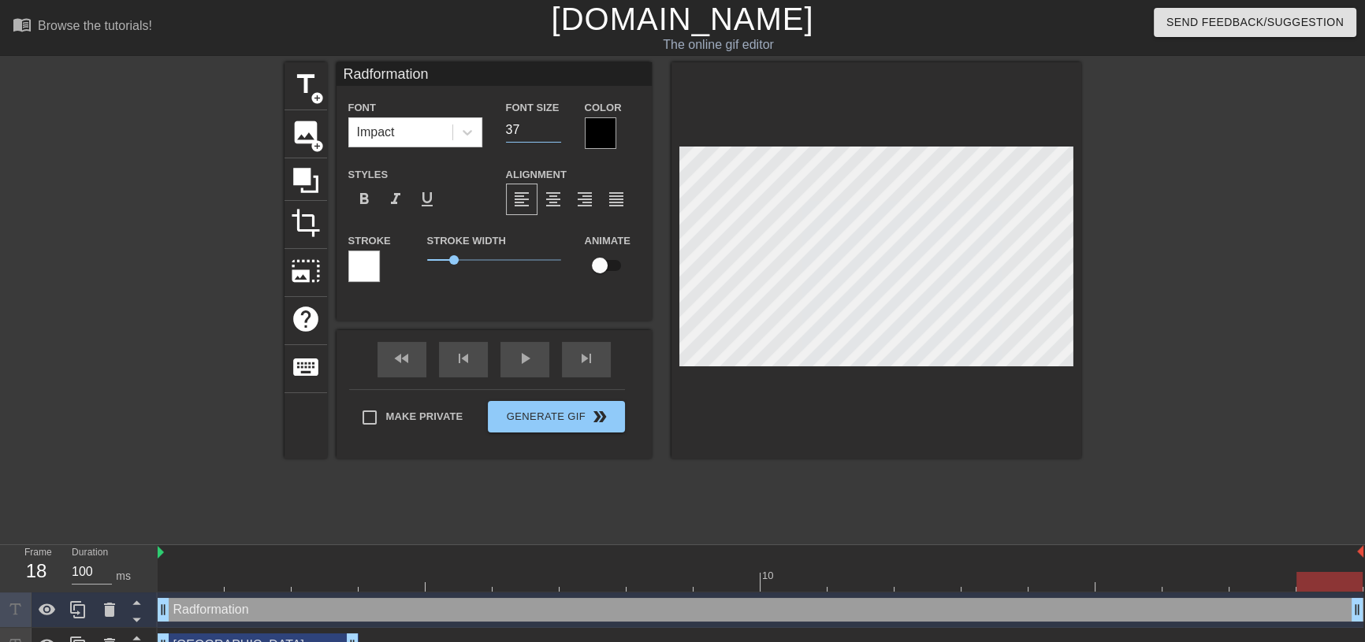
type input "37"
click at [554, 132] on input "37" at bounding box center [533, 129] width 55 height 25
click at [604, 131] on div at bounding box center [601, 133] width 32 height 32
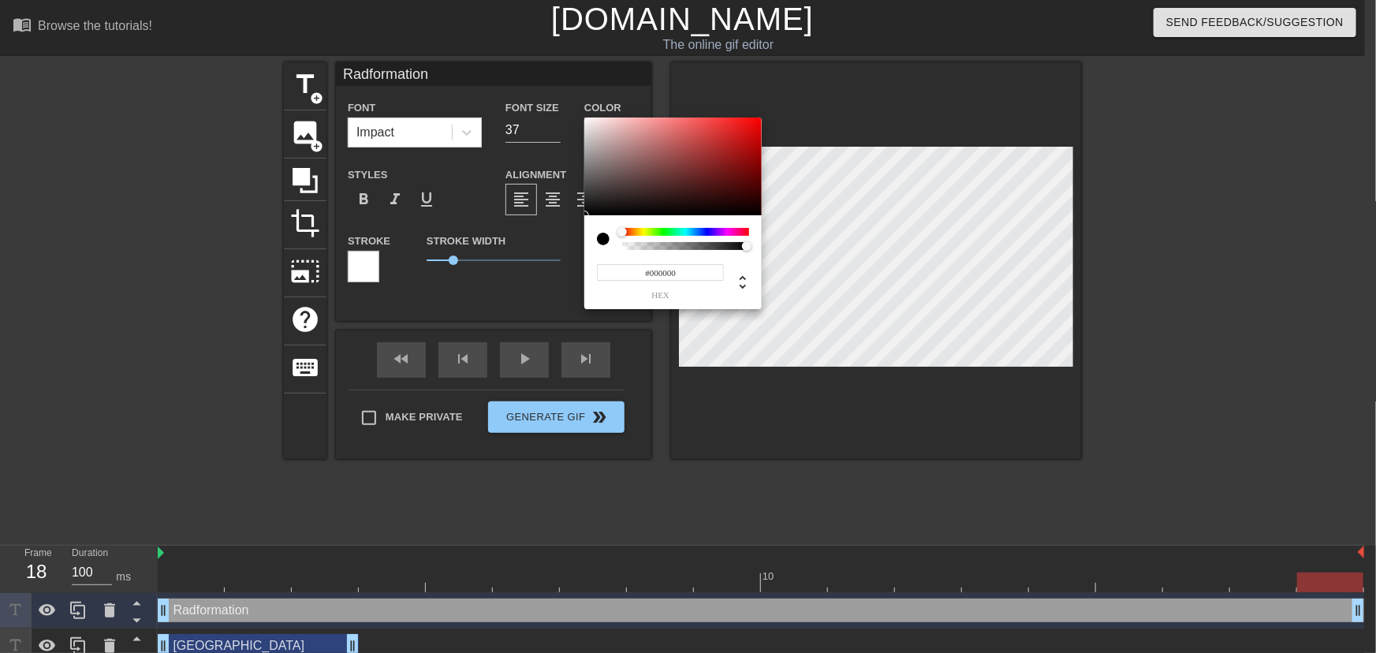
click at [683, 235] on div at bounding box center [685, 232] width 127 height 8
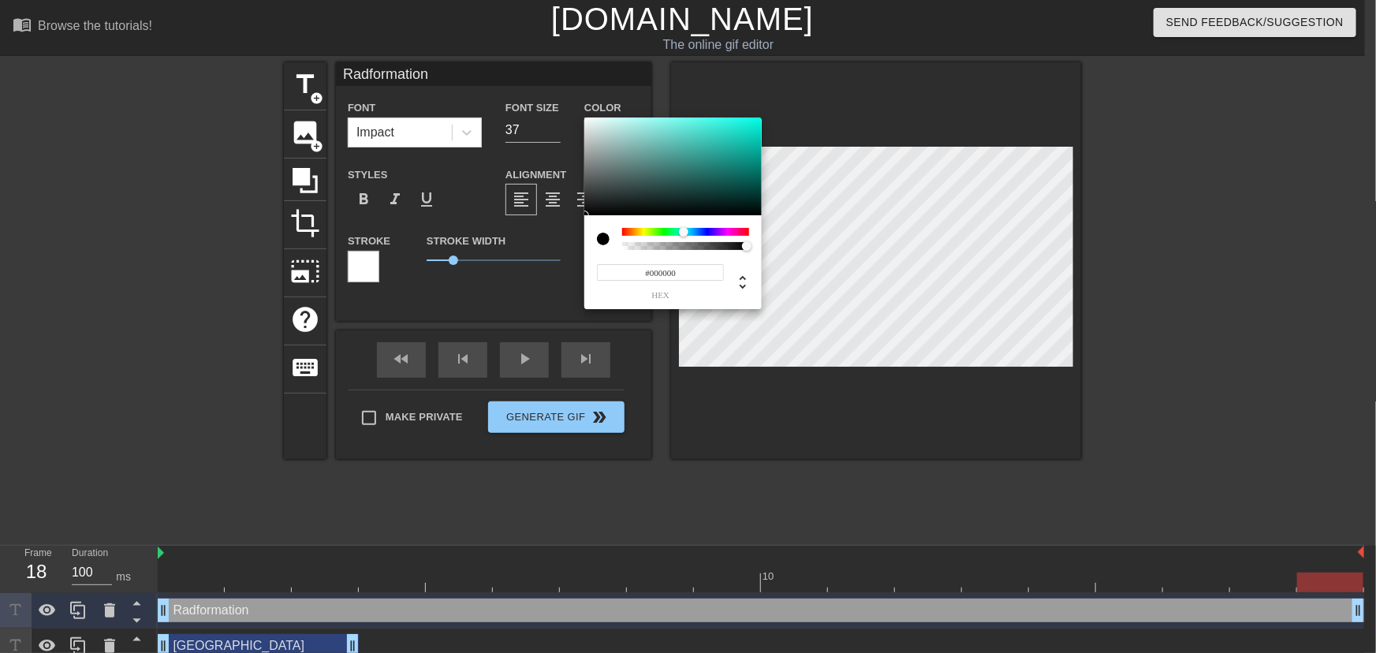
type input "#12E9D3"
click at [748, 126] on div at bounding box center [672, 166] width 177 height 98
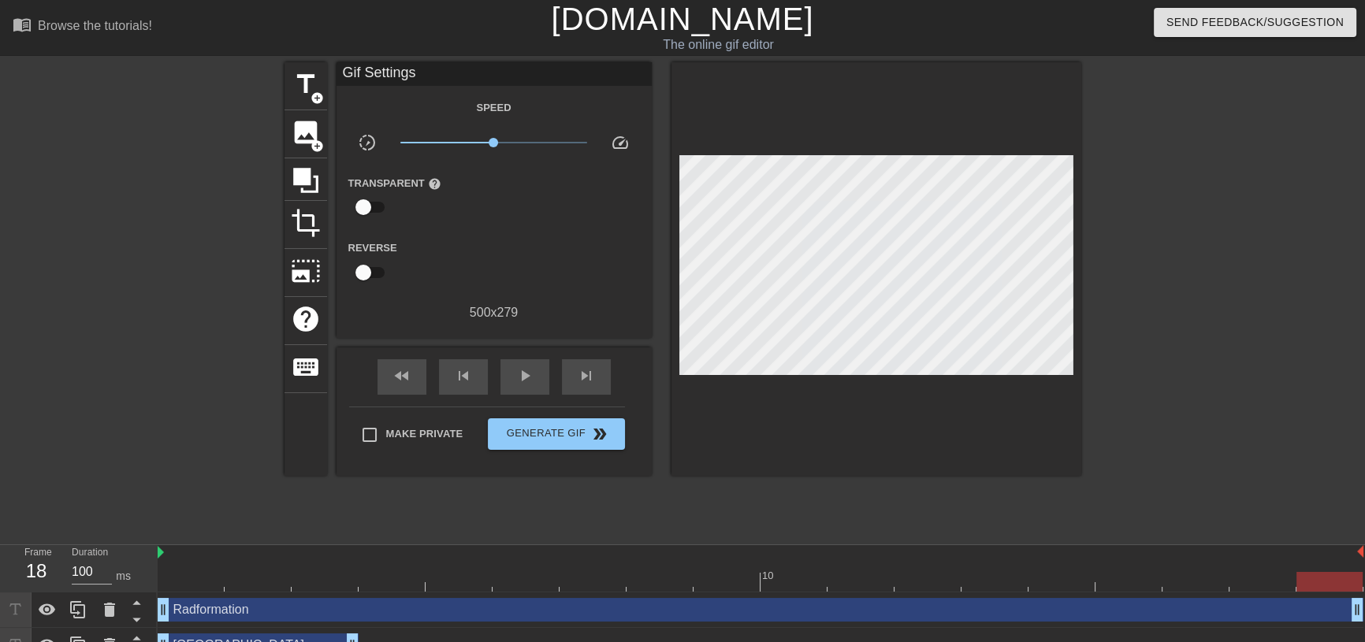
click at [265, 609] on div "Radformation drag_handle drag_handle" at bounding box center [761, 610] width 1206 height 24
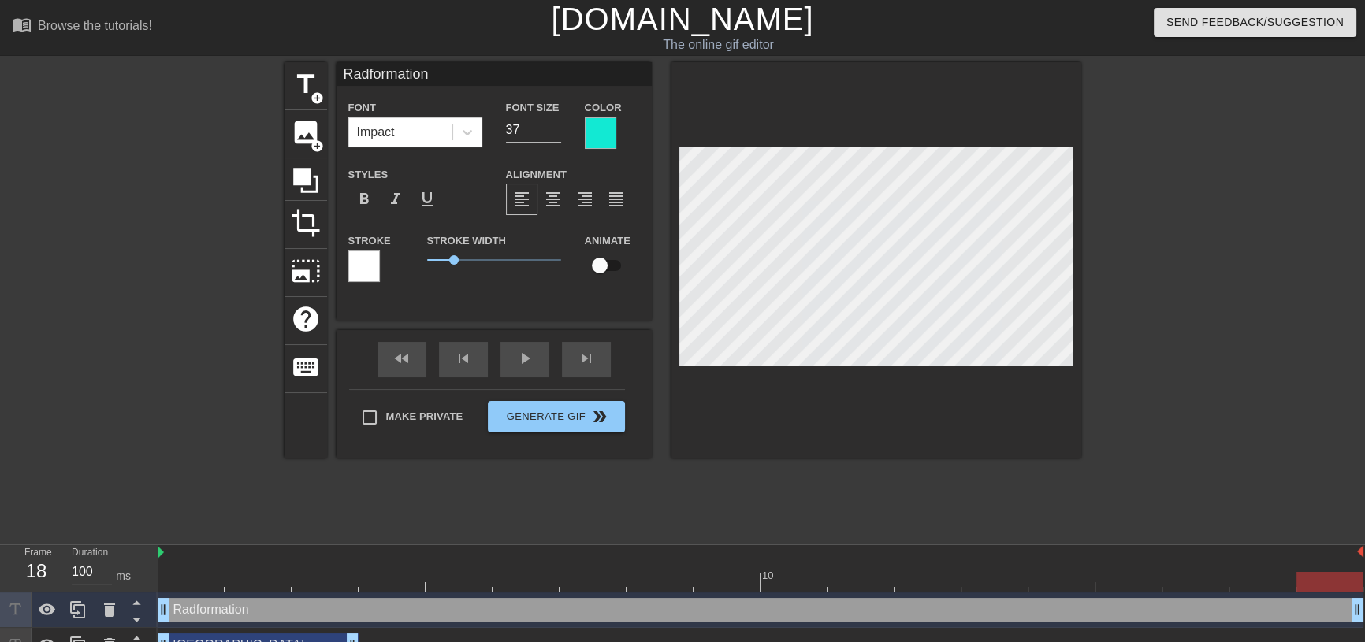
click at [366, 263] on div at bounding box center [364, 267] width 32 height 32
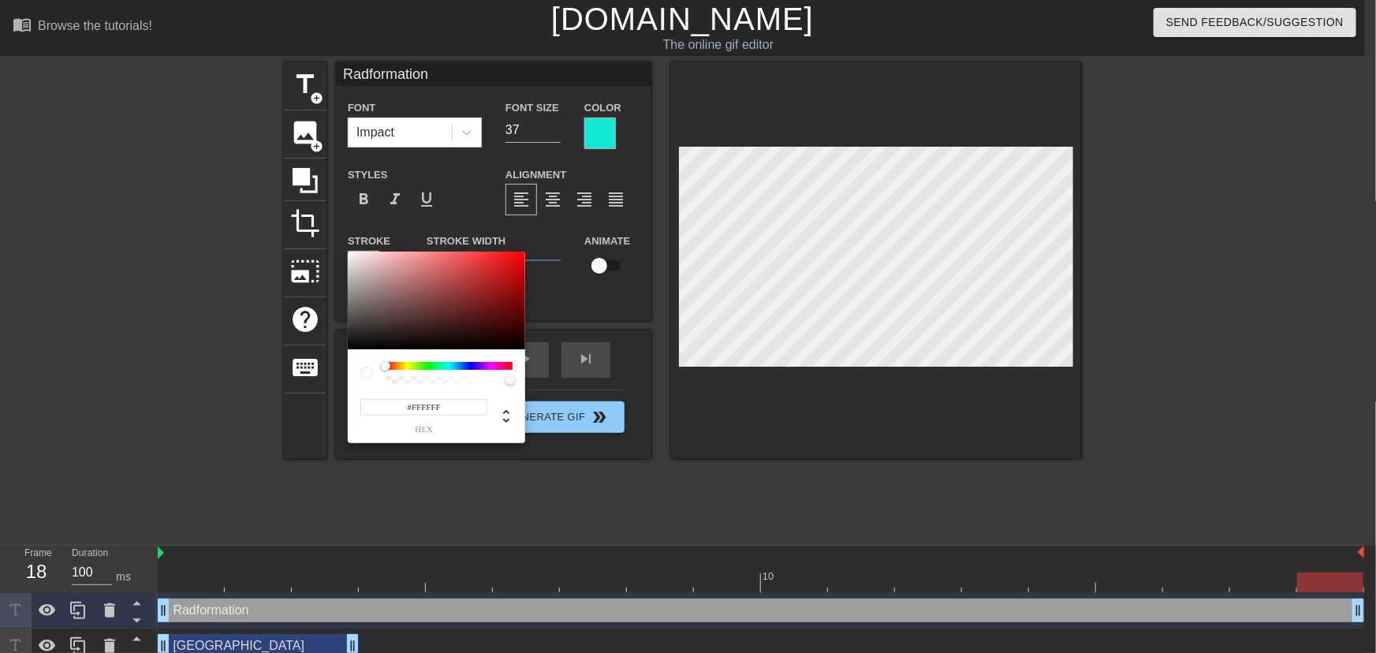
type input "#1D1C1C"
click at [352, 338] on div at bounding box center [436, 300] width 177 height 98
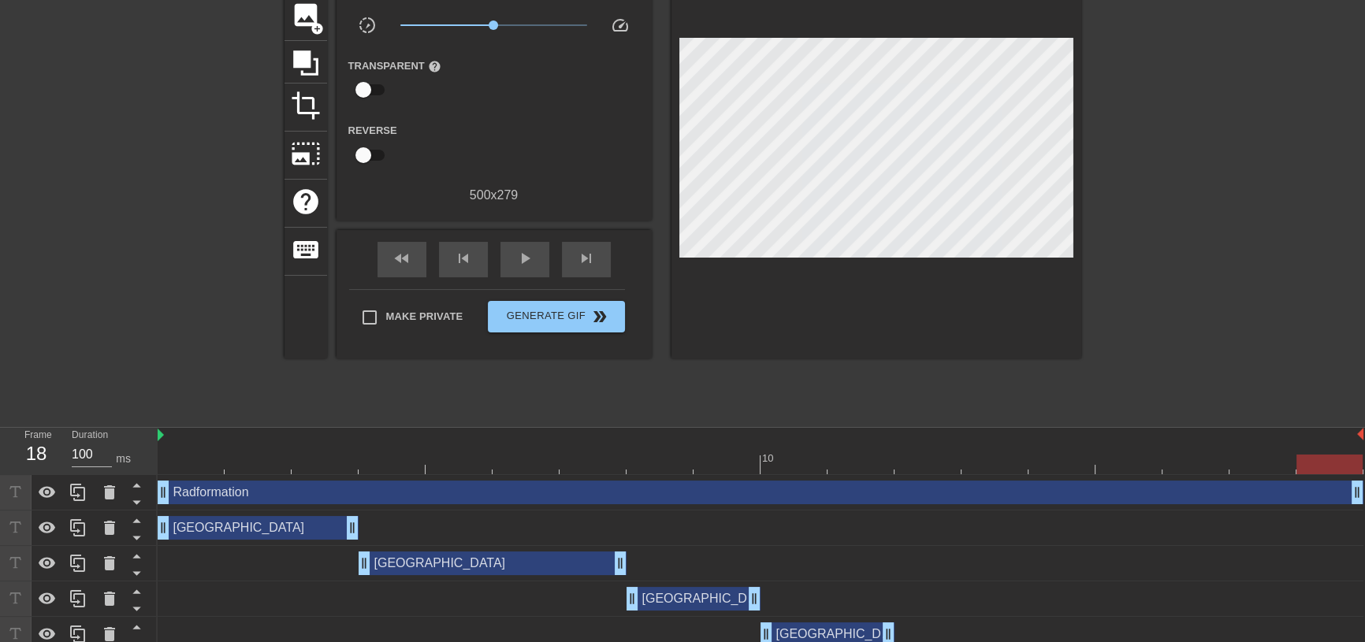
scroll to position [131, 0]
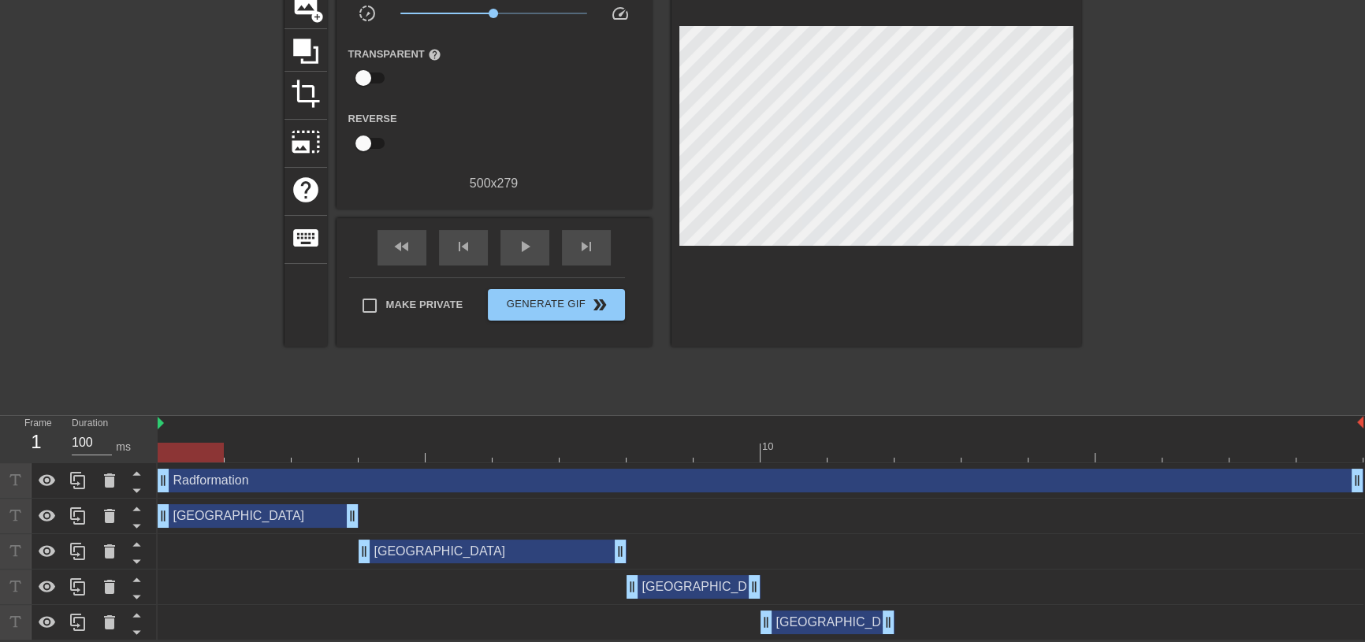
drag, startPoint x: 1320, startPoint y: 456, endPoint x: 142, endPoint y: 441, distance: 1177.8
click at [142, 441] on div "Frame 1 Duration 100 ms 10 Radformation drag_handle drag_handle Monaco drag_han…" at bounding box center [682, 528] width 1365 height 225
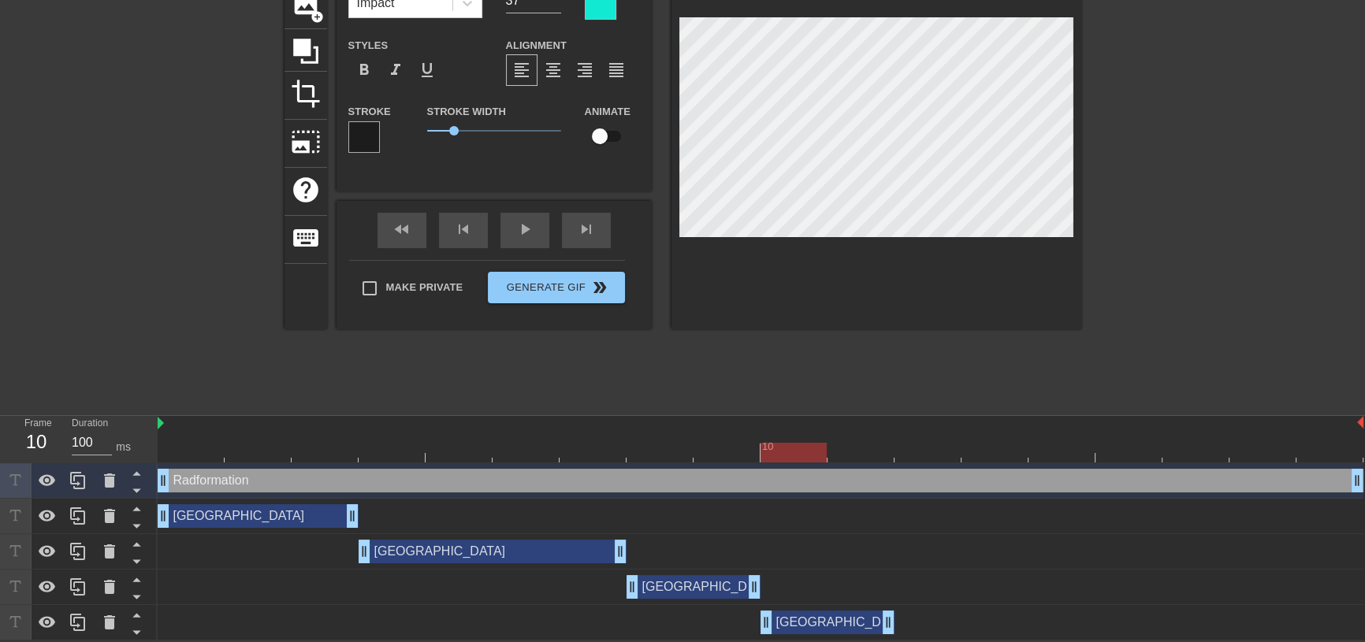
drag, startPoint x: 196, startPoint y: 452, endPoint x: 783, endPoint y: 483, distance: 587.4
click at [783, 483] on div "10 Radformation drag_handle drag_handle Monaco drag_handle drag_handle Monaco d…" at bounding box center [762, 528] width 1208 height 225
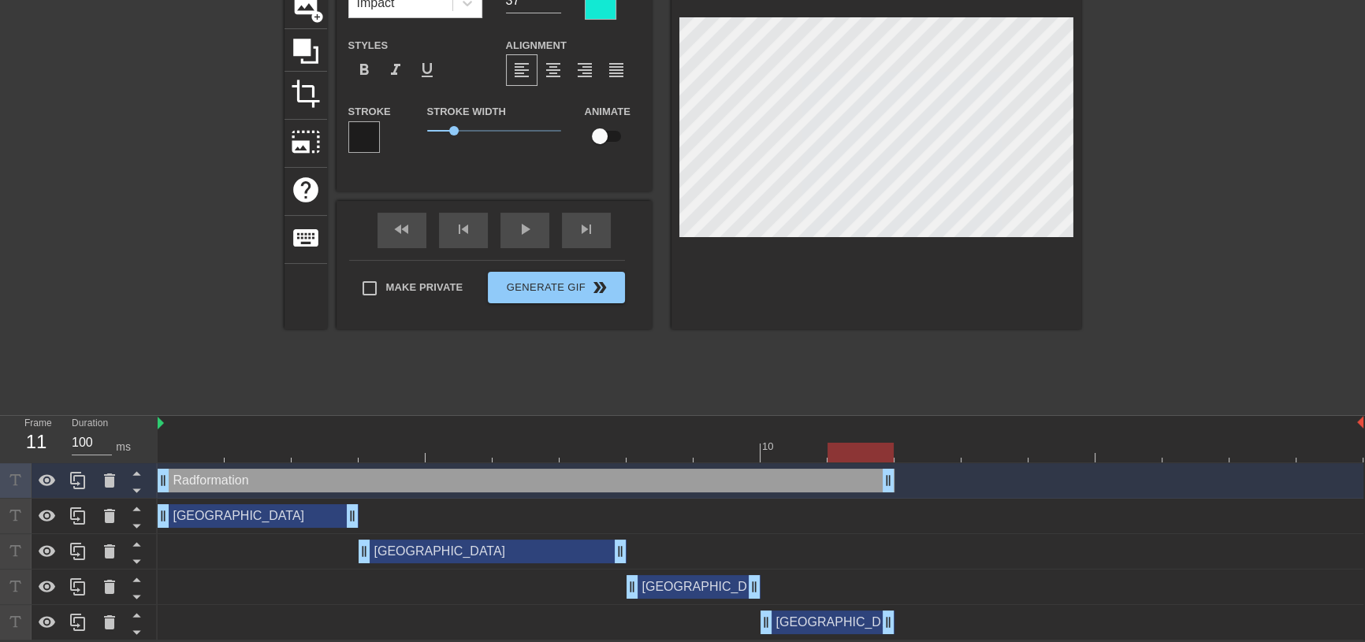
drag, startPoint x: 1356, startPoint y: 474, endPoint x: 862, endPoint y: 481, distance: 493.5
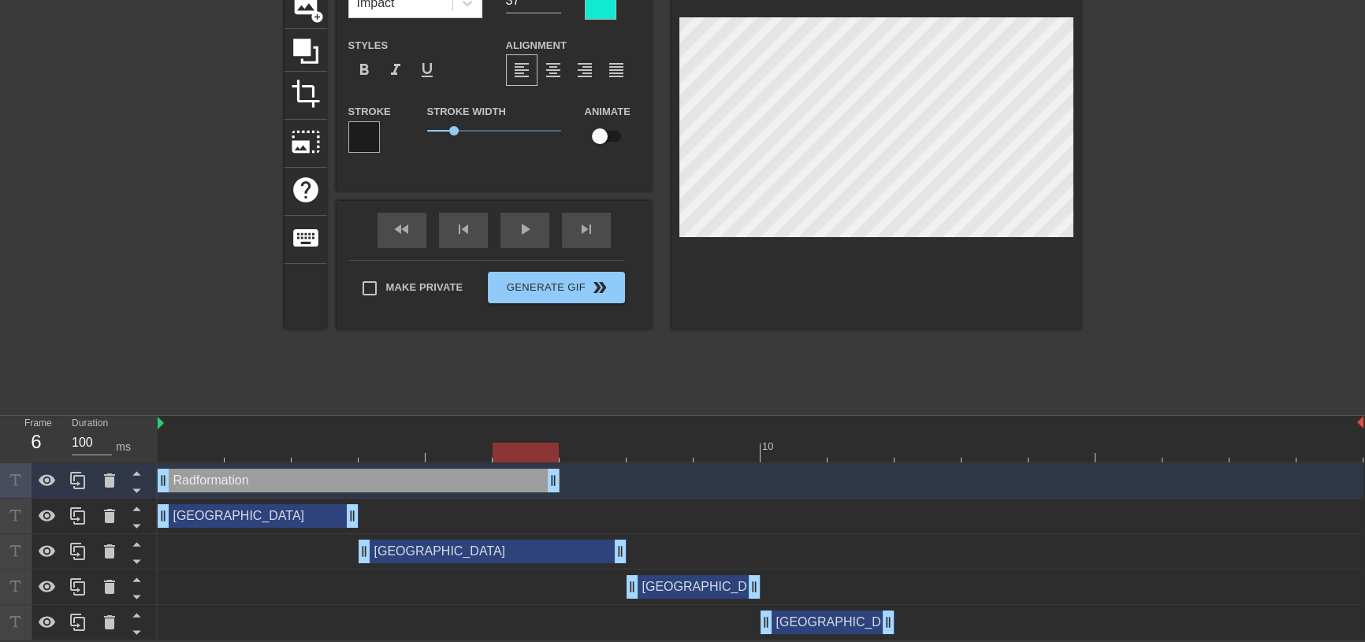
drag, startPoint x: 891, startPoint y: 482, endPoint x: 559, endPoint y: 496, distance: 332.2
click at [559, 496] on div "Radformation drag_handle drag_handle" at bounding box center [761, 481] width 1206 height 35
click at [550, 296] on button "Generate Gif double_arrow" at bounding box center [556, 288] width 136 height 32
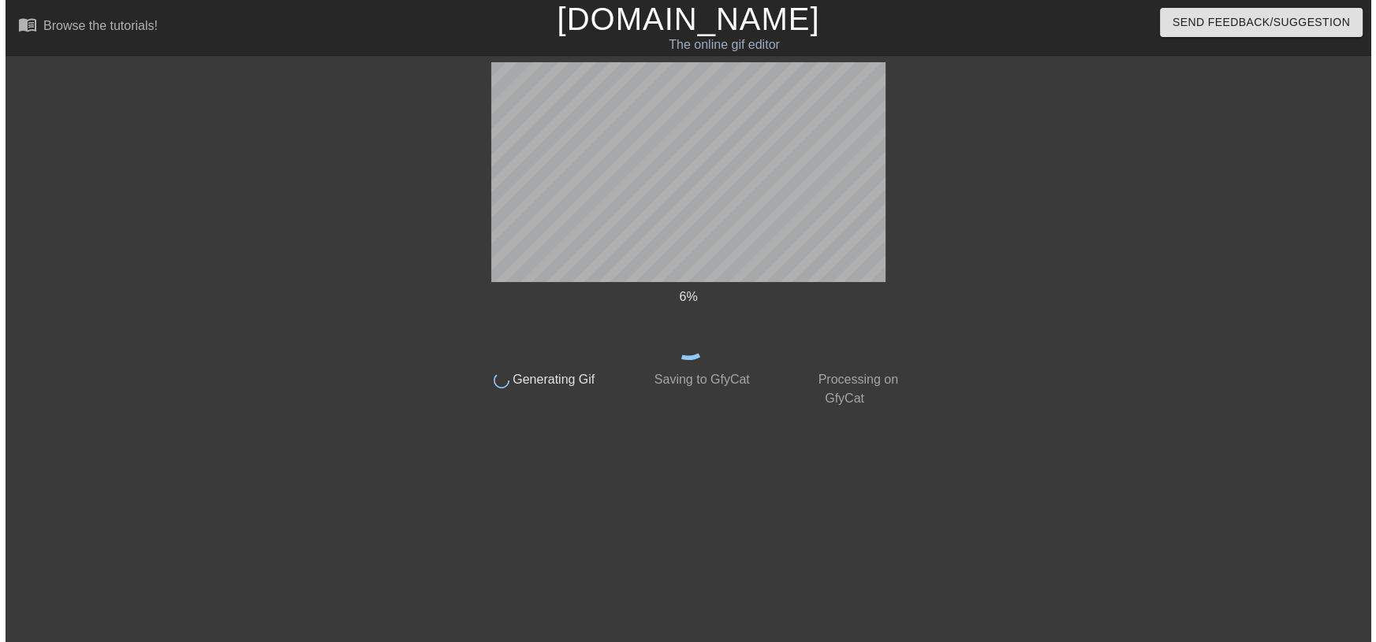
scroll to position [0, 0]
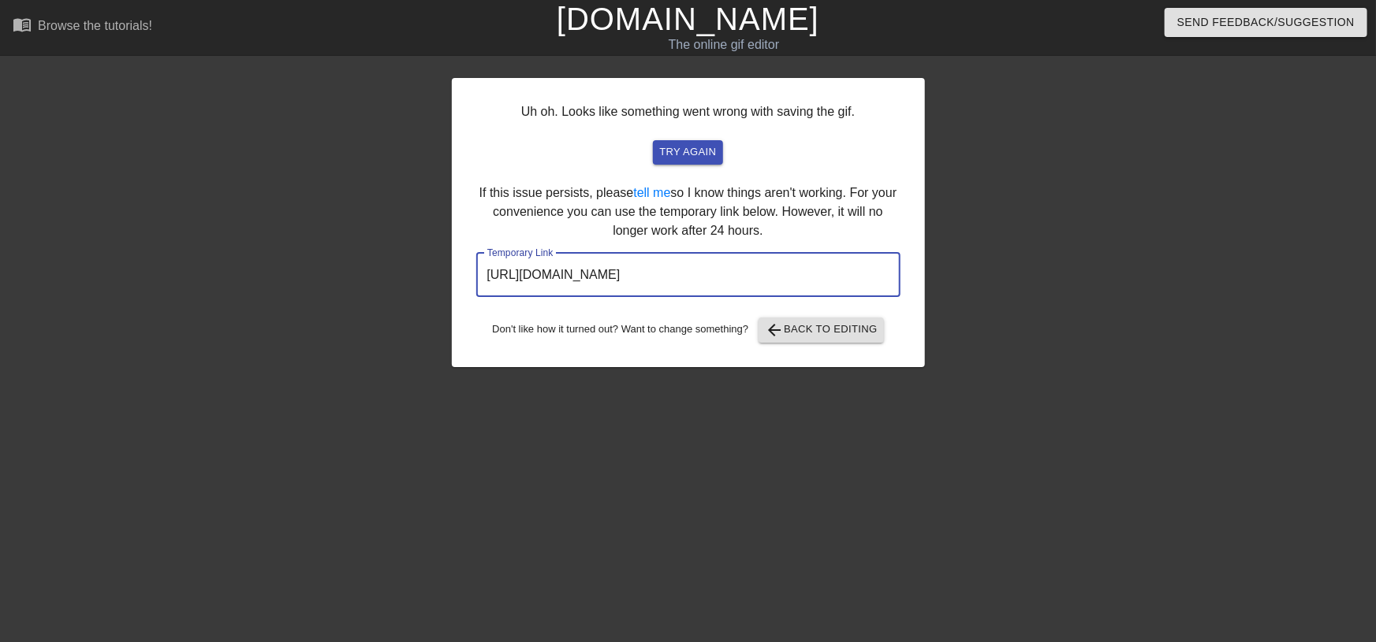
drag, startPoint x: 814, startPoint y: 277, endPoint x: 341, endPoint y: 279, distance: 472.2
click at [341, 279] on div "Uh oh. Looks like something went wrong with saving the gif. try again If this i…" at bounding box center [688, 298] width 1376 height 473
